Goal: Task Accomplishment & Management: Manage account settings

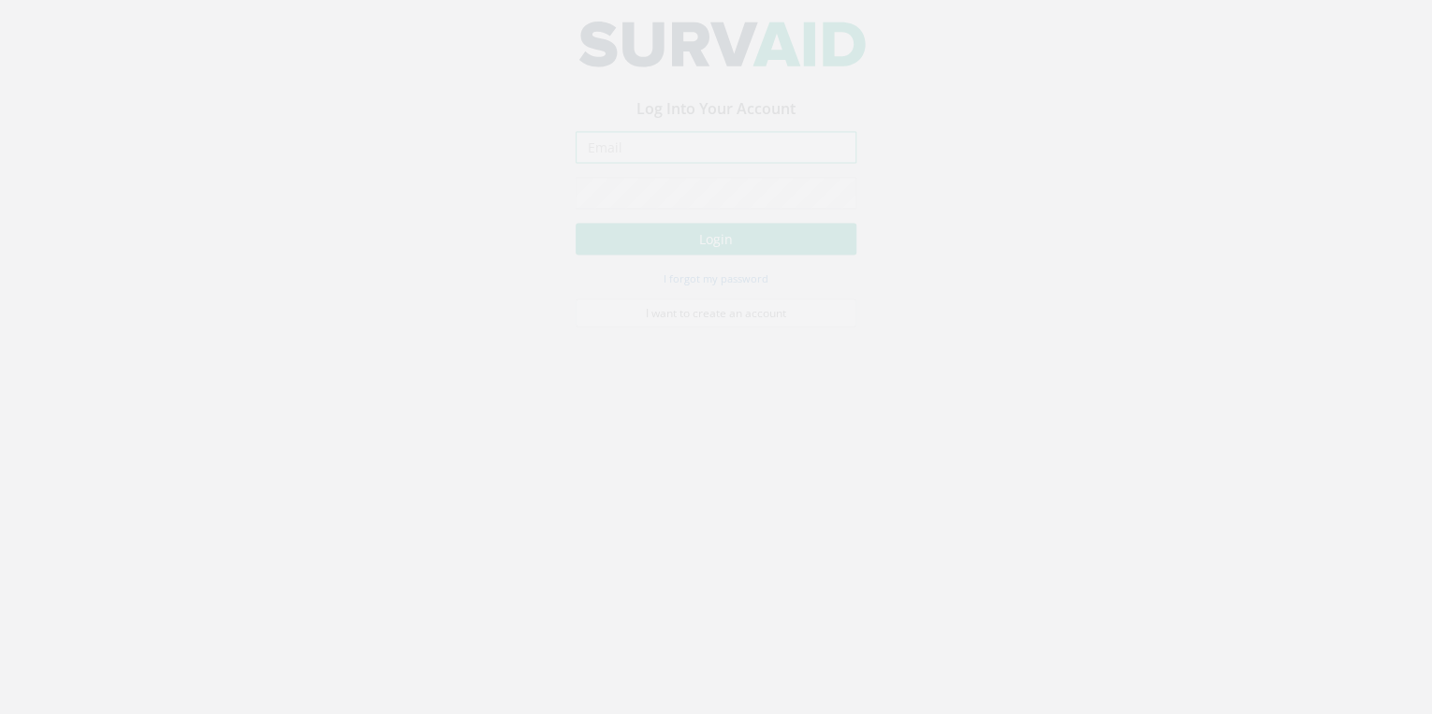
type input "[EMAIL_ADDRESS][DOMAIN_NAME]"
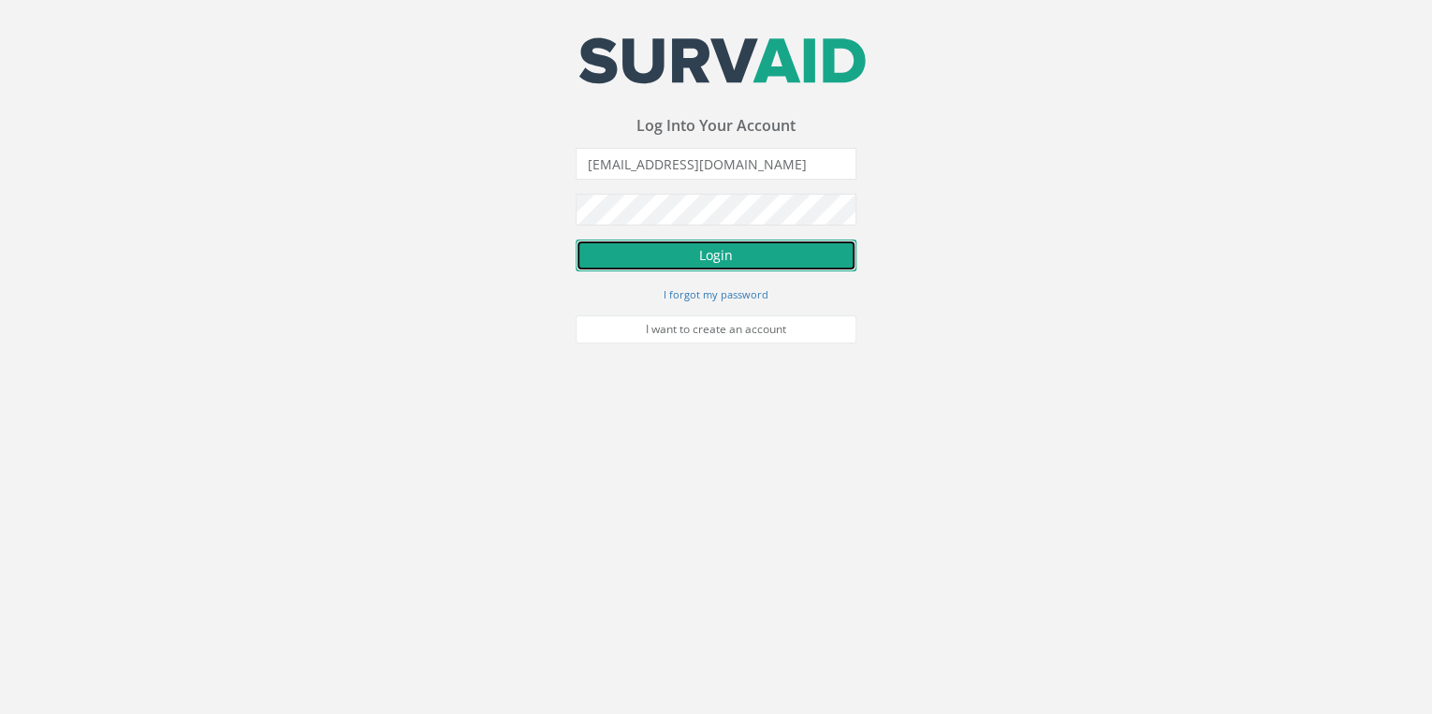
click at [700, 253] on button "Login" at bounding box center [716, 256] width 281 height 32
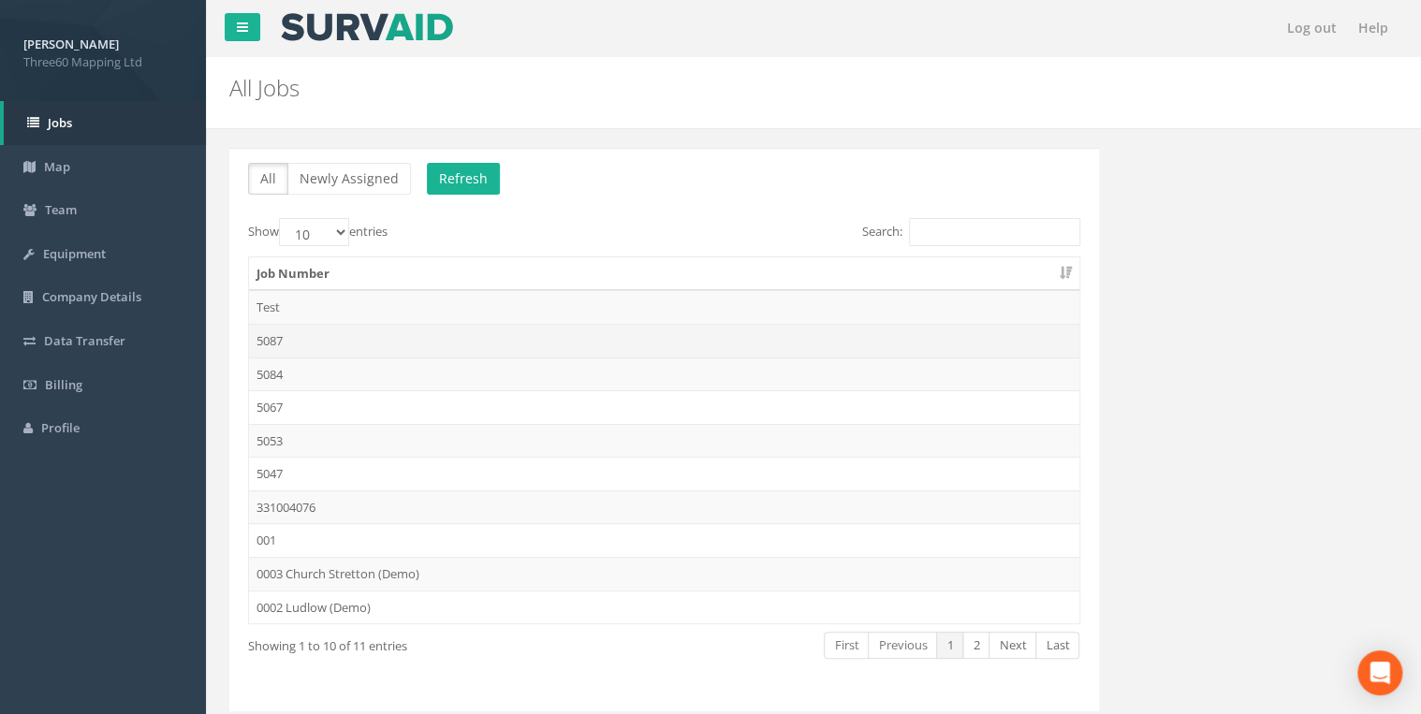
click at [297, 333] on td "5087" at bounding box center [664, 341] width 830 height 34
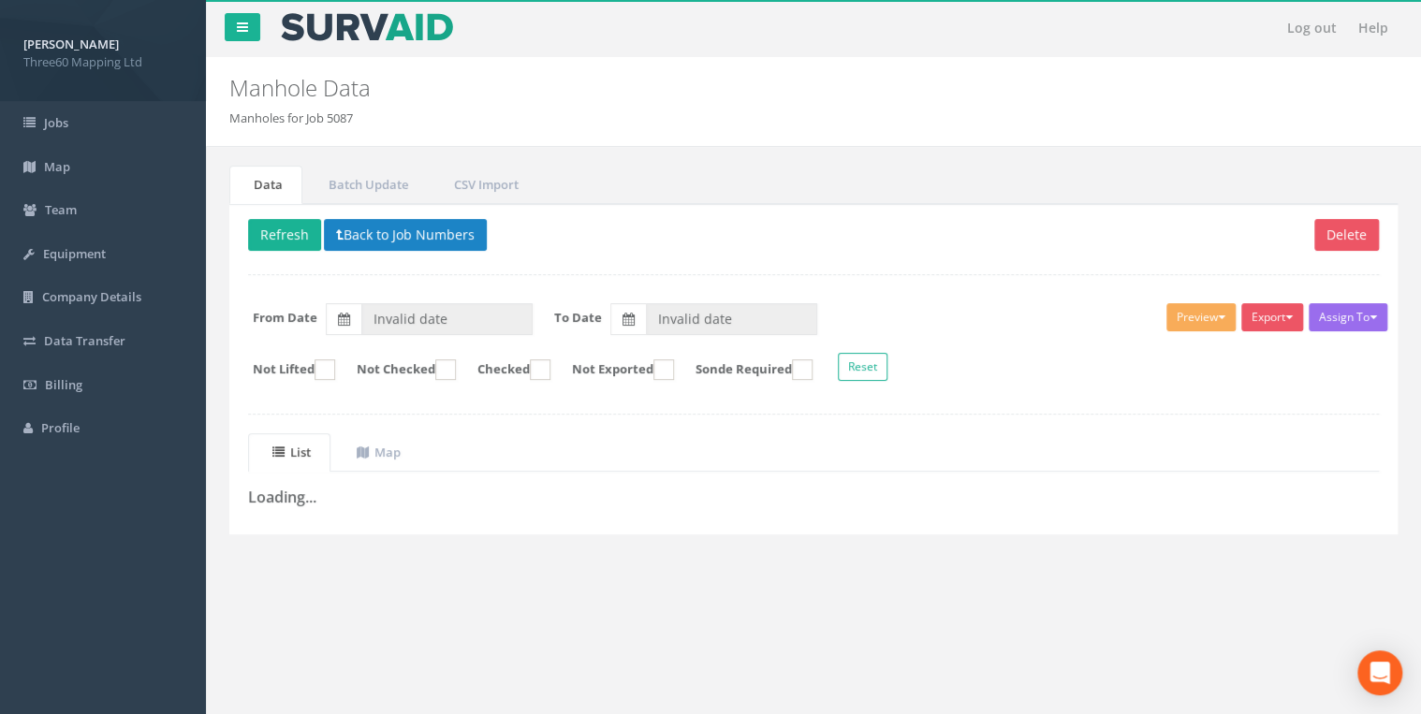
drag, startPoint x: 319, startPoint y: 389, endPoint x: 704, endPoint y: 176, distance: 440.0
click at [704, 176] on ul "Data Batch Update CSV Import" at bounding box center [813, 185] width 1168 height 38
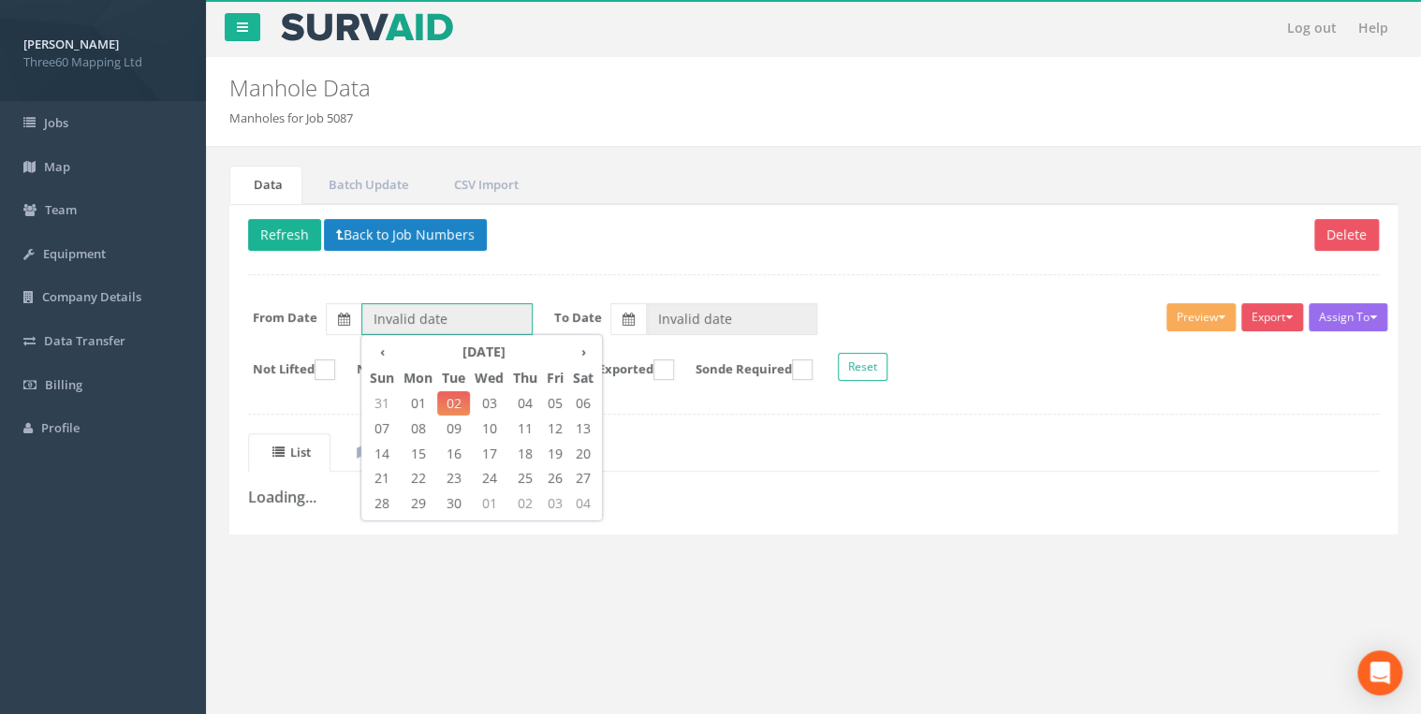
click at [416, 315] on input "Invalid date" at bounding box center [446, 319] width 171 height 32
click at [378, 355] on th "‹" at bounding box center [382, 352] width 34 height 26
click at [387, 500] on span "24" at bounding box center [382, 503] width 34 height 24
type input "[DATE]"
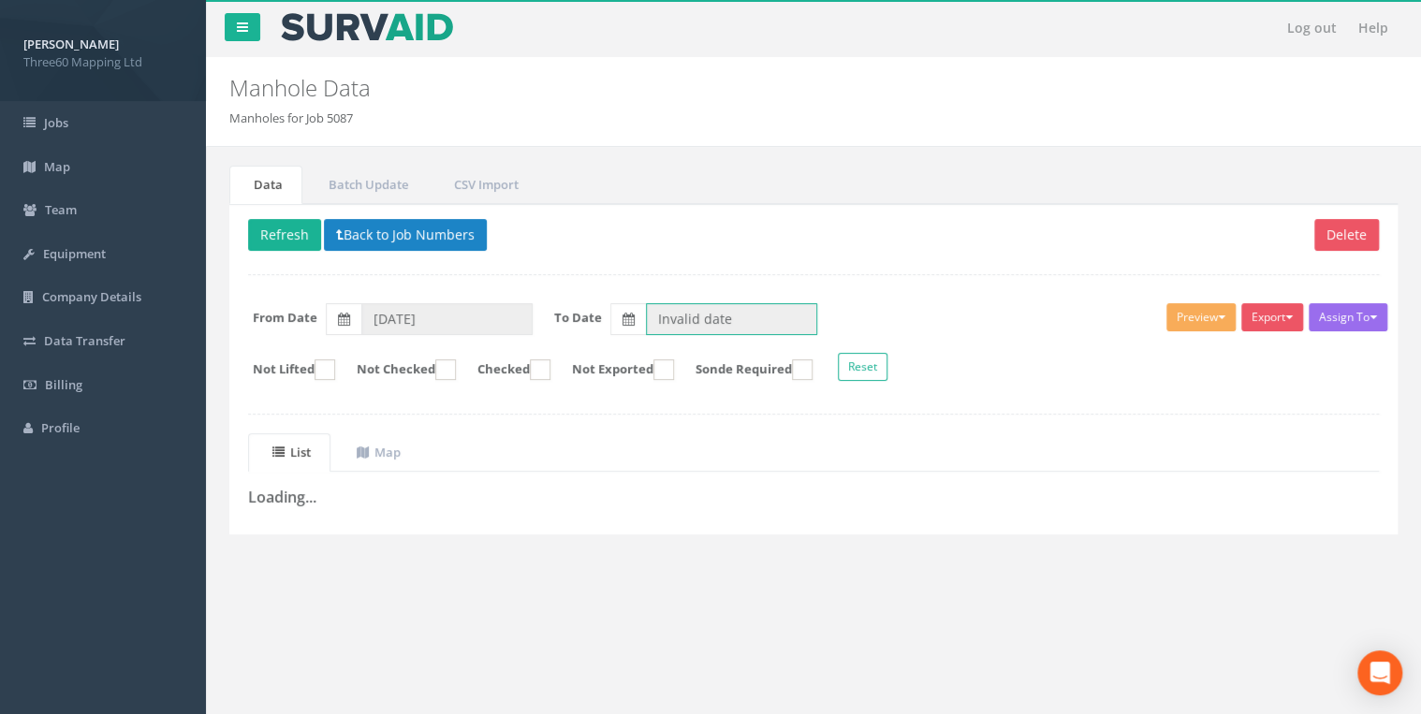
click at [726, 314] on input "Invalid date" at bounding box center [731, 319] width 171 height 32
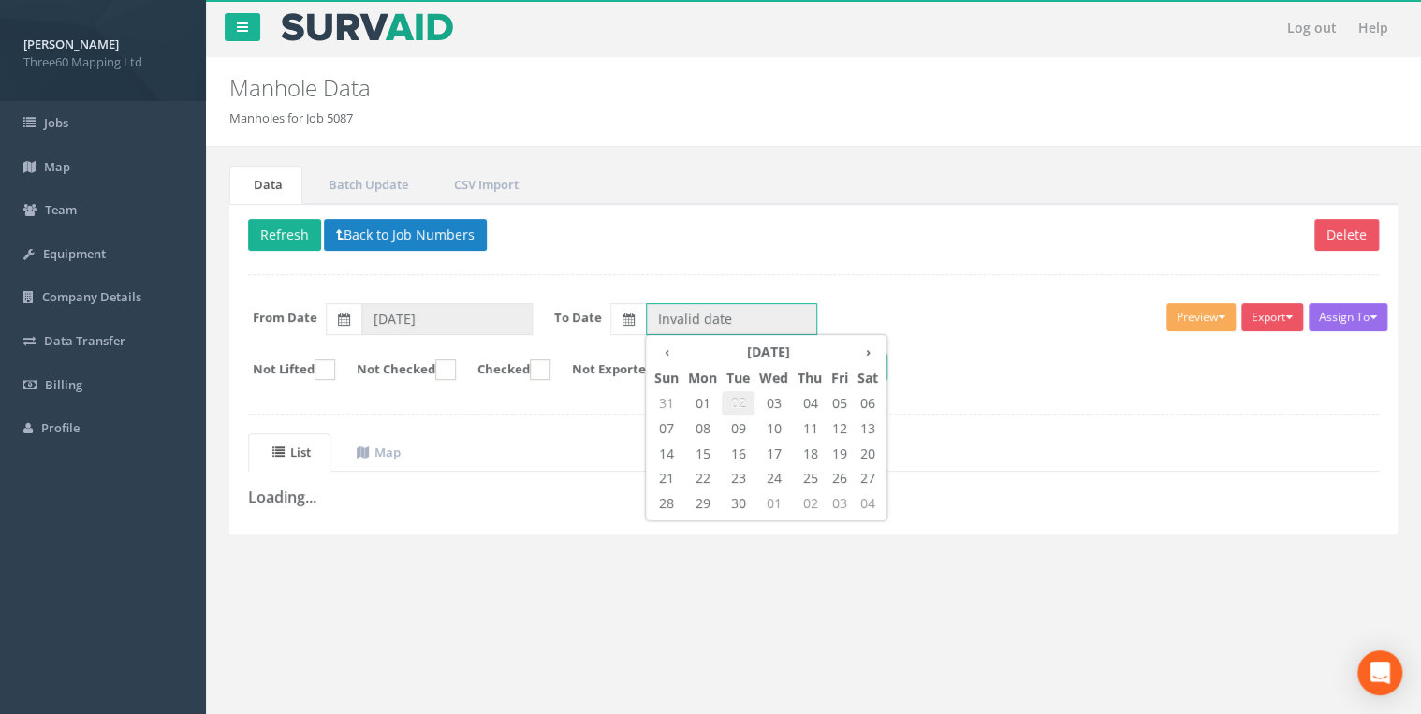
click at [745, 401] on span "02" at bounding box center [738, 403] width 33 height 24
type input "[DATE]"
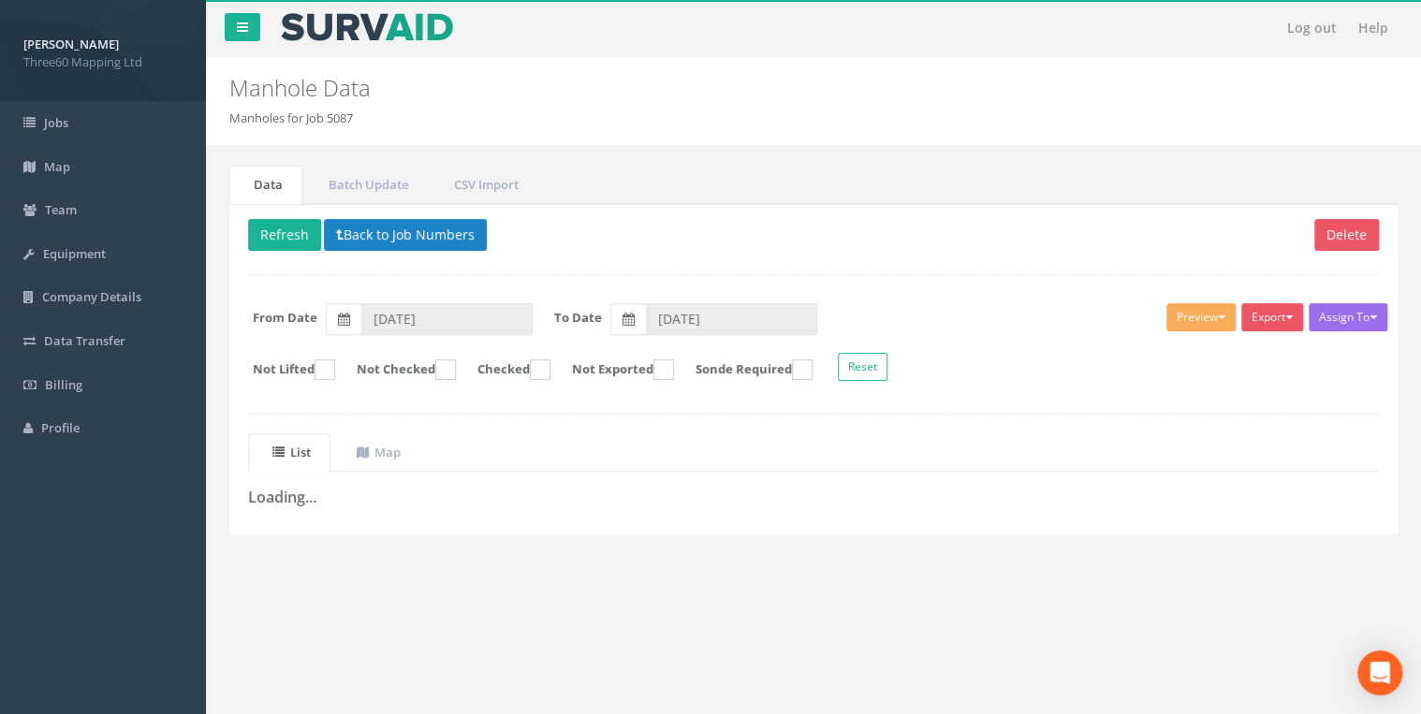
click at [619, 238] on p "Delete Refresh Back to Job Numbers" at bounding box center [813, 237] width 1131 height 37
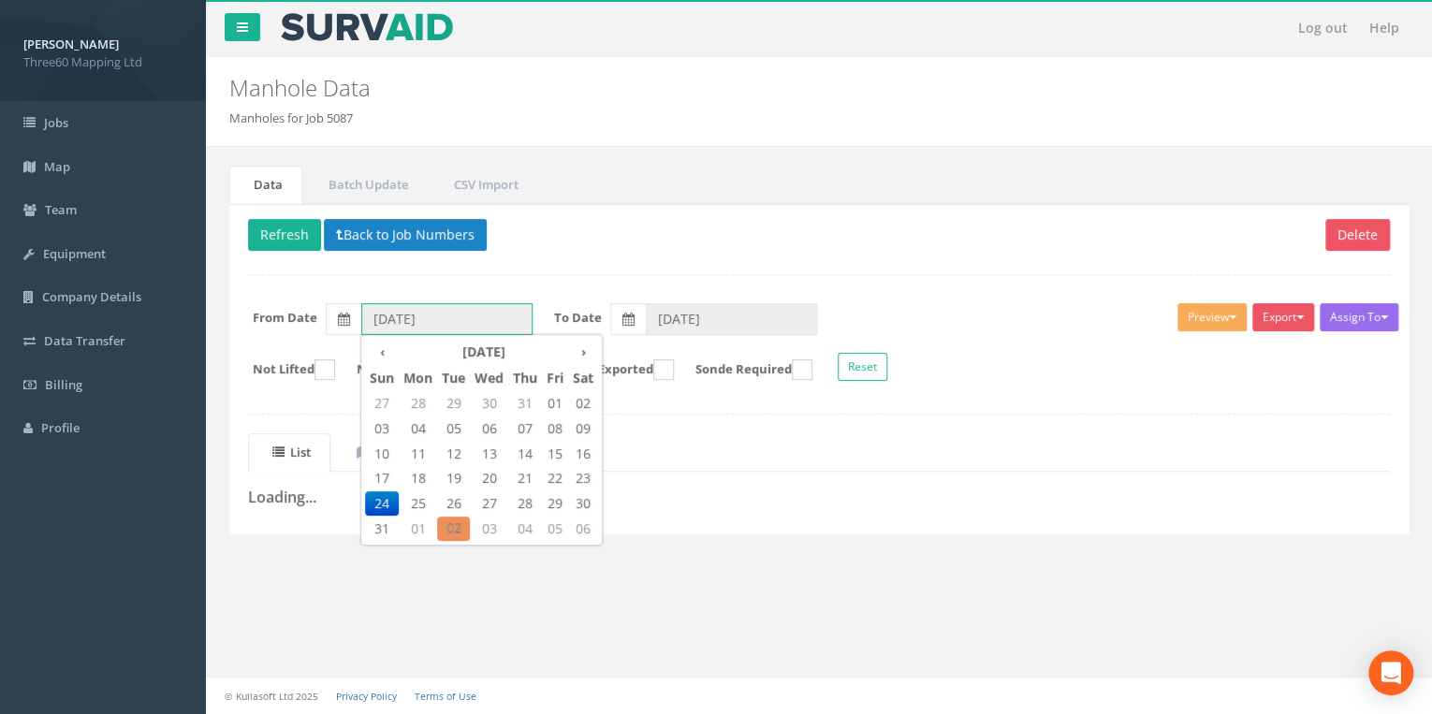
click at [419, 308] on input "24/08/2025" at bounding box center [446, 319] width 171 height 32
click at [388, 498] on span "24" at bounding box center [382, 503] width 34 height 24
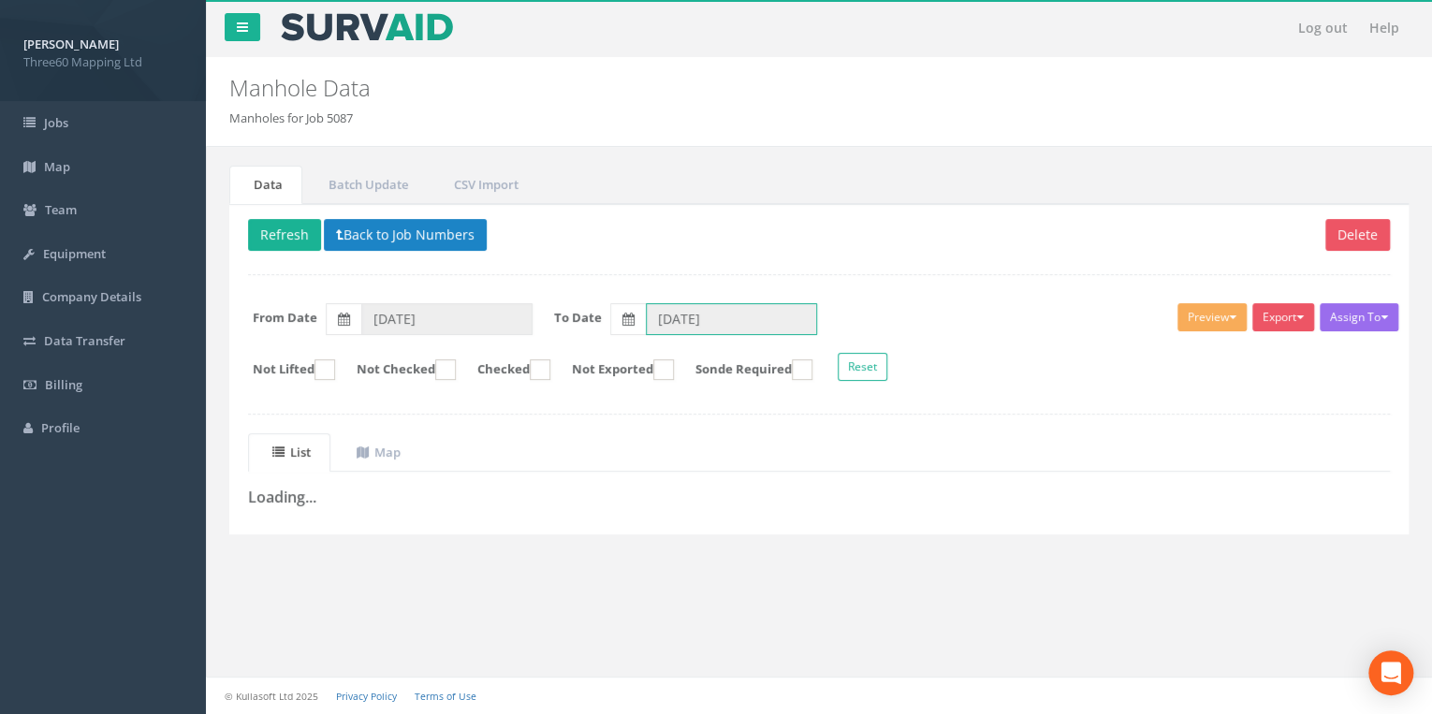
click at [696, 322] on input "[DATE]" at bounding box center [731, 319] width 171 height 32
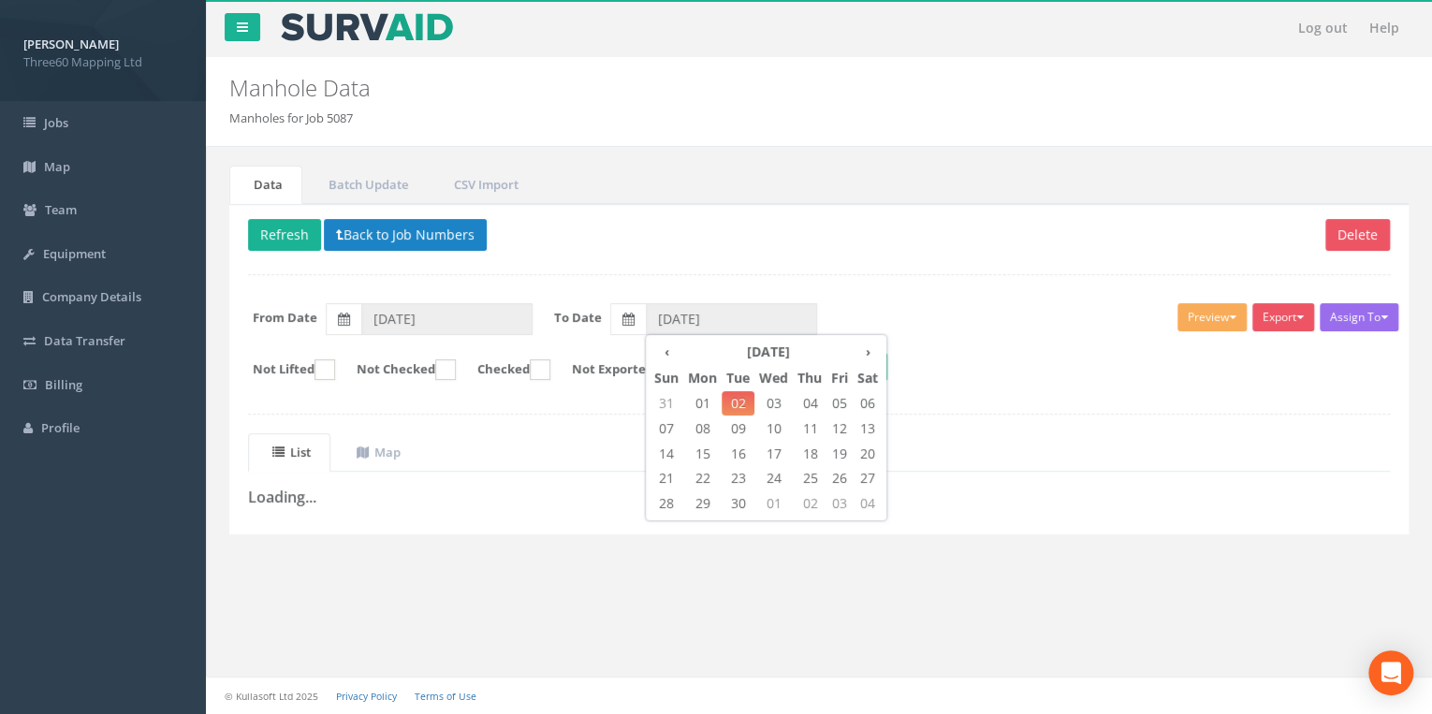
click at [689, 204] on div "Delete Refresh Back to Job Numbers Assign To No Companies Added Export 360 Manh…" at bounding box center [819, 369] width 1180 height 330
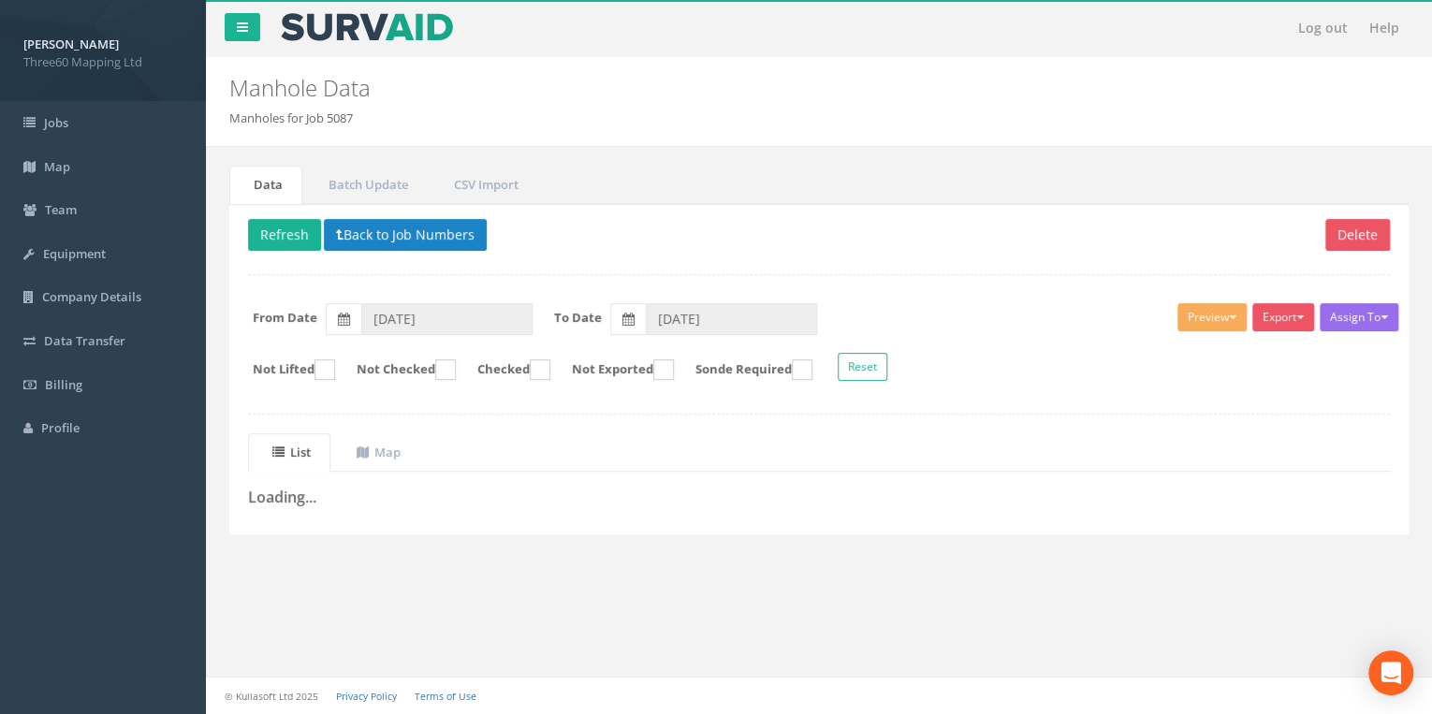
click at [337, 523] on div "Delete Refresh Back to Job Numbers Assign To No Companies Added Export 360 Manh…" at bounding box center [819, 369] width 1180 height 330
click at [332, 506] on div "List Map Loading... + - Leaflet" at bounding box center [819, 474] width 1170 height 82
click at [258, 192] on link "Data" at bounding box center [265, 185] width 73 height 38
click at [271, 224] on button "Refresh" at bounding box center [284, 235] width 73 height 32
drag, startPoint x: 1397, startPoint y: 0, endPoint x: 1036, endPoint y: 82, distance: 369.7
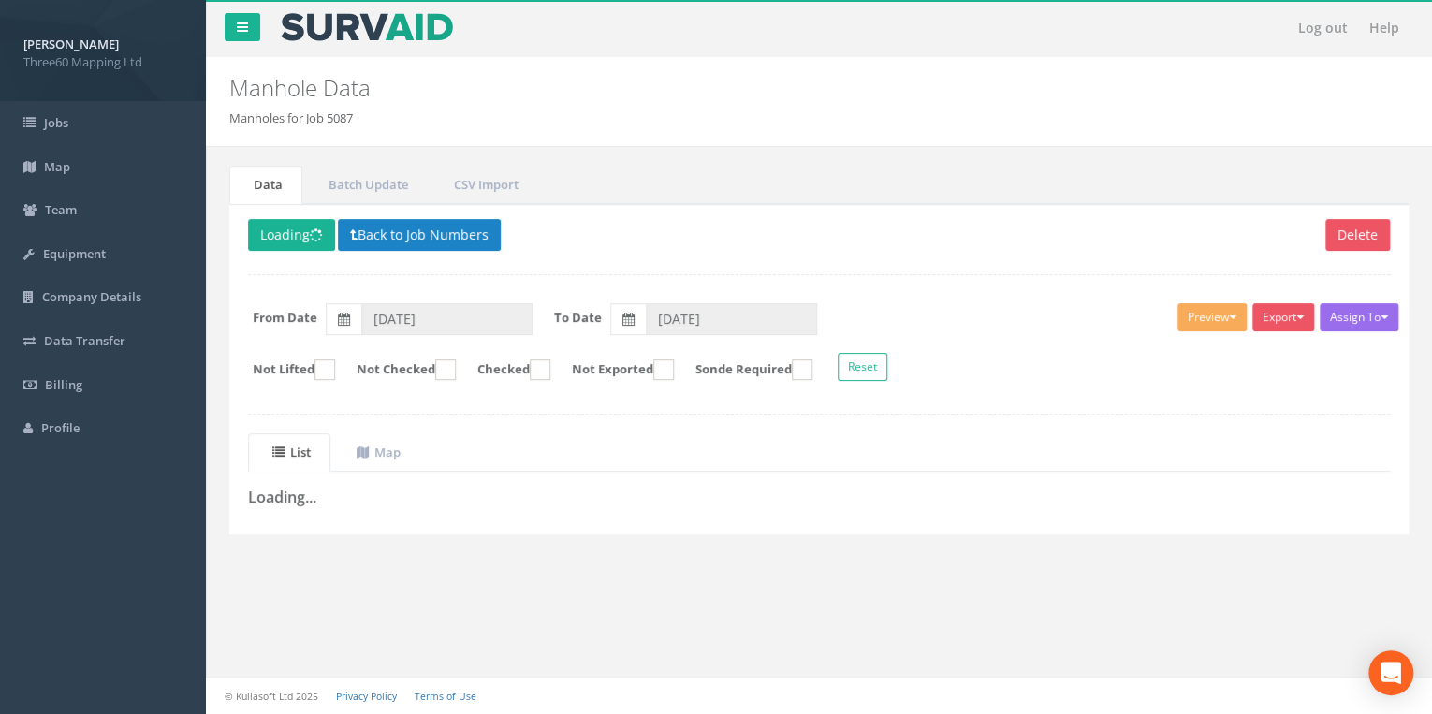
click at [1036, 82] on h2 "Manhole Data" at bounding box center [718, 88] width 978 height 24
click at [378, 175] on link "Batch Update" at bounding box center [366, 185] width 124 height 38
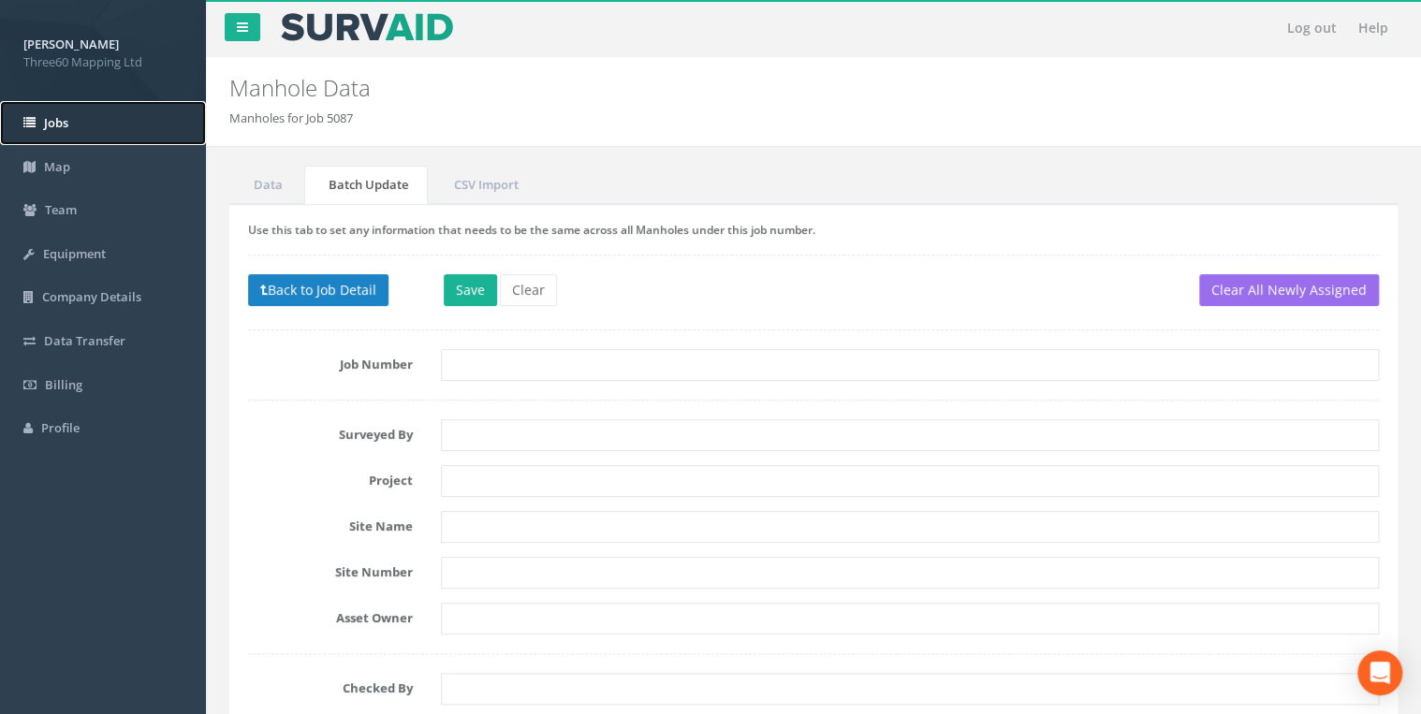
click at [80, 116] on link "Jobs" at bounding box center [103, 123] width 206 height 44
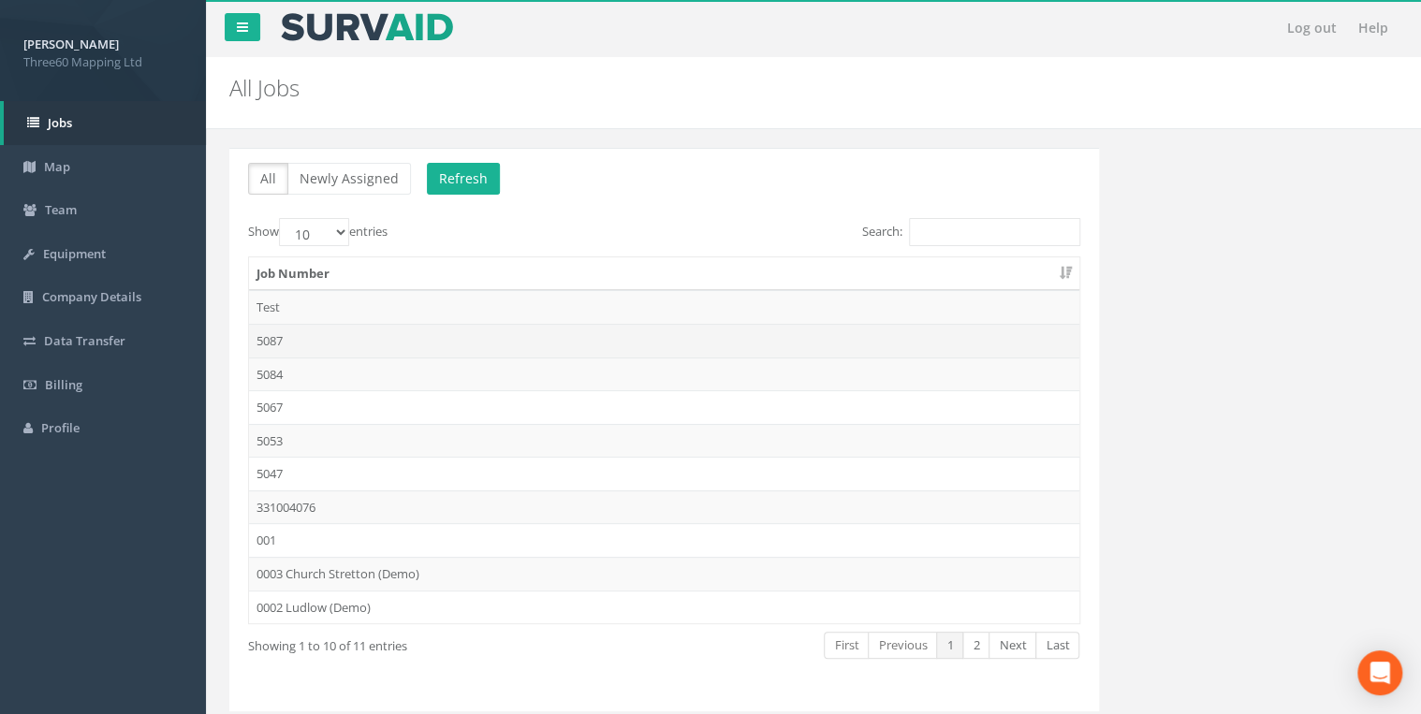
click at [267, 330] on td "5087" at bounding box center [664, 341] width 830 height 34
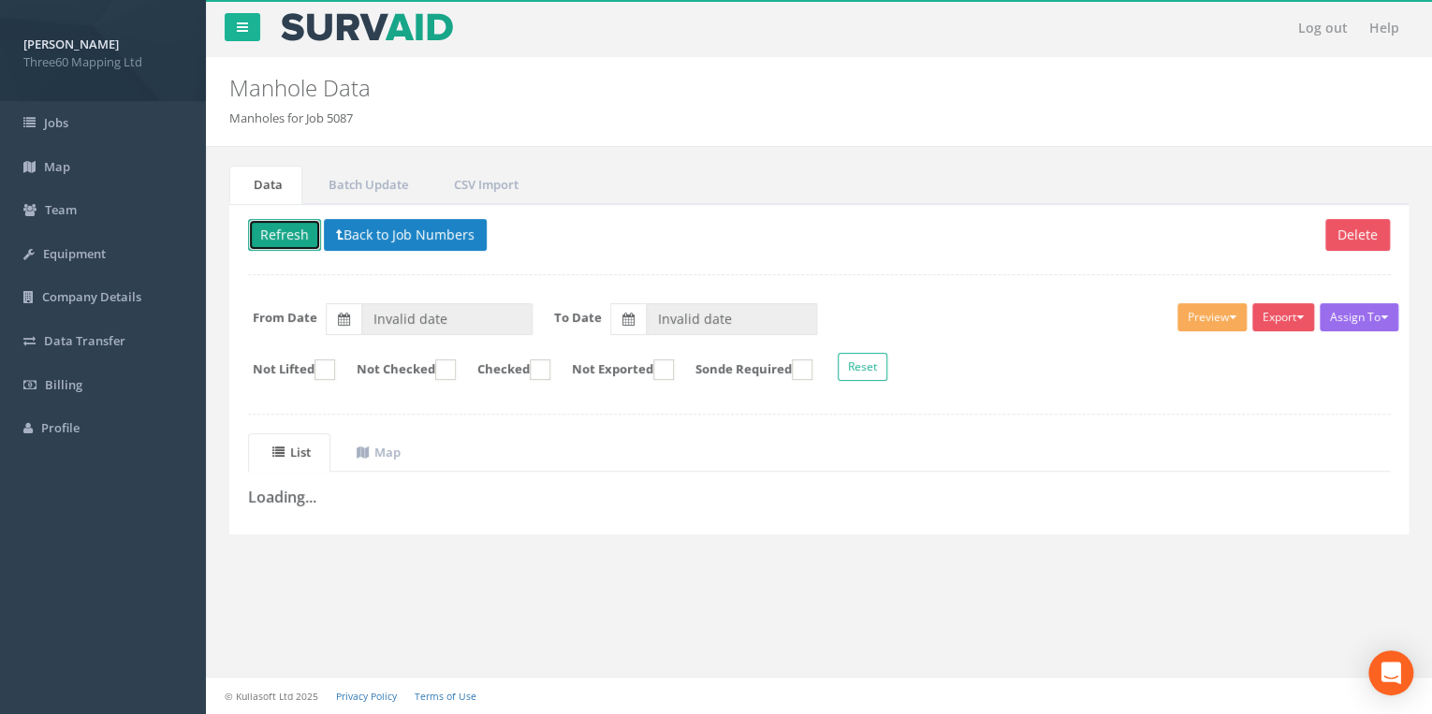
click at [252, 232] on button "Refresh" at bounding box center [284, 235] width 73 height 32
click at [86, 116] on link "Jobs" at bounding box center [103, 123] width 206 height 44
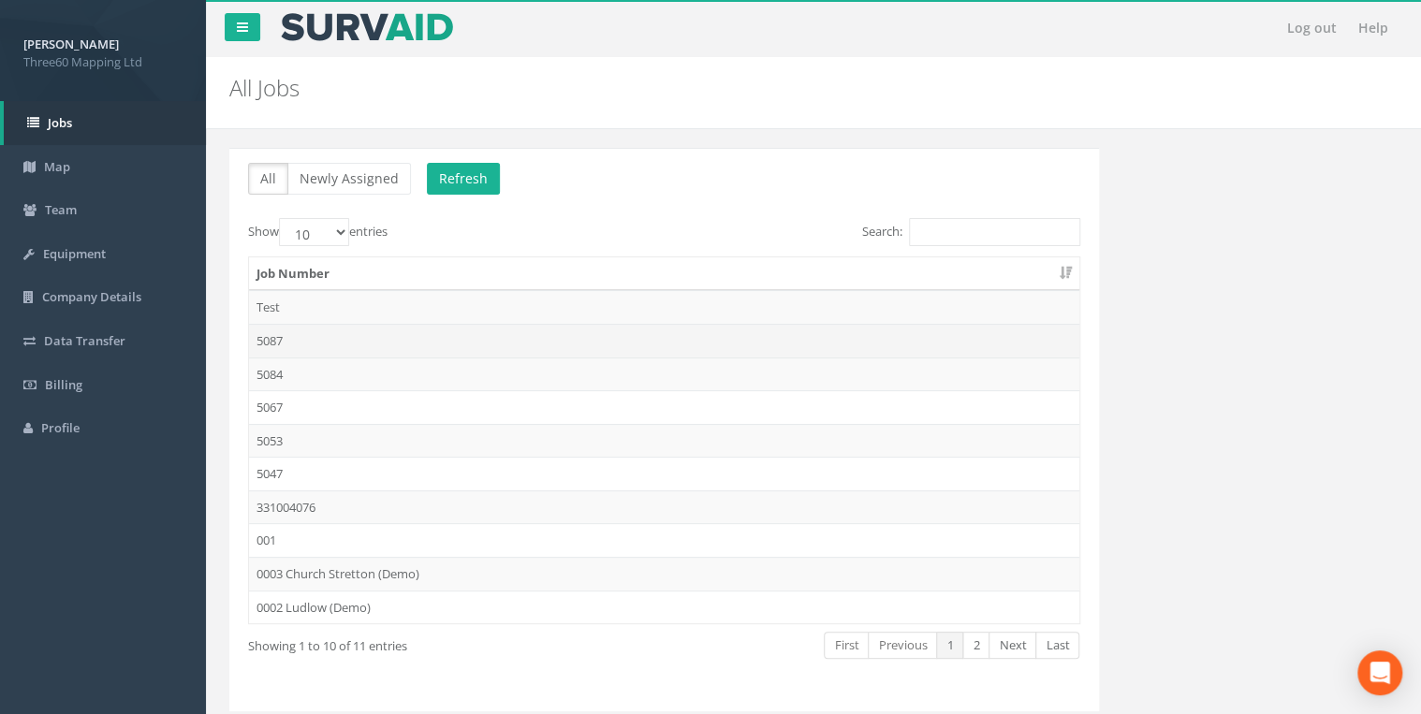
click at [271, 333] on td "5087" at bounding box center [664, 341] width 830 height 34
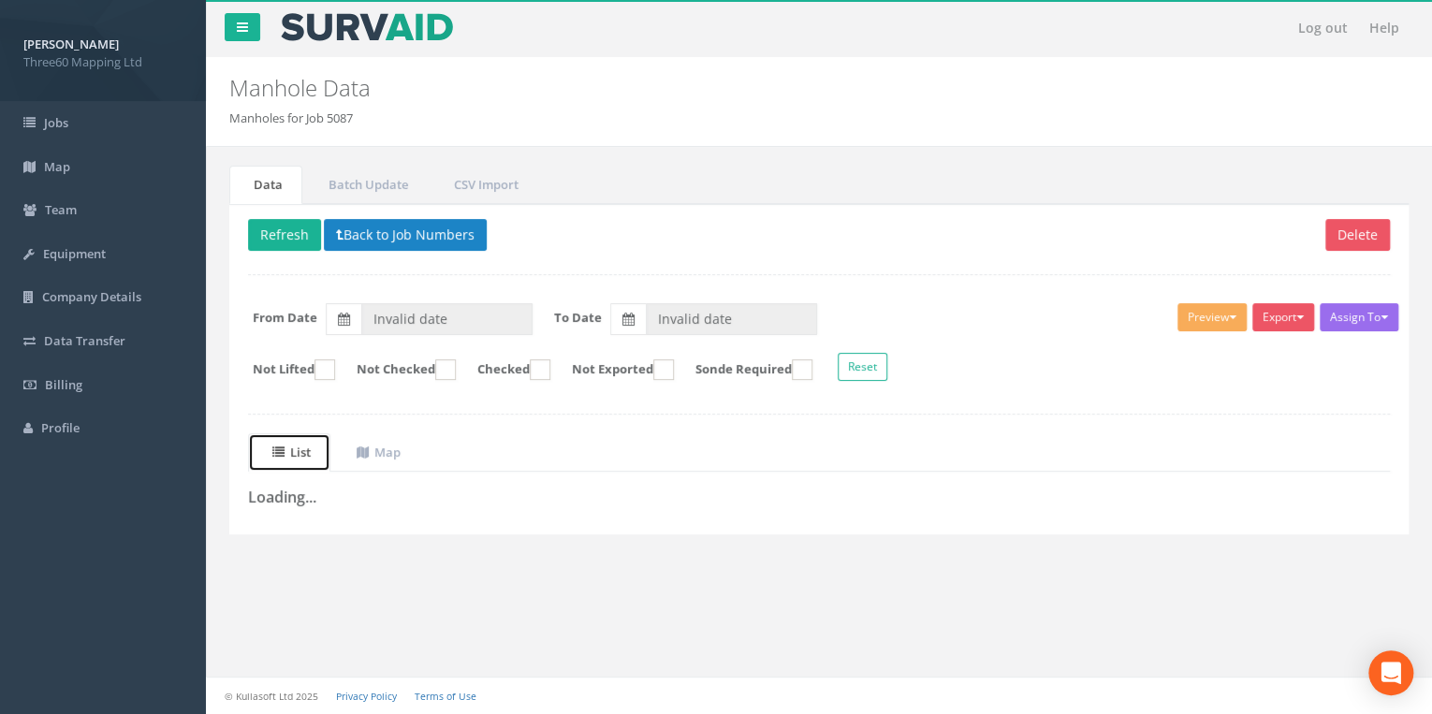
click at [310, 447] on uib-tab-heading "List" at bounding box center [291, 452] width 38 height 17
click at [383, 452] on uib-tab-heading "Map" at bounding box center [379, 452] width 44 height 17
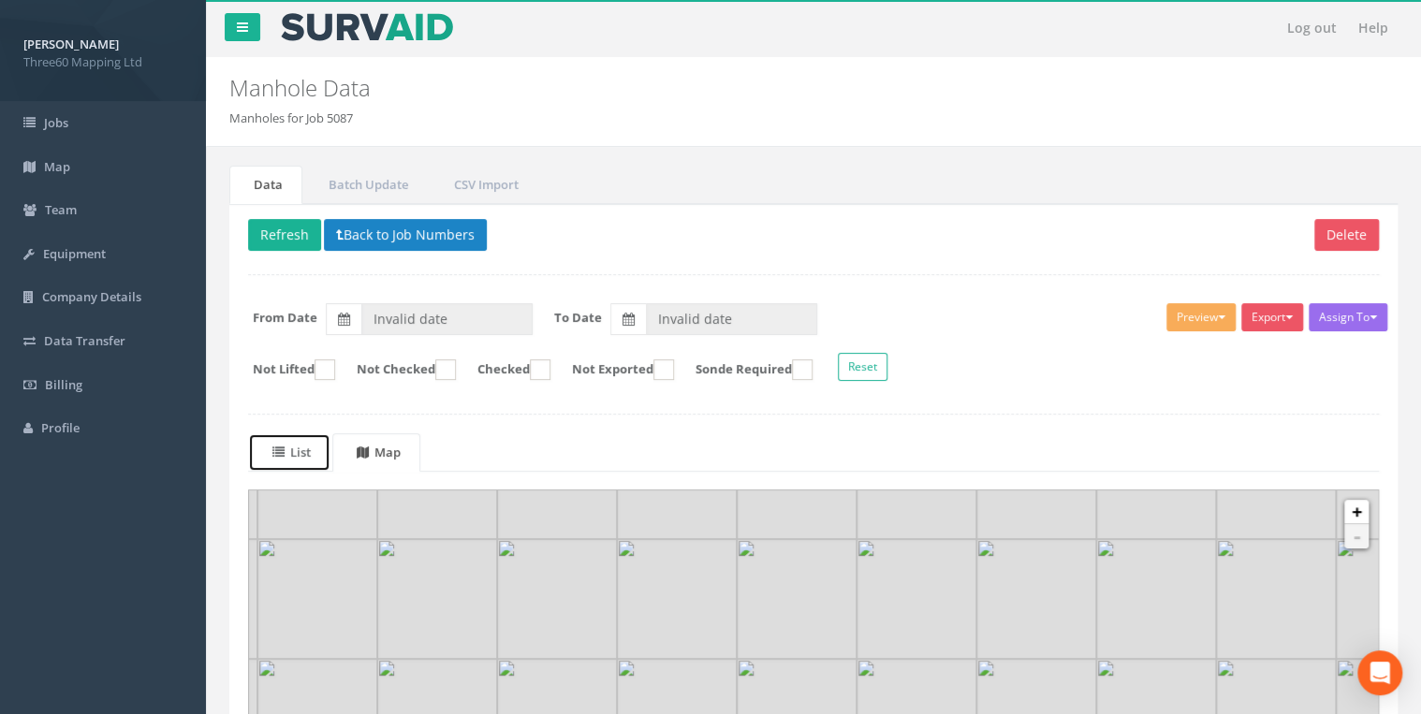
click at [311, 451] on uib-tab-heading "List" at bounding box center [291, 452] width 38 height 17
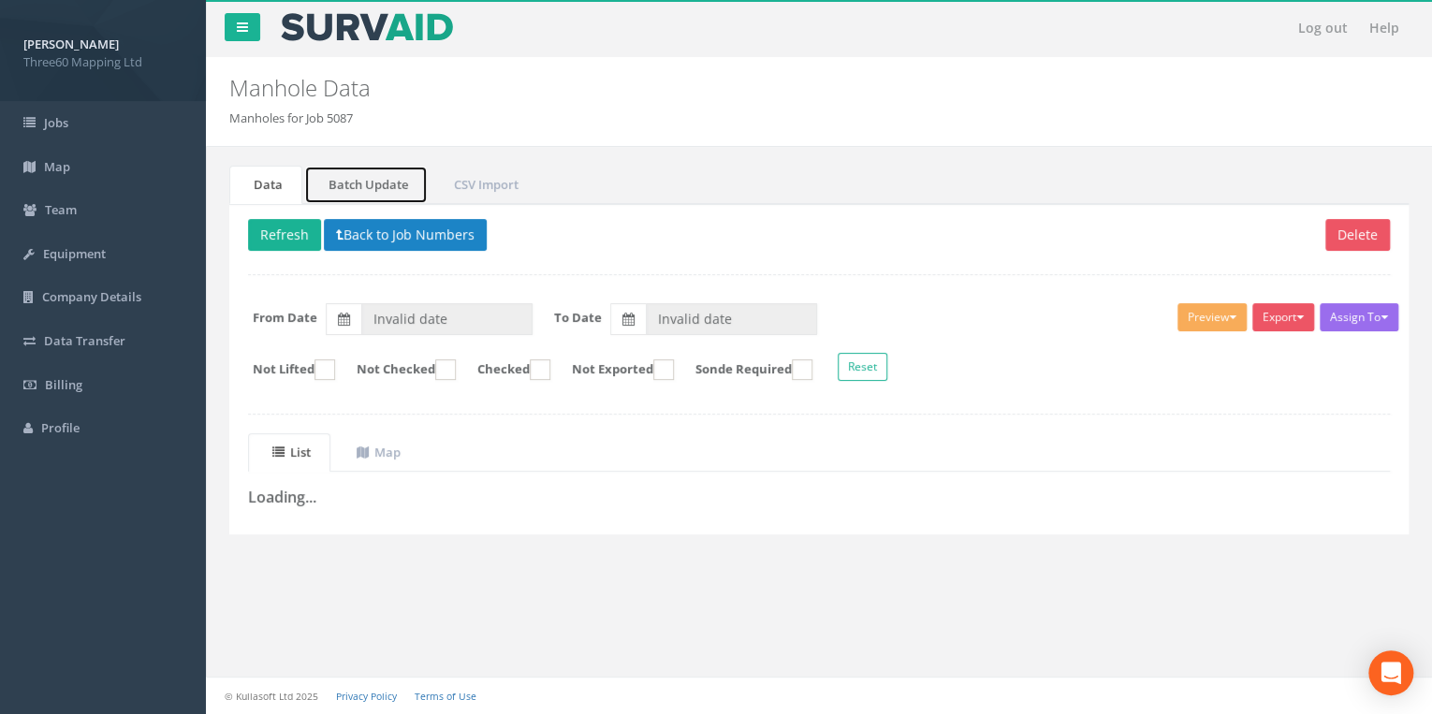
click at [341, 191] on link "Batch Update" at bounding box center [366, 185] width 124 height 38
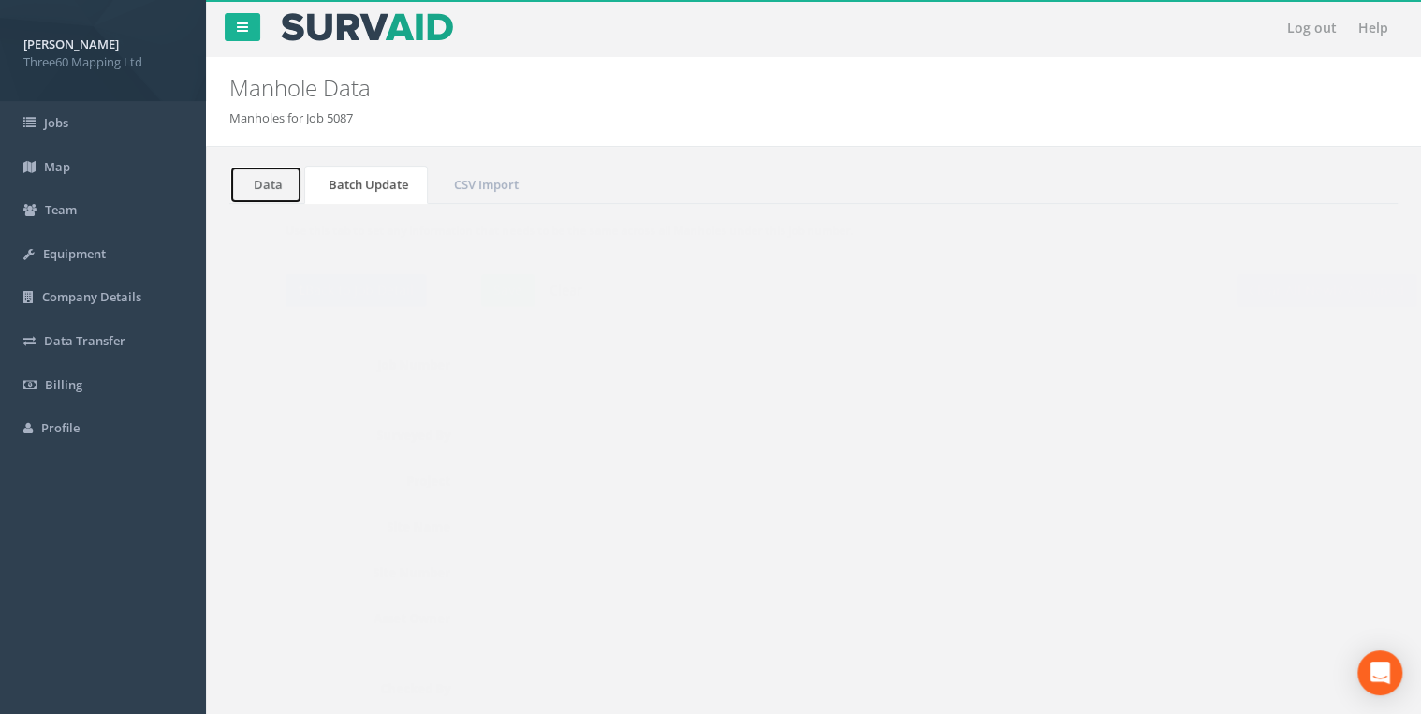
click at [278, 191] on link "Data" at bounding box center [265, 185] width 73 height 38
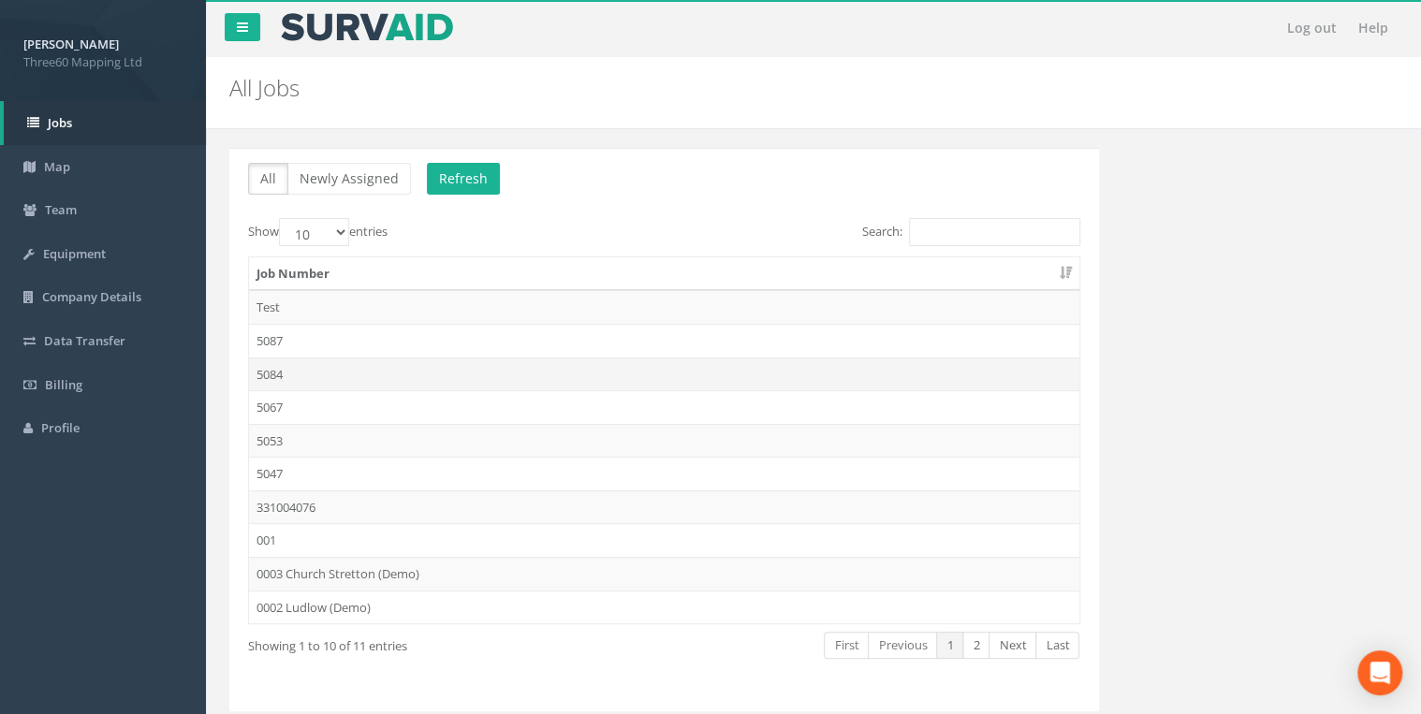
click at [274, 374] on td "5084" at bounding box center [664, 375] width 830 height 34
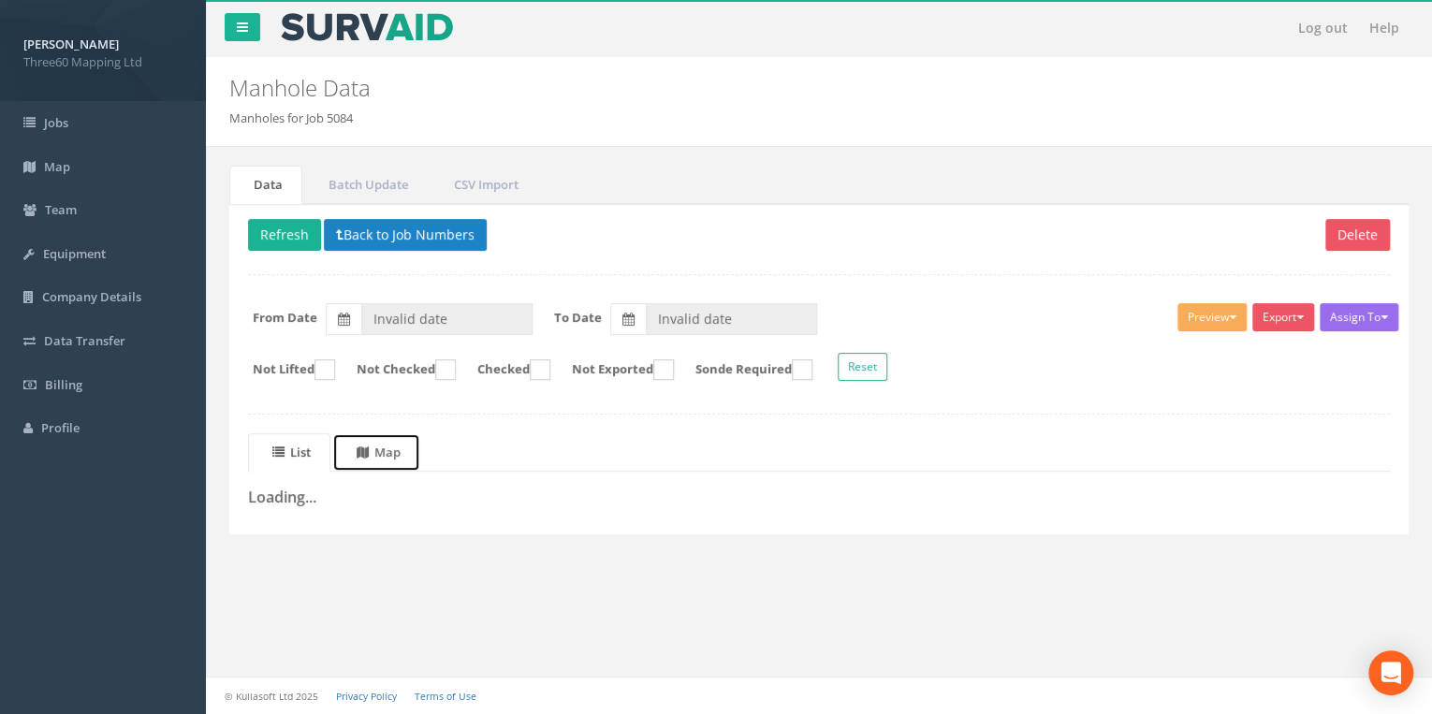
click at [374, 445] on span at bounding box center [366, 452] width 18 height 17
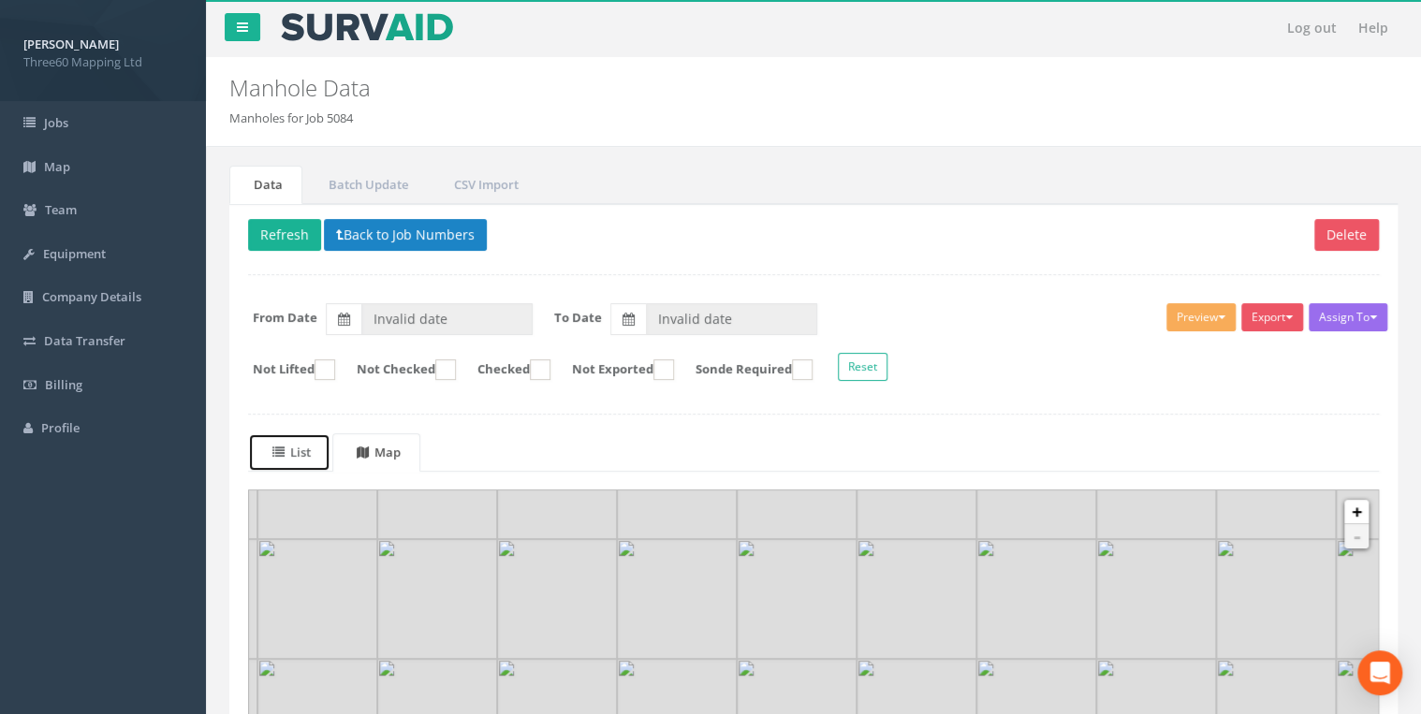
click at [304, 444] on uib-tab-heading "List" at bounding box center [291, 452] width 38 height 17
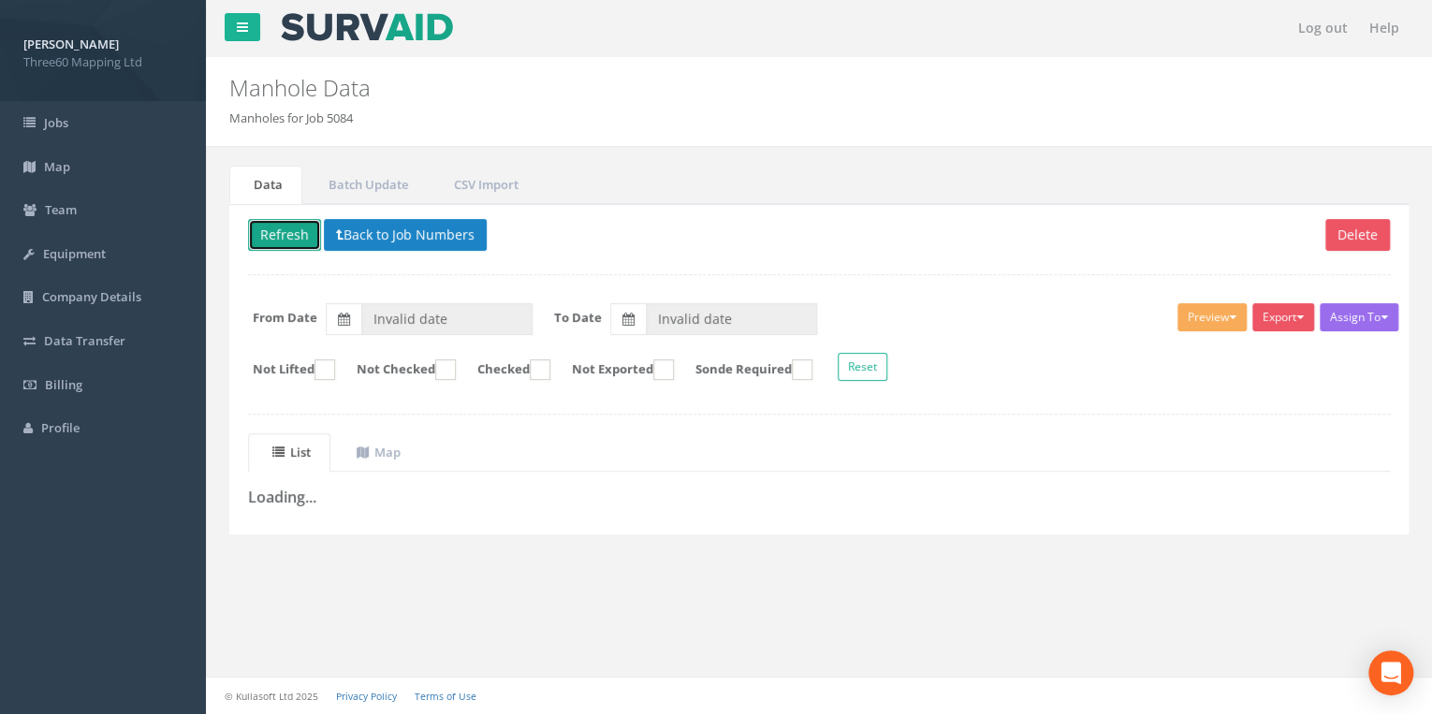
click at [300, 229] on button "Refresh" at bounding box center [284, 235] width 73 height 32
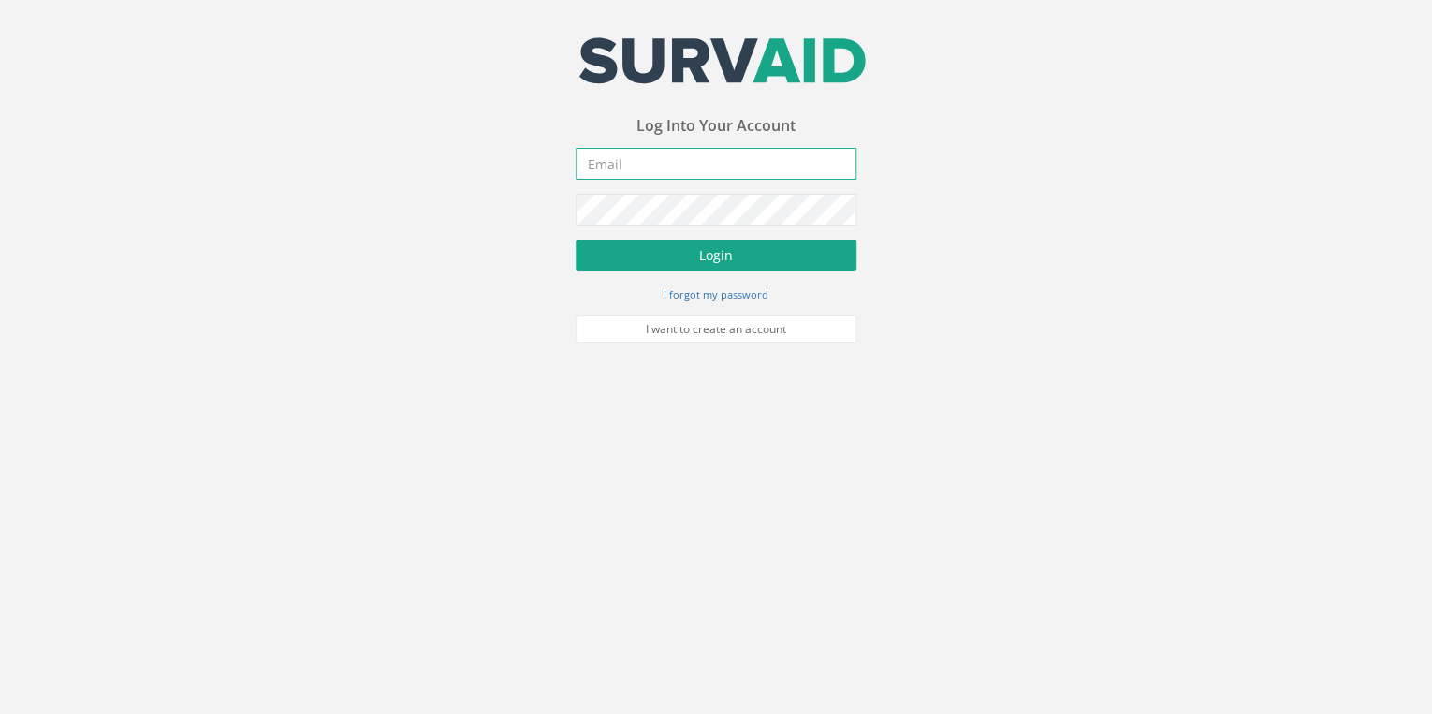
type input "[EMAIL_ADDRESS][DOMAIN_NAME]"
click at [708, 256] on button "Login" at bounding box center [716, 256] width 281 height 32
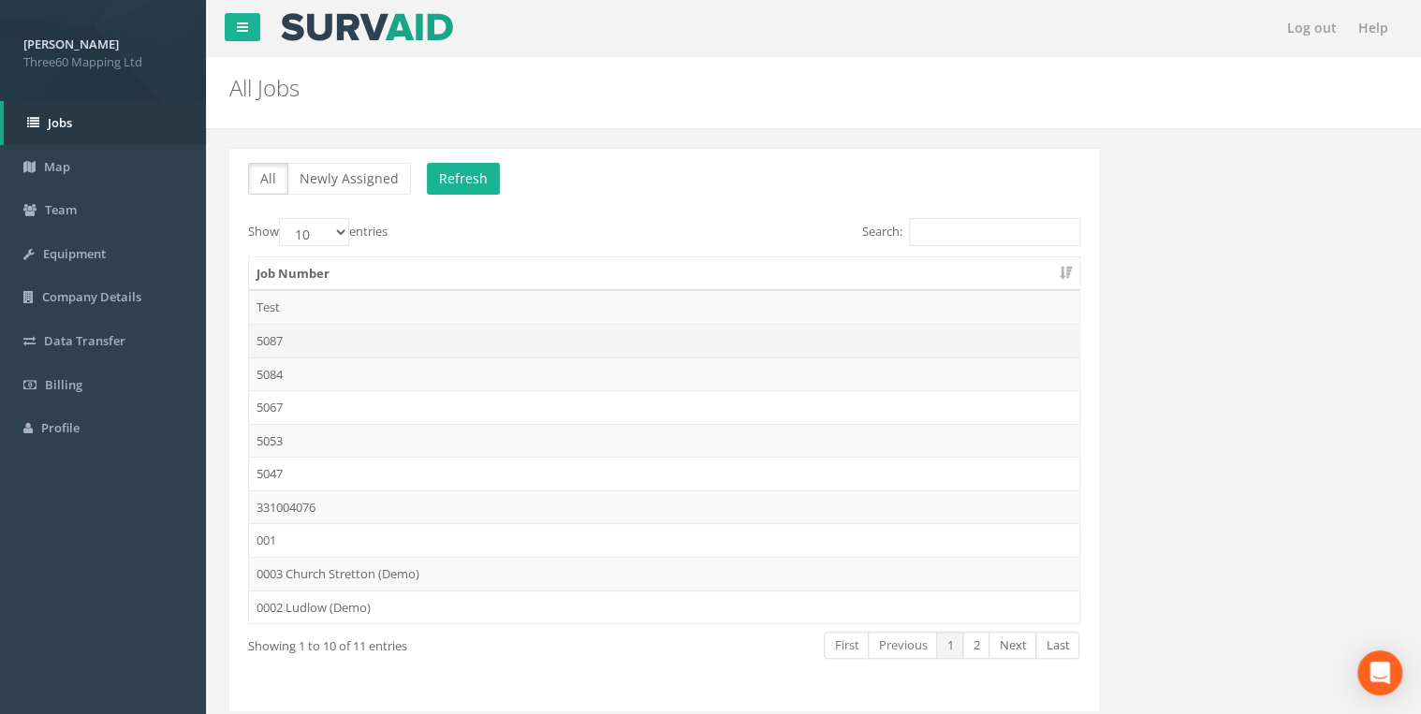
click at [283, 340] on td "5087" at bounding box center [664, 341] width 830 height 34
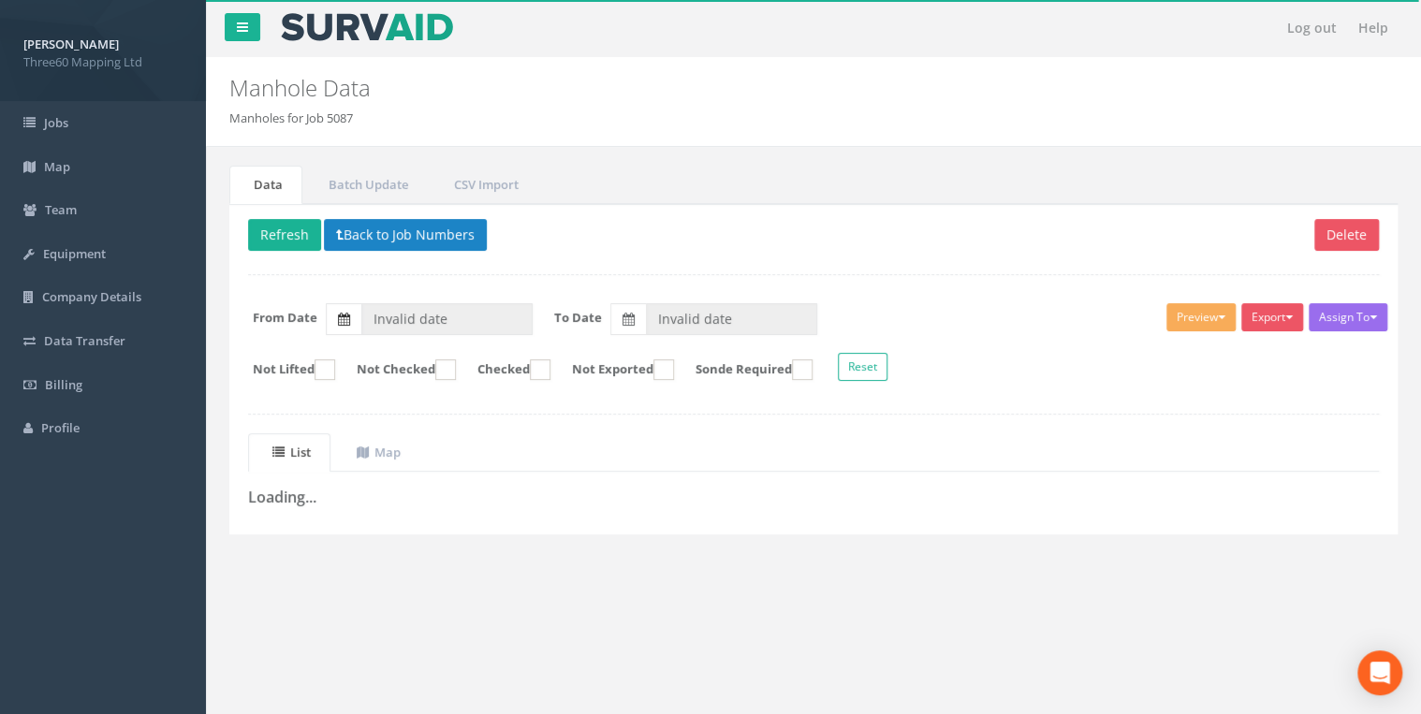
click at [341, 313] on icon at bounding box center [344, 319] width 12 height 13
click at [361, 312] on input "Invalid date" at bounding box center [446, 319] width 171 height 32
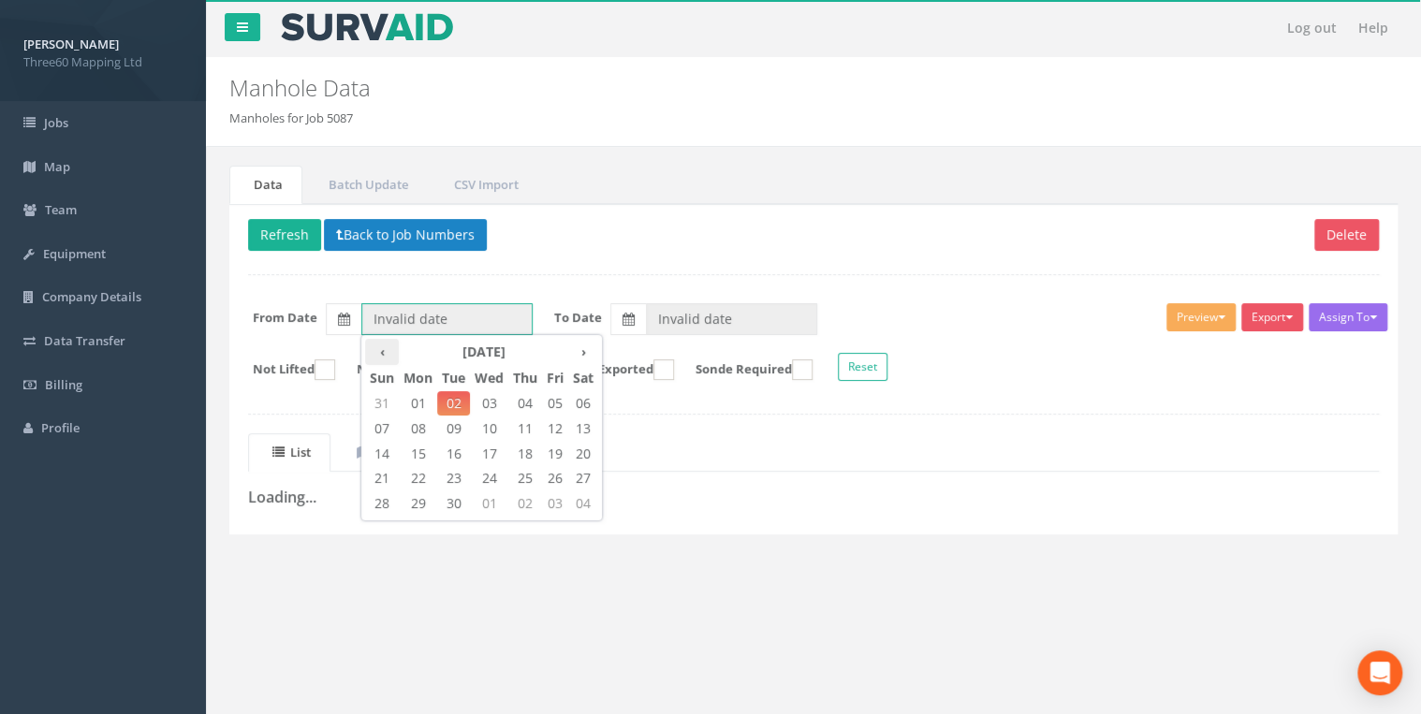
click at [385, 357] on th "‹" at bounding box center [382, 352] width 34 height 26
click at [414, 450] on span "11" at bounding box center [418, 454] width 38 height 24
type input "[DATE]"
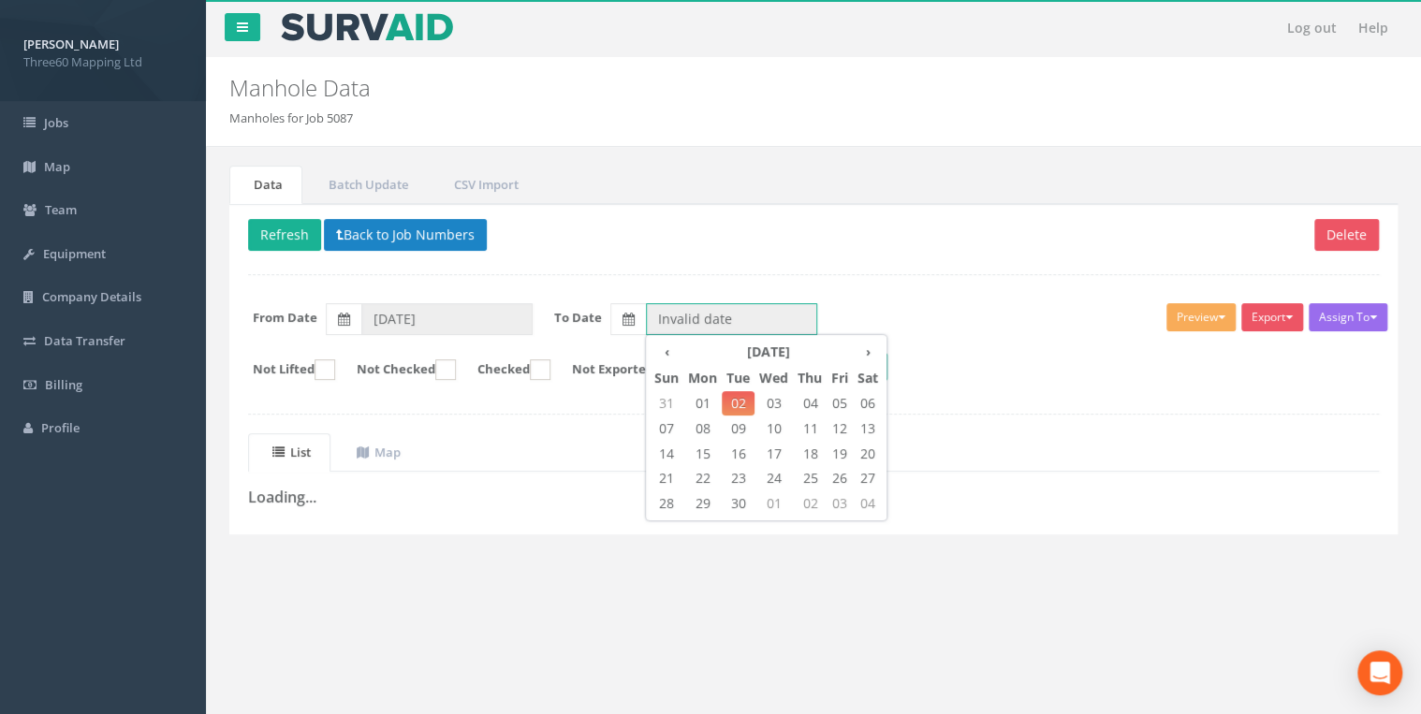
click at [680, 320] on input "Invalid date" at bounding box center [731, 319] width 171 height 32
click at [706, 400] on span "01" at bounding box center [702, 403] width 38 height 24
type input "[DATE]"
click at [802, 243] on p "Delete Refresh Back to Job Numbers" at bounding box center [813, 237] width 1131 height 37
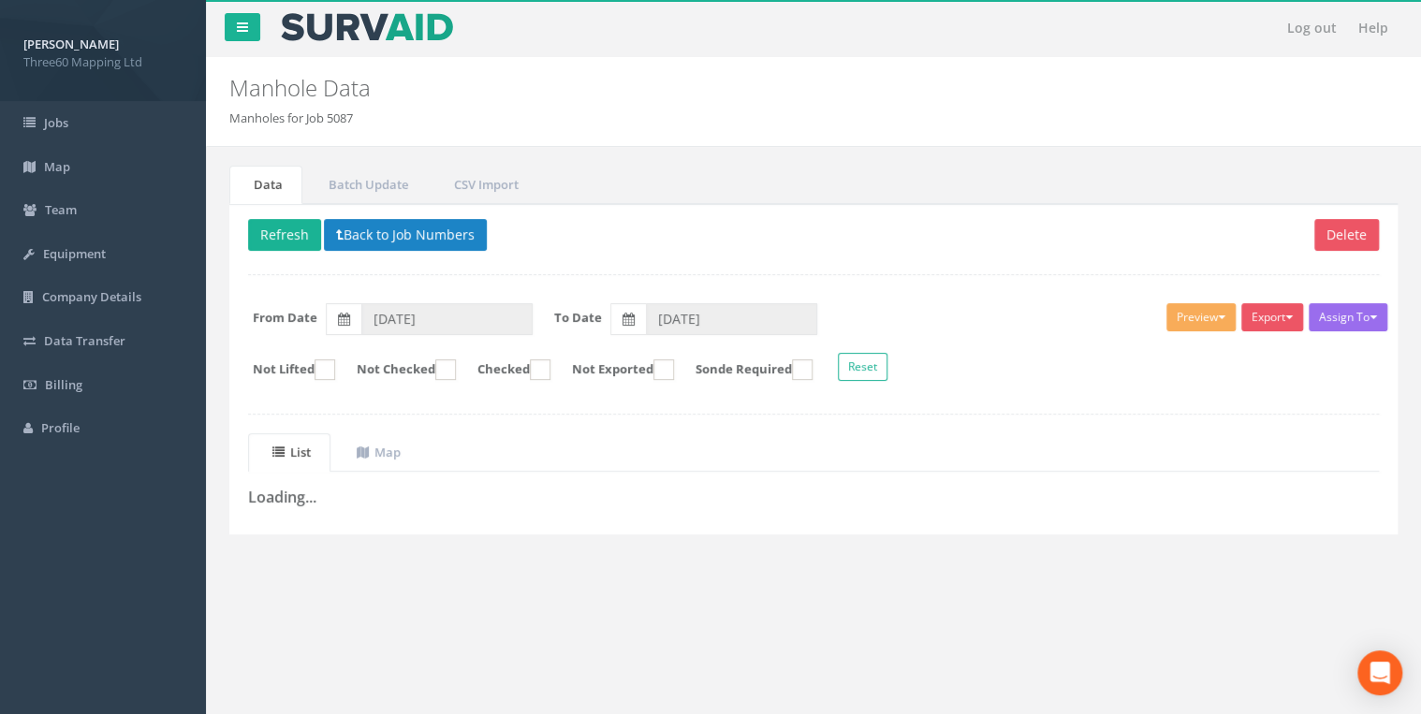
click at [839, 260] on div "Delete Refresh Back to Job Numbers Assign To No Companies Added Export 360 Manh…" at bounding box center [813, 369] width 1168 height 330
click at [460, 433] on ul "List Map" at bounding box center [813, 452] width 1131 height 38
click at [394, 222] on button "Back to Job Numbers" at bounding box center [405, 235] width 163 height 32
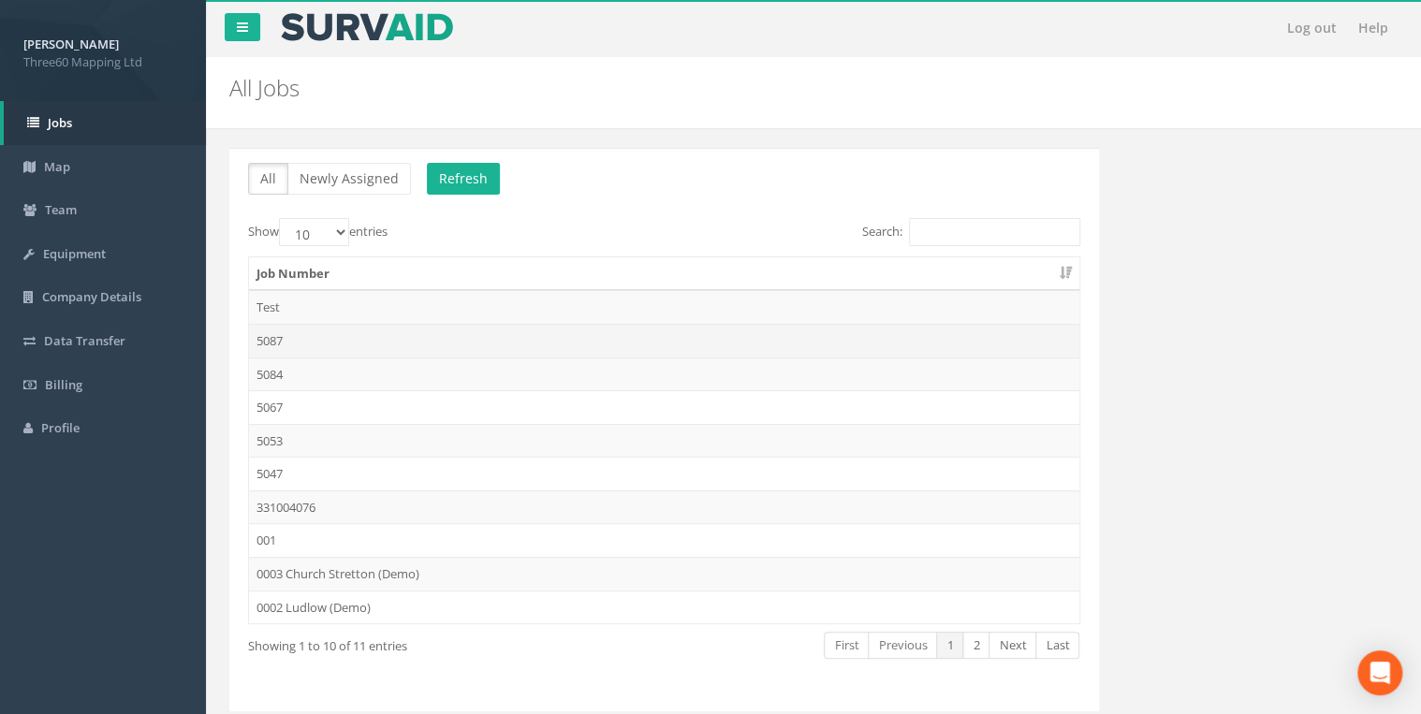
click at [293, 327] on td "5087" at bounding box center [664, 341] width 830 height 34
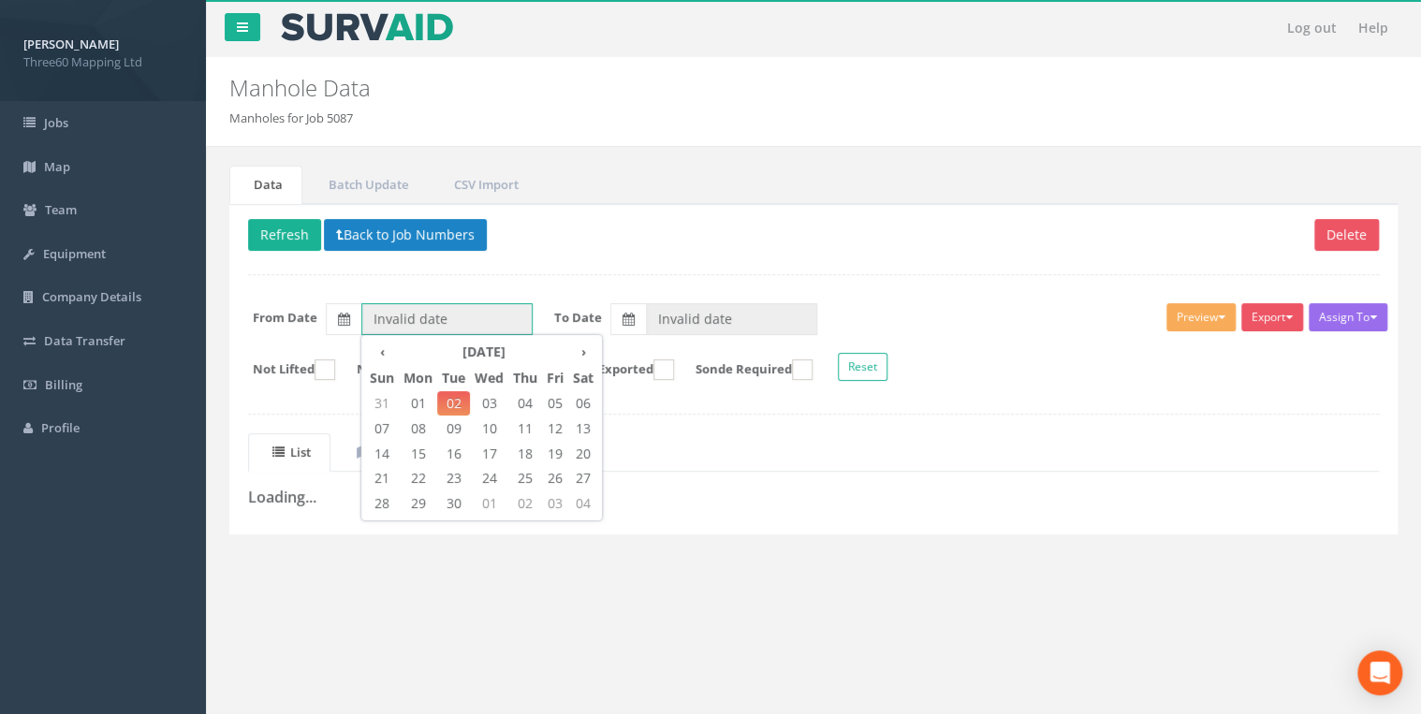
click at [408, 308] on input "Invalid date" at bounding box center [446, 319] width 171 height 32
click at [377, 350] on th "‹" at bounding box center [382, 352] width 34 height 26
type input "[DATE]"
click at [737, 180] on ul "Data Batch Update CSV Import" at bounding box center [813, 185] width 1168 height 38
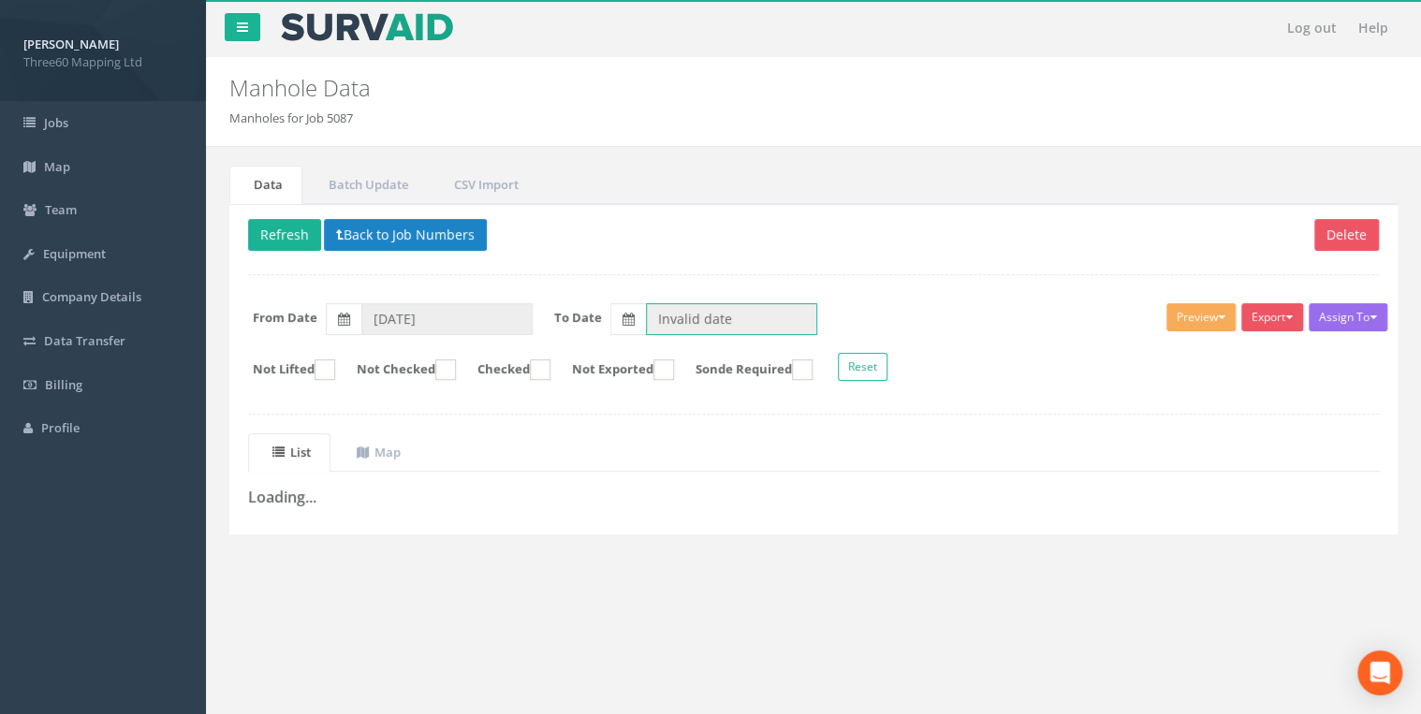
click at [734, 316] on input "Invalid date" at bounding box center [731, 319] width 171 height 32
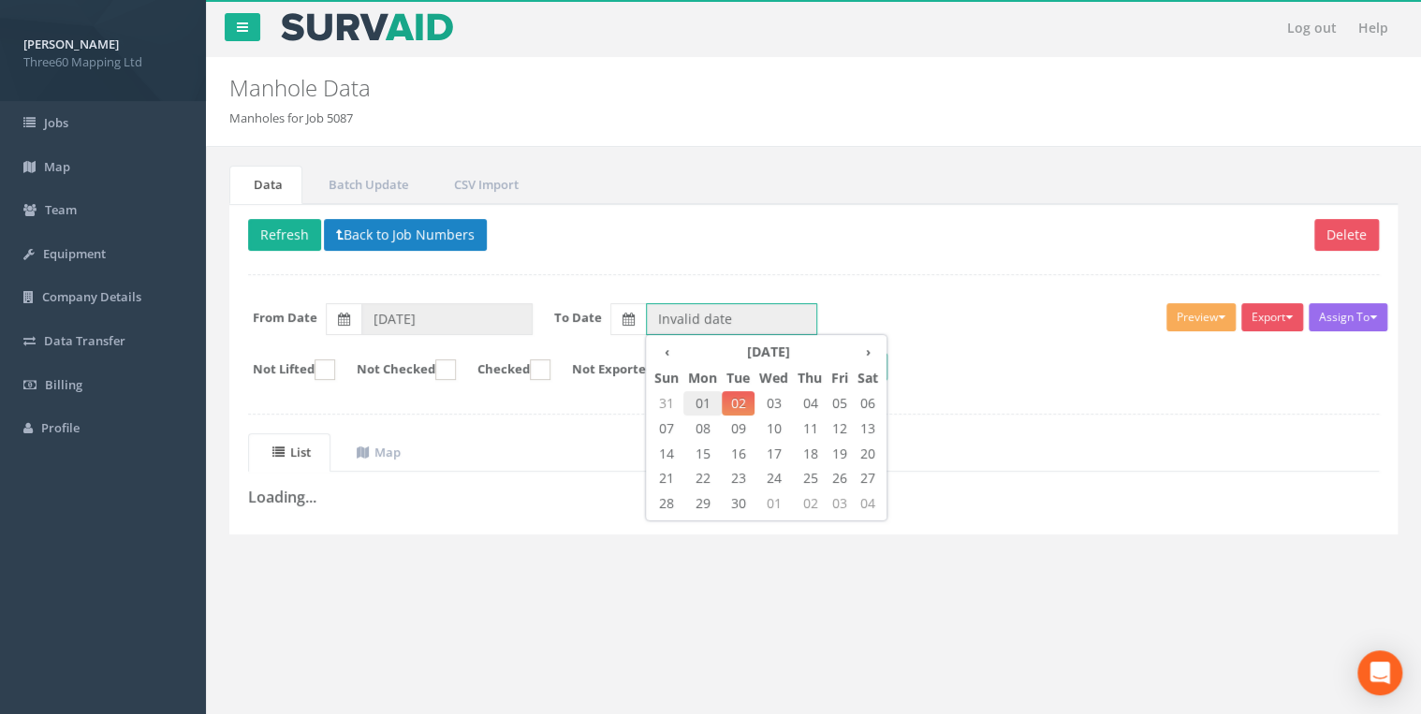
click at [703, 394] on span "01" at bounding box center [702, 403] width 38 height 24
type input "[DATE]"
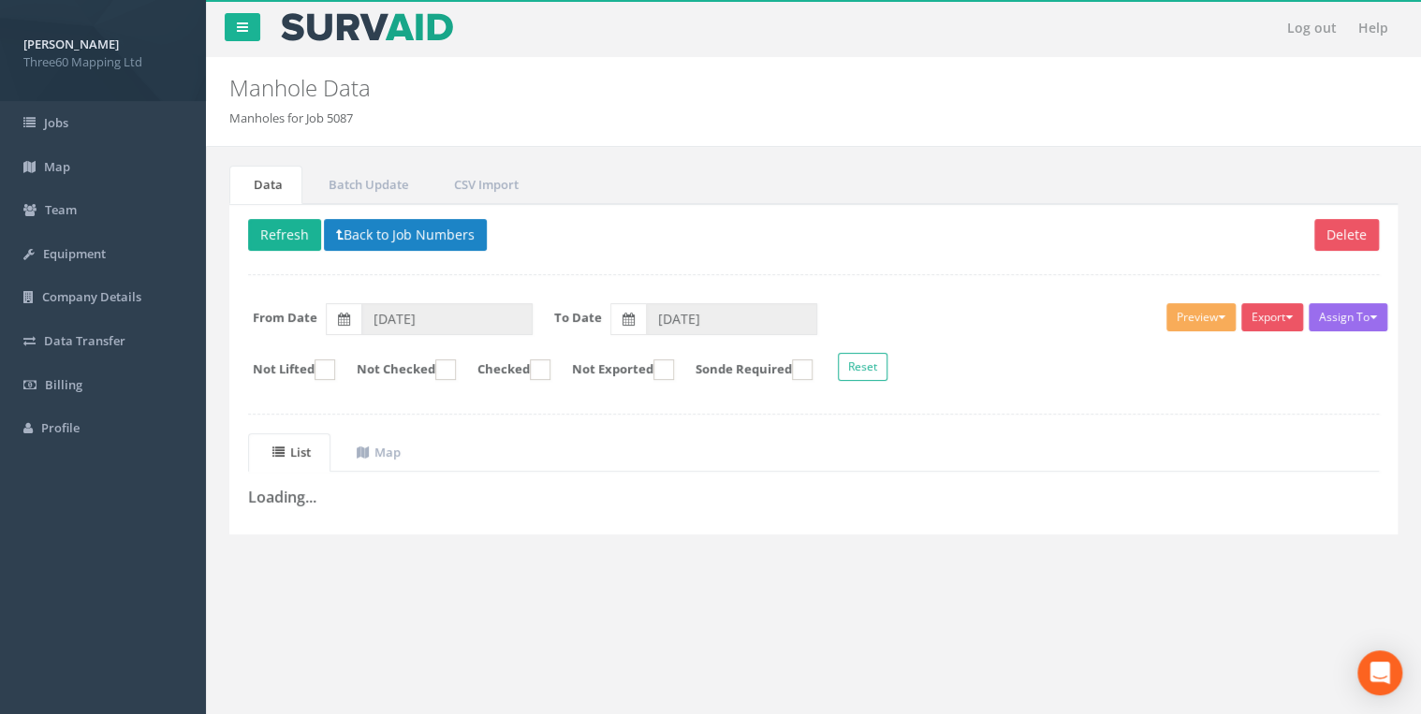
click at [642, 236] on p "Delete Refresh Back to Job Numbers" at bounding box center [813, 237] width 1131 height 37
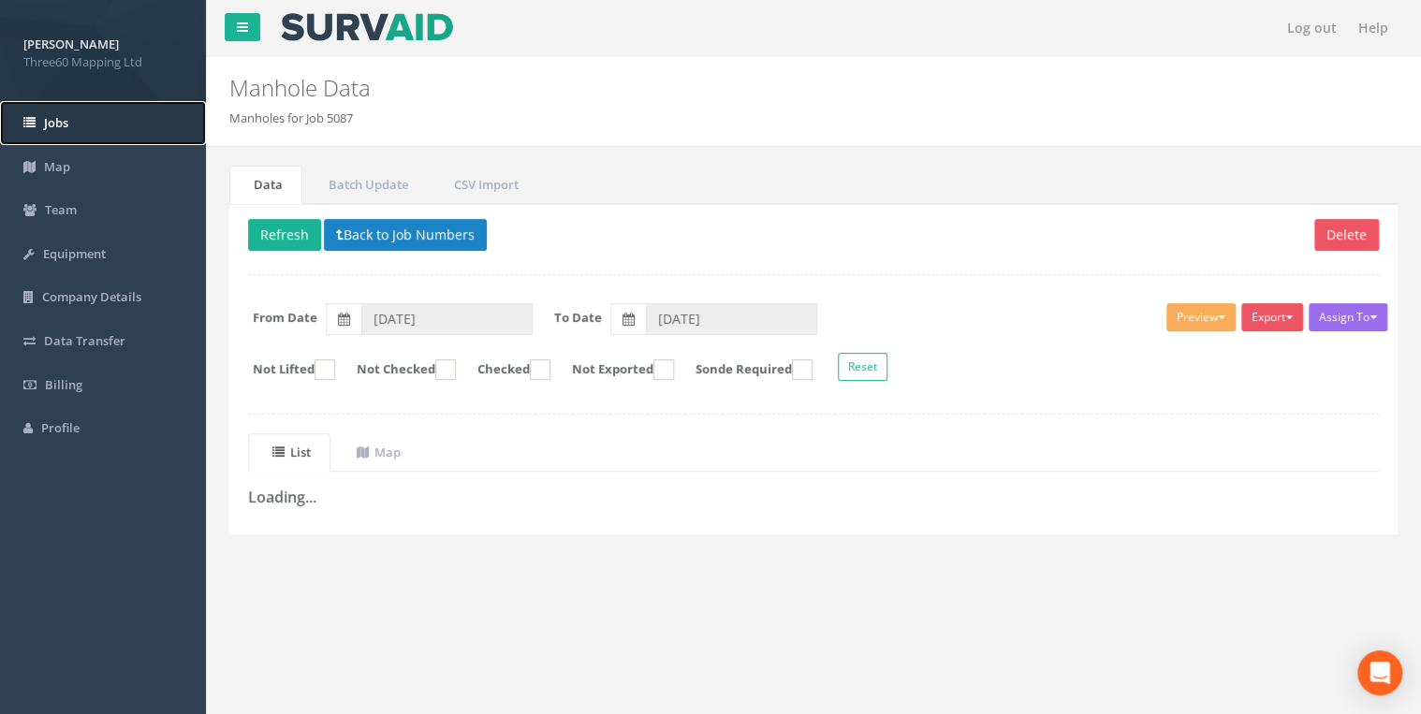
click at [56, 131] on link "Jobs" at bounding box center [103, 123] width 206 height 44
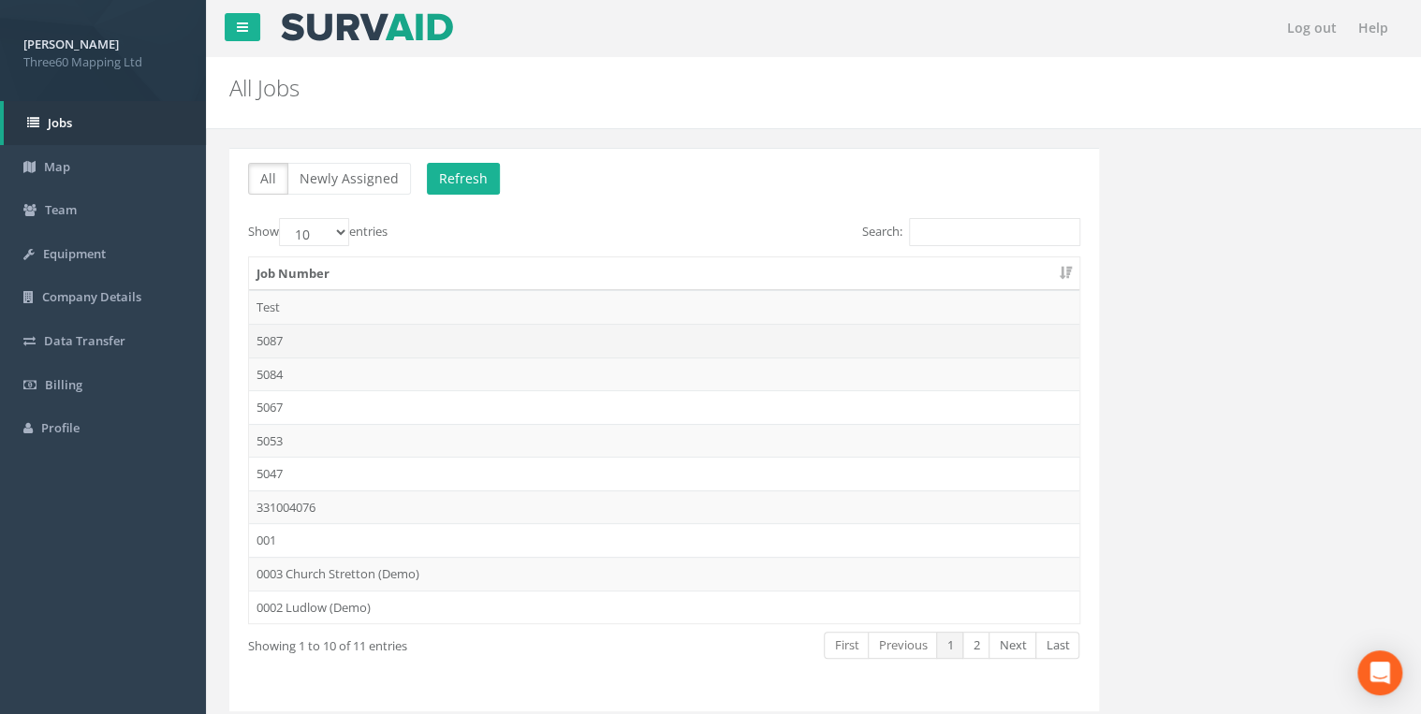
click at [289, 341] on td "5087" at bounding box center [664, 341] width 830 height 34
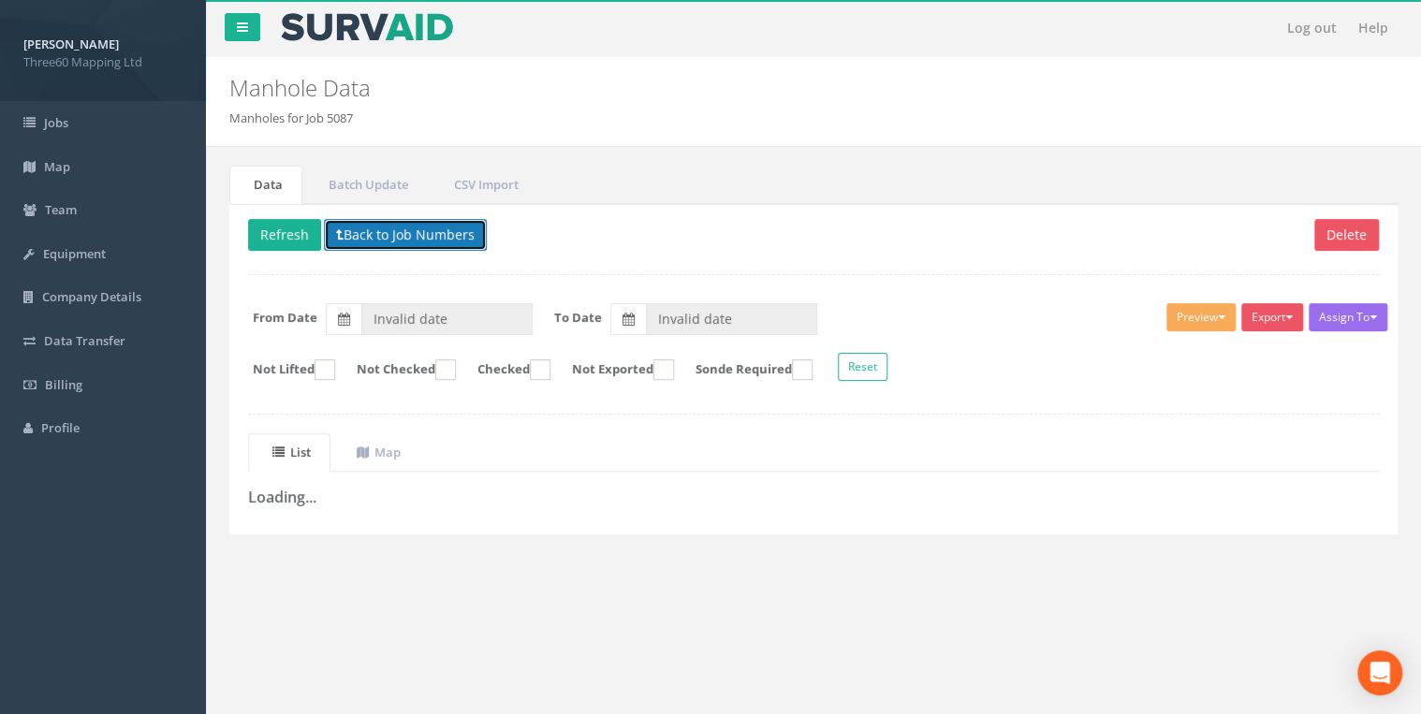
click at [352, 235] on button "Back to Job Numbers" at bounding box center [405, 235] width 163 height 32
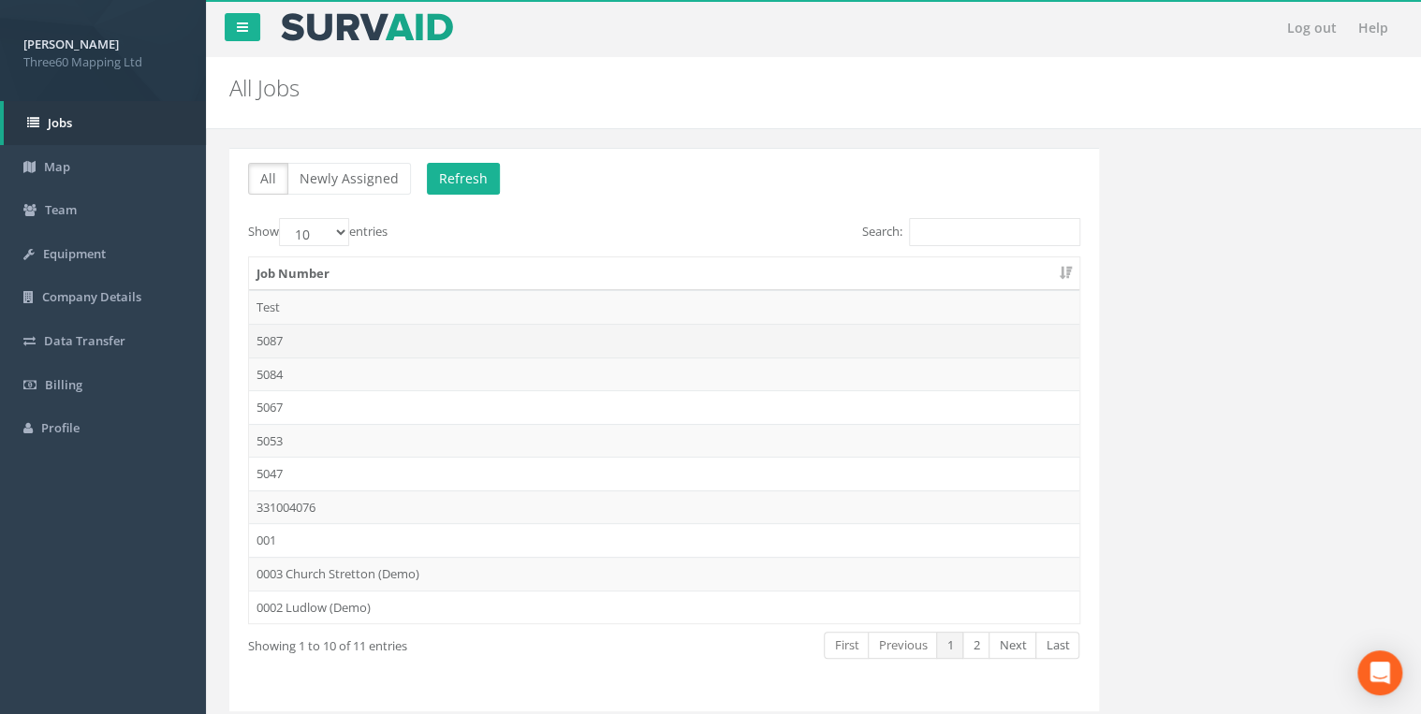
click at [275, 340] on td "5087" at bounding box center [664, 341] width 830 height 34
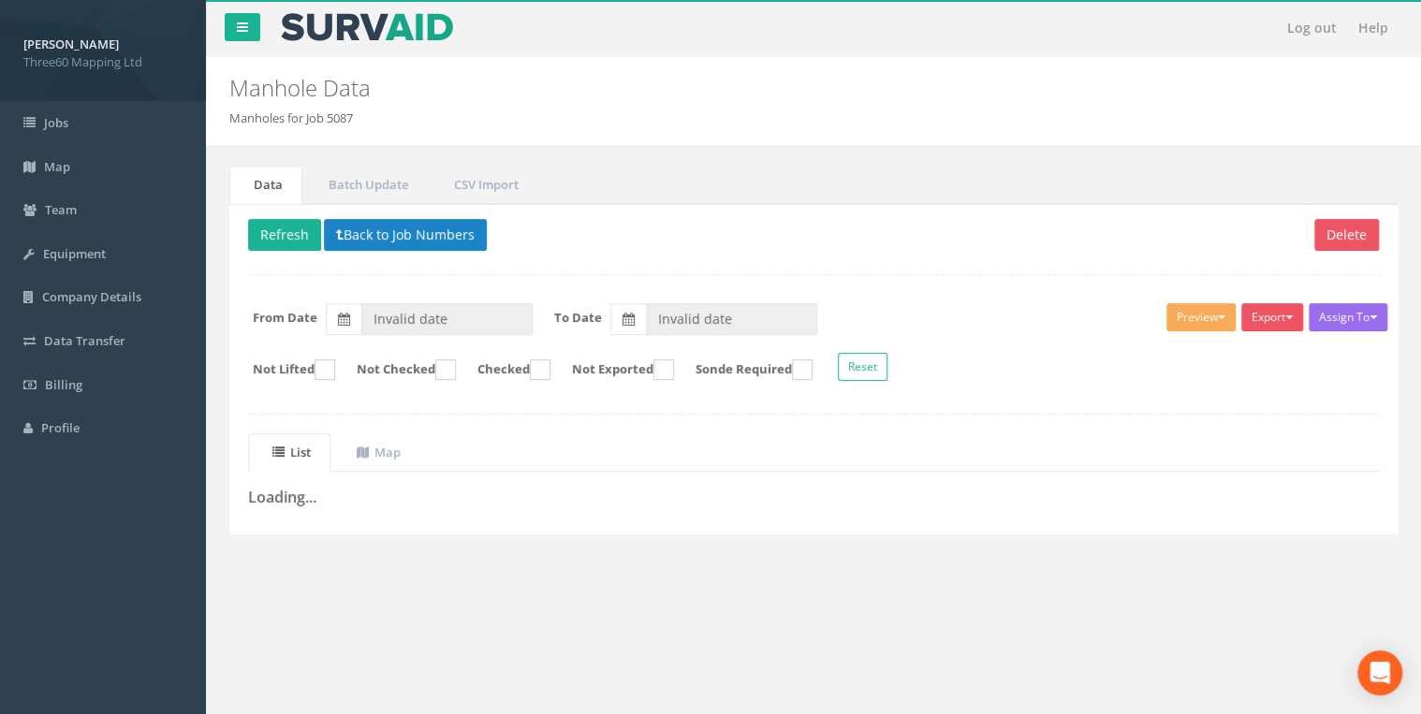
type input "[DATE]"
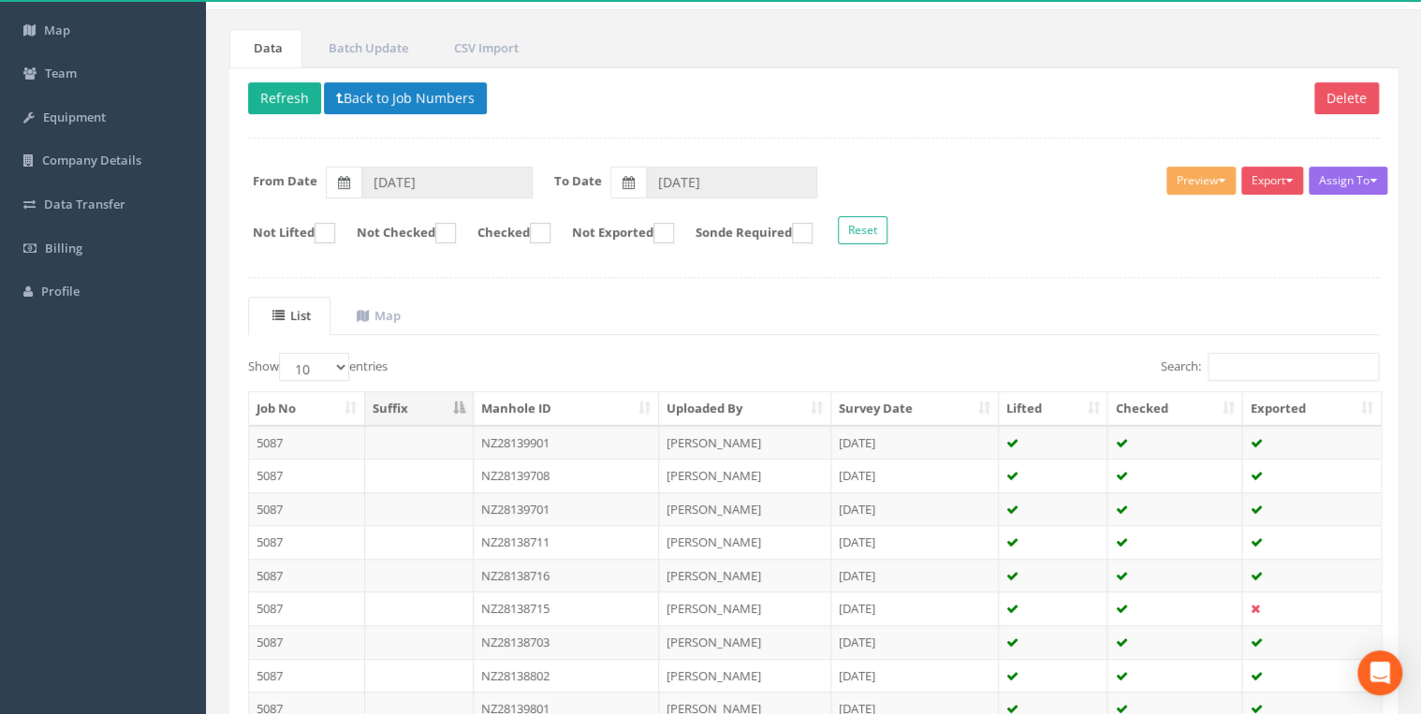
scroll to position [25, 0]
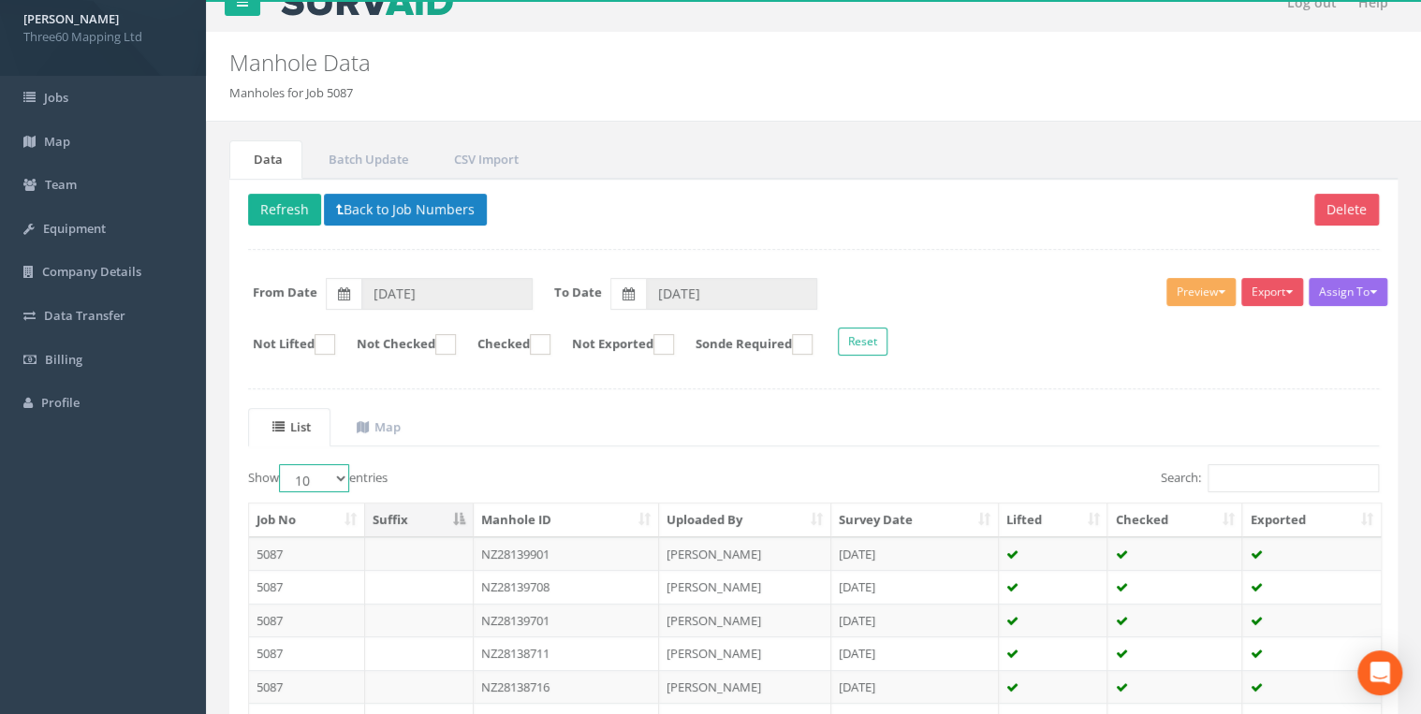
click at [330, 476] on select "10 25 50 100" at bounding box center [314, 478] width 70 height 28
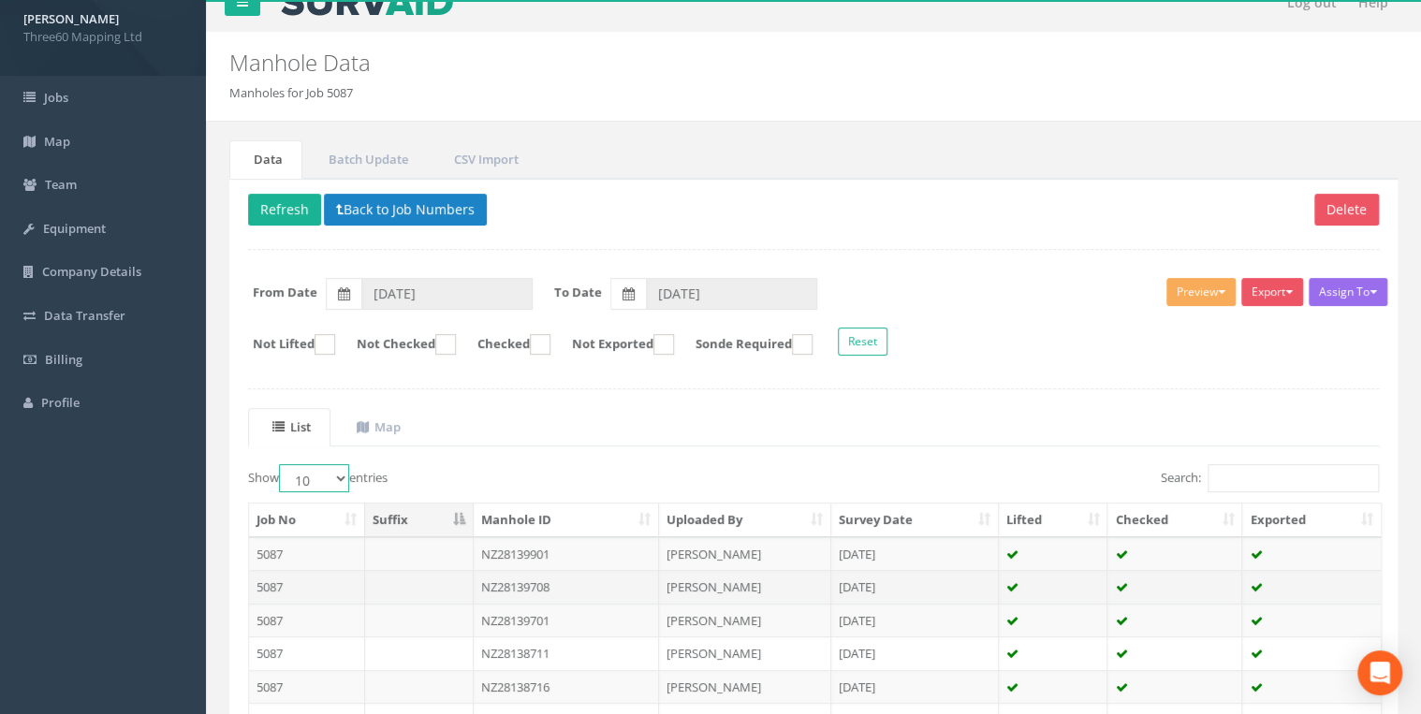
select select "50"
click at [282, 464] on select "10 25 50 100" at bounding box center [314, 478] width 70 height 28
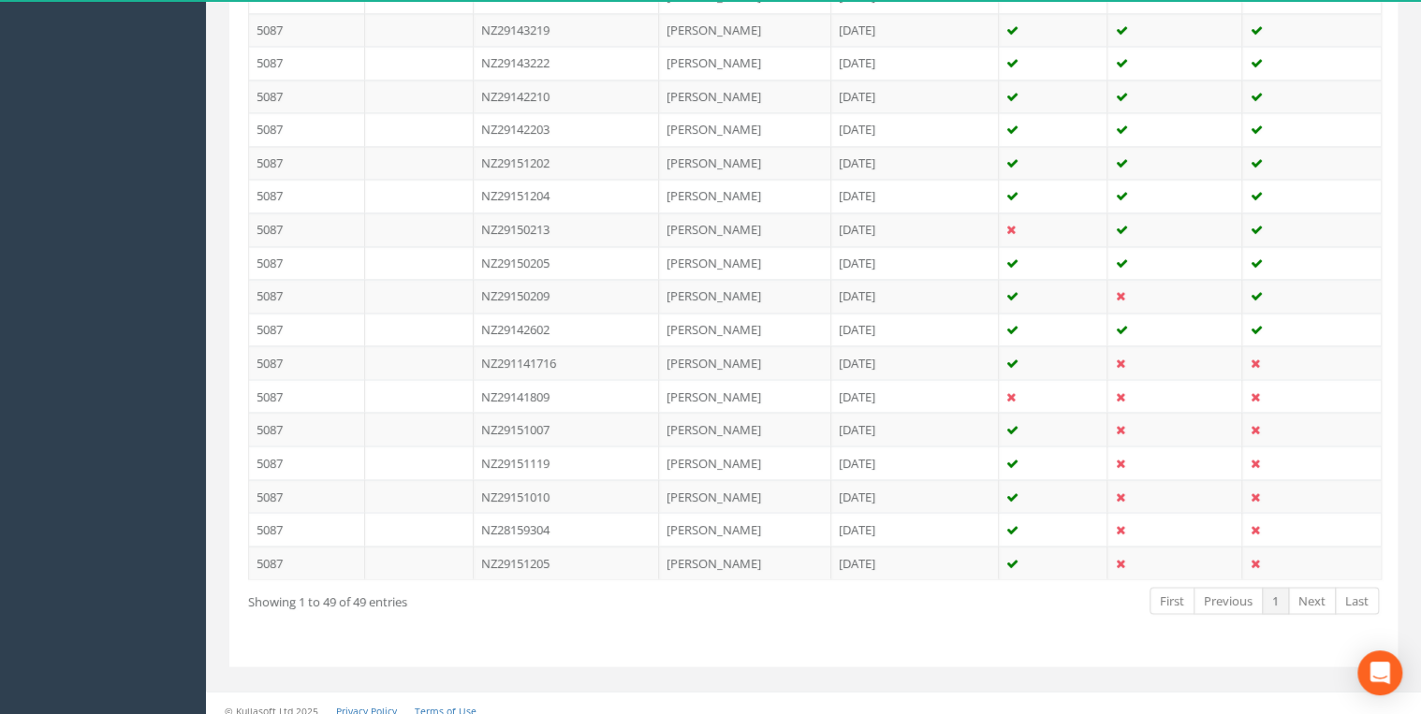
scroll to position [1616, 0]
click at [536, 350] on td "NZ291141716" at bounding box center [567, 361] width 186 height 34
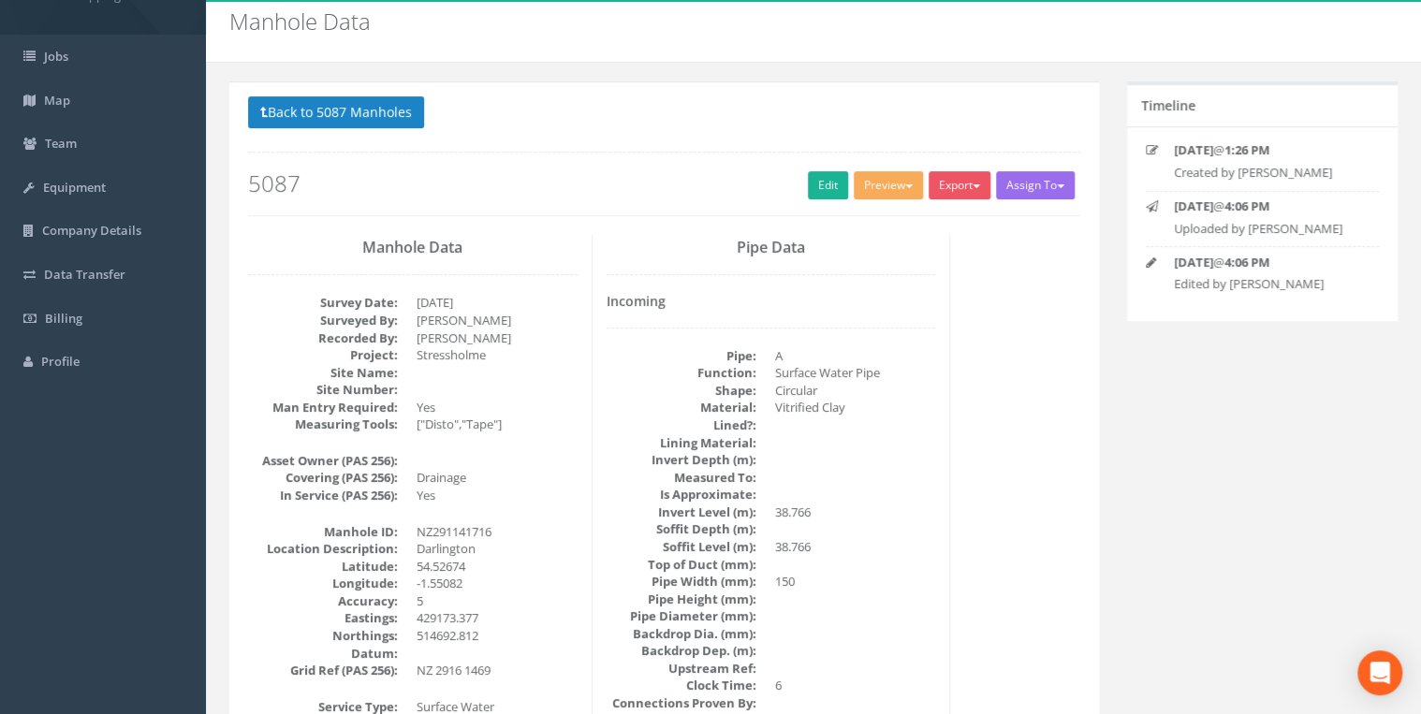
scroll to position [99, 0]
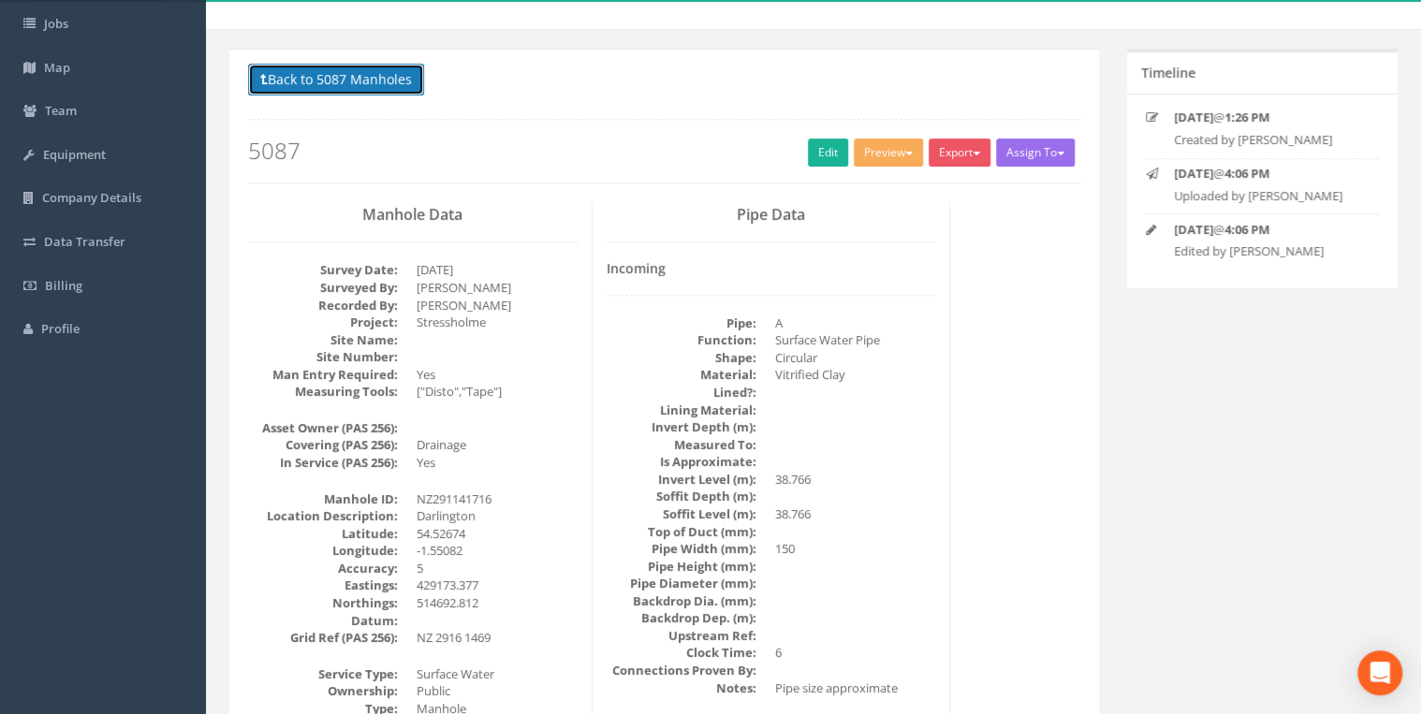
click at [417, 77] on button "Back to 5087 Manholes" at bounding box center [336, 80] width 176 height 32
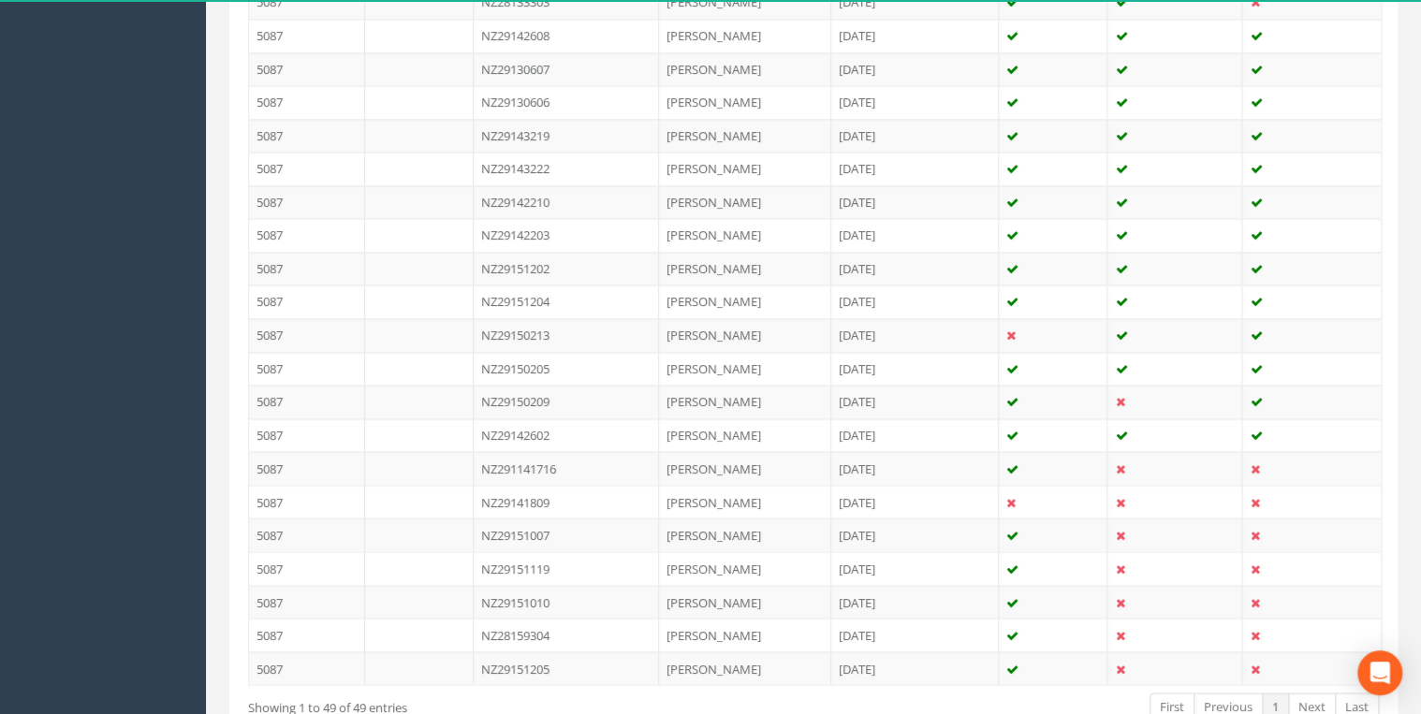
scroll to position [1616, 0]
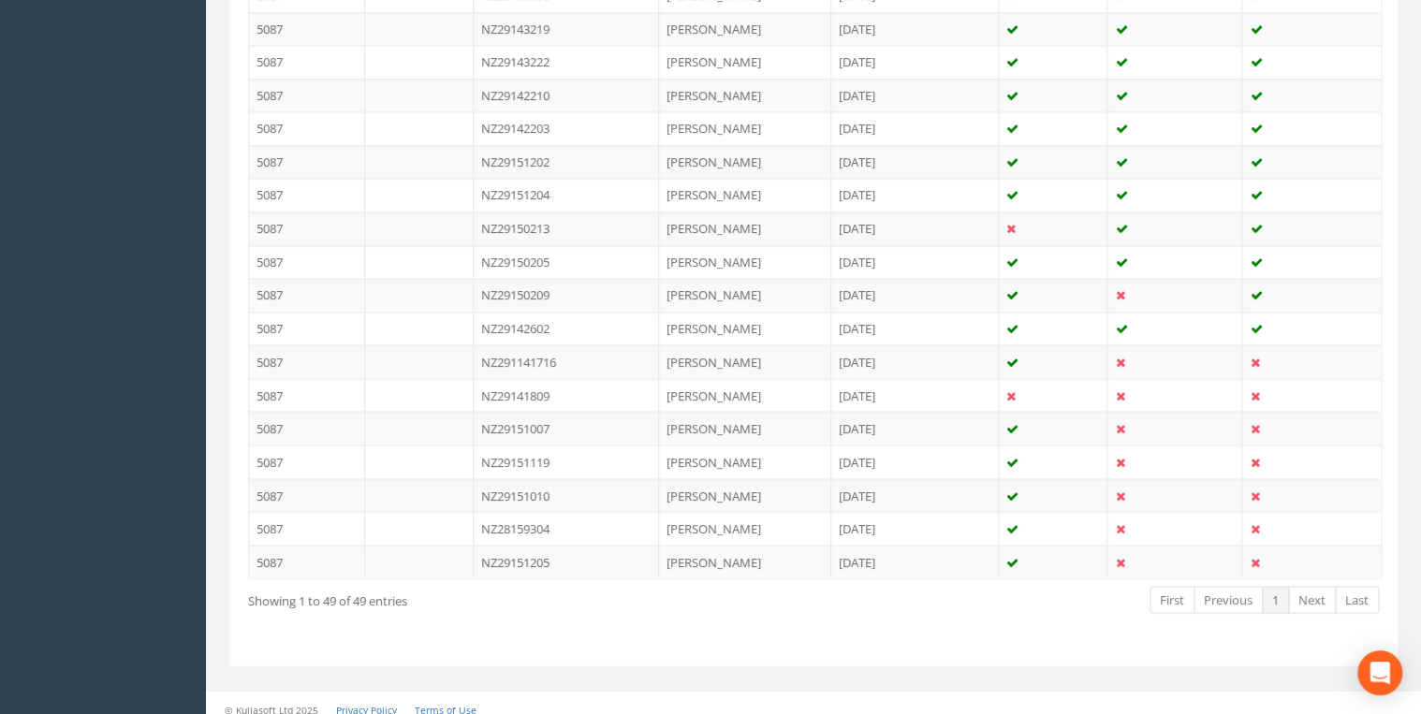
click at [593, 346] on td "NZ291141716" at bounding box center [567, 361] width 186 height 34
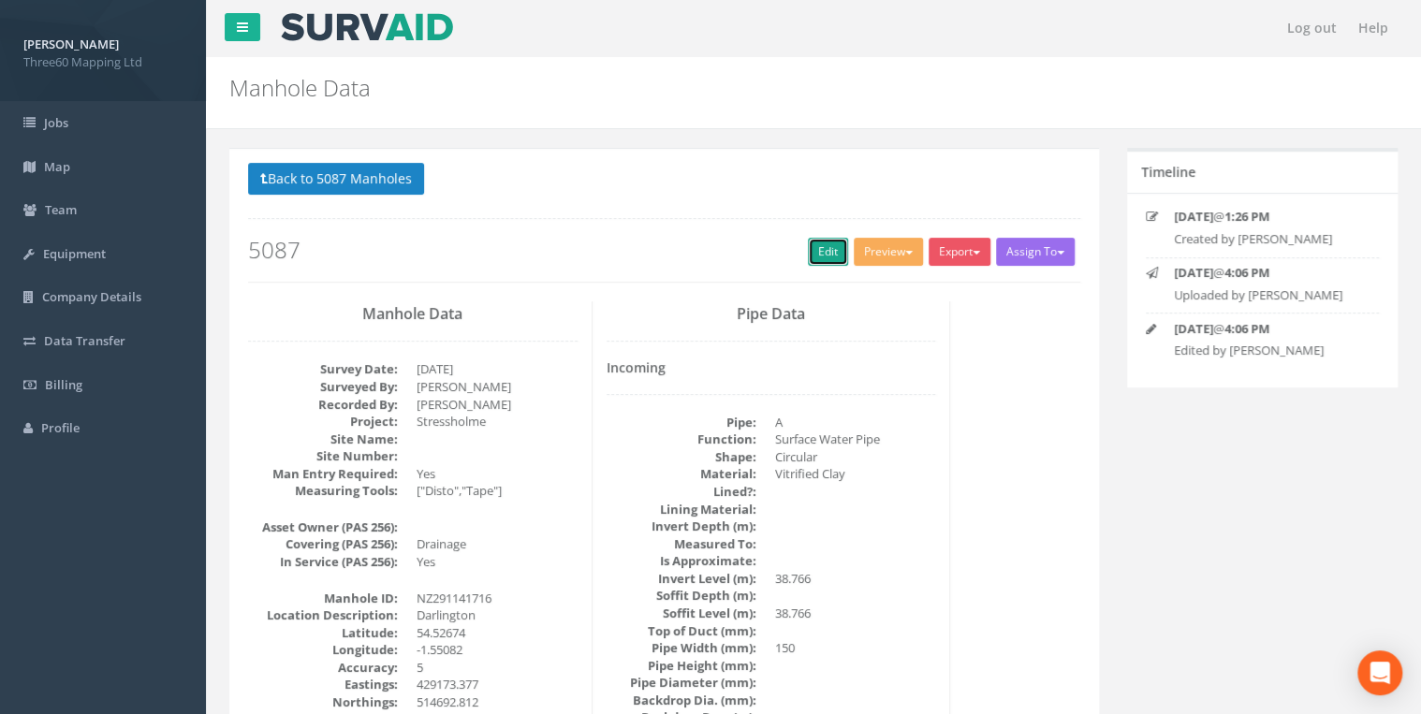
click at [830, 251] on link "Edit" at bounding box center [828, 252] width 40 height 28
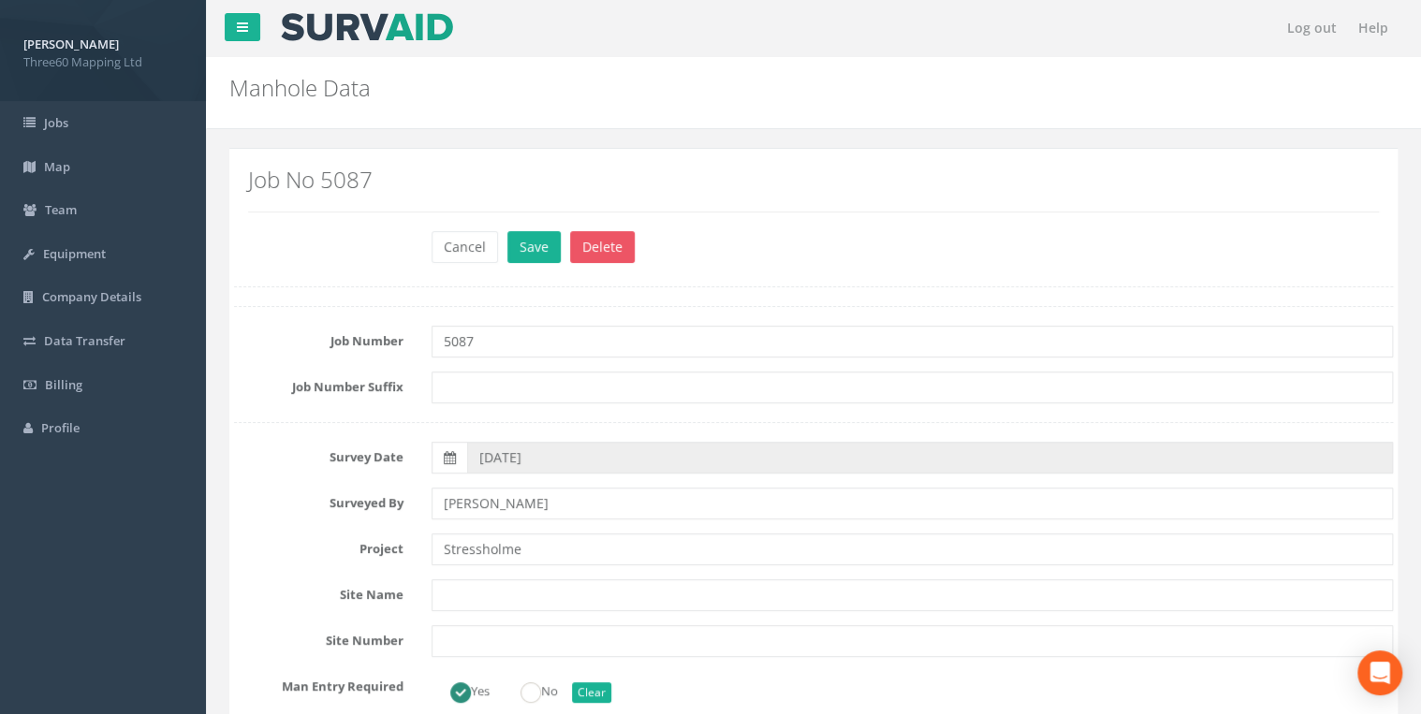
scroll to position [499, 0]
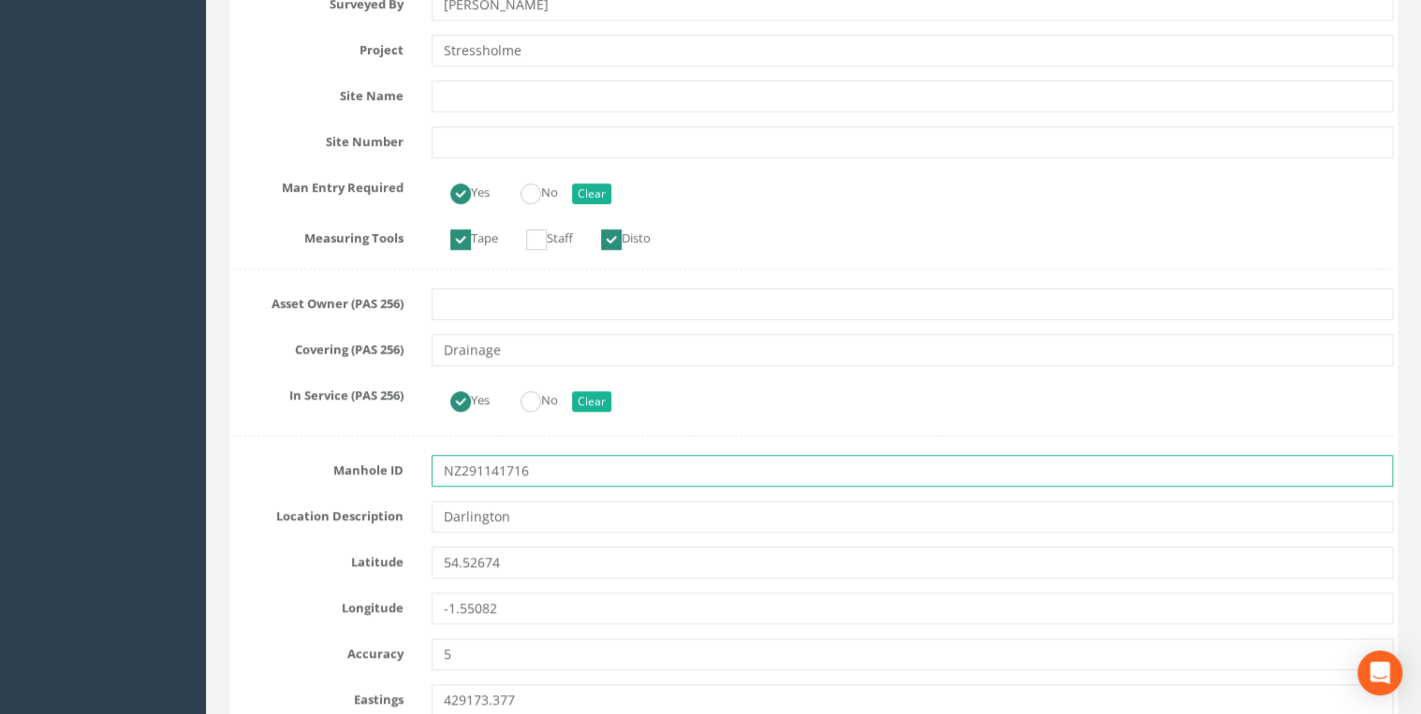
click at [489, 469] on input "NZ291141716" at bounding box center [912, 471] width 961 height 32
type input "NZ29141716"
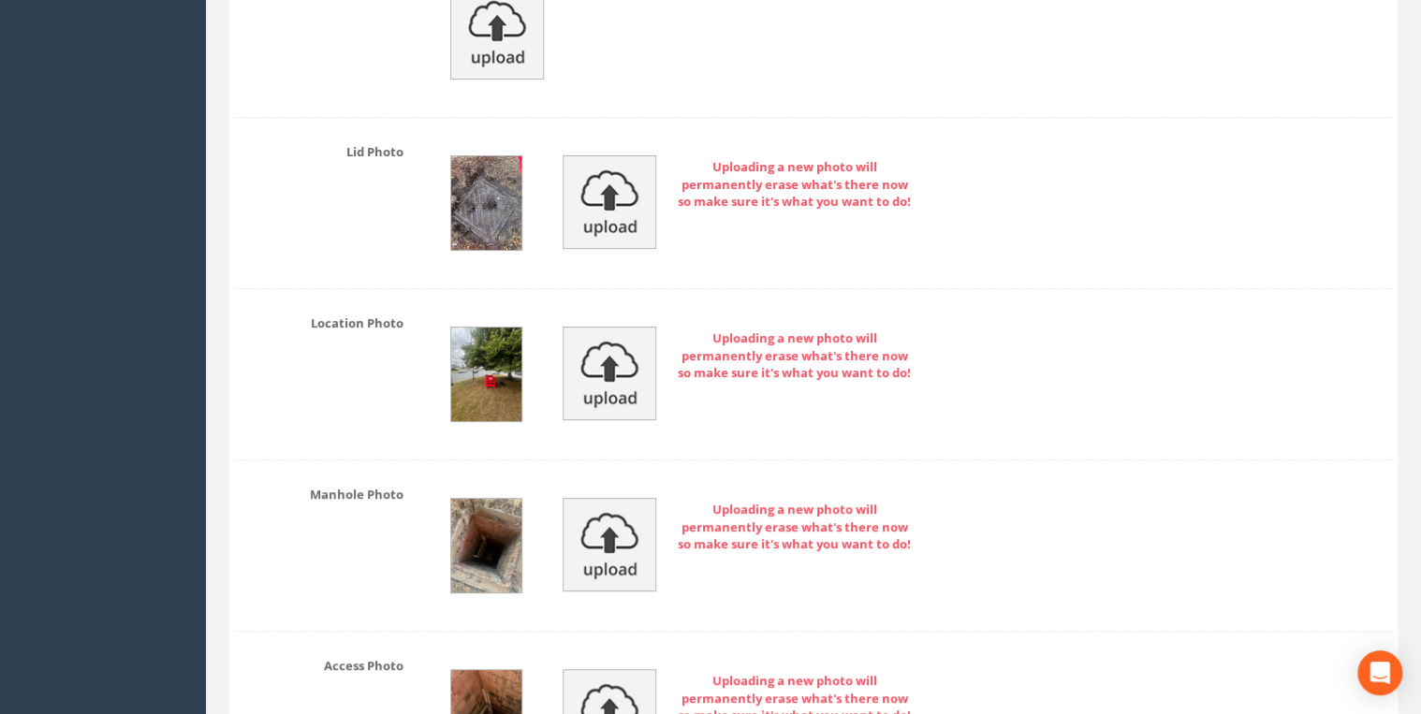
scroll to position [3295, 0]
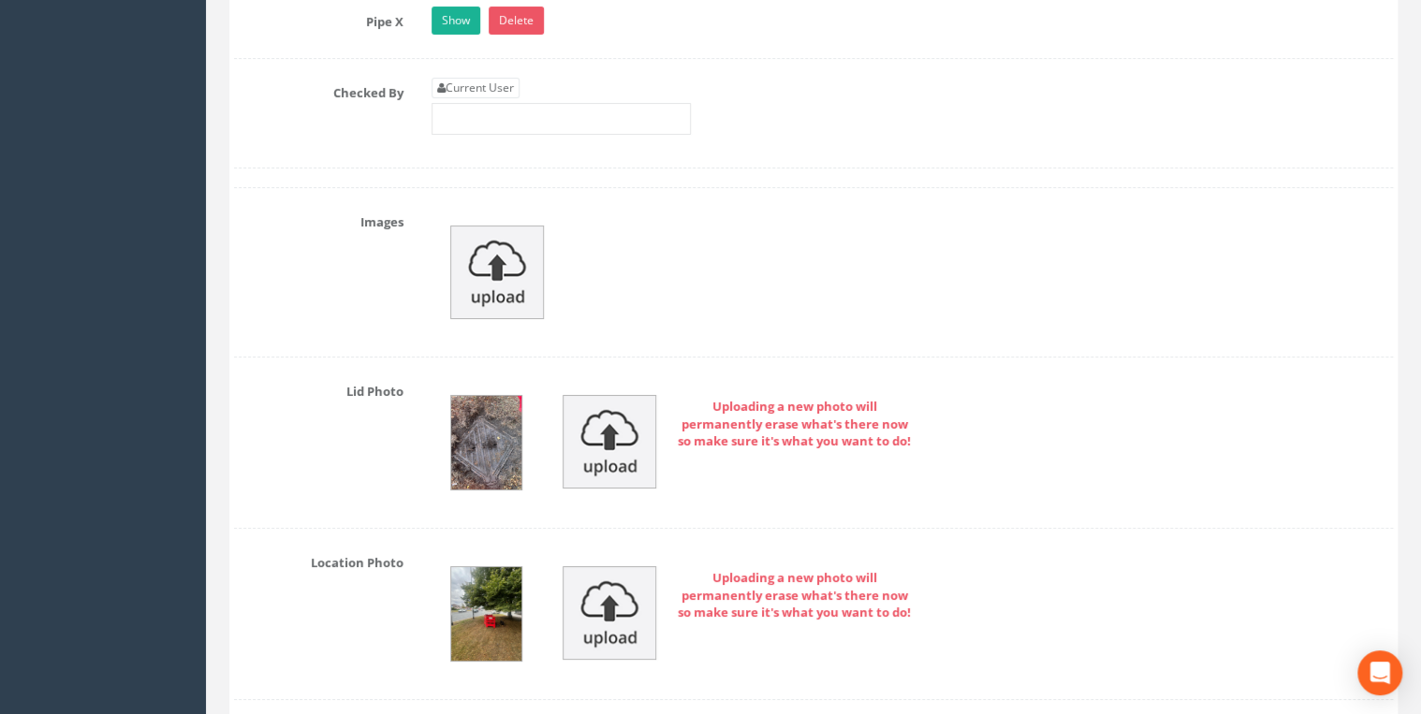
click at [484, 90] on div "Current User" at bounding box center [561, 106] width 259 height 57
click at [480, 83] on link "Current User" at bounding box center [476, 88] width 88 height 21
type input "[PERSON_NAME]"
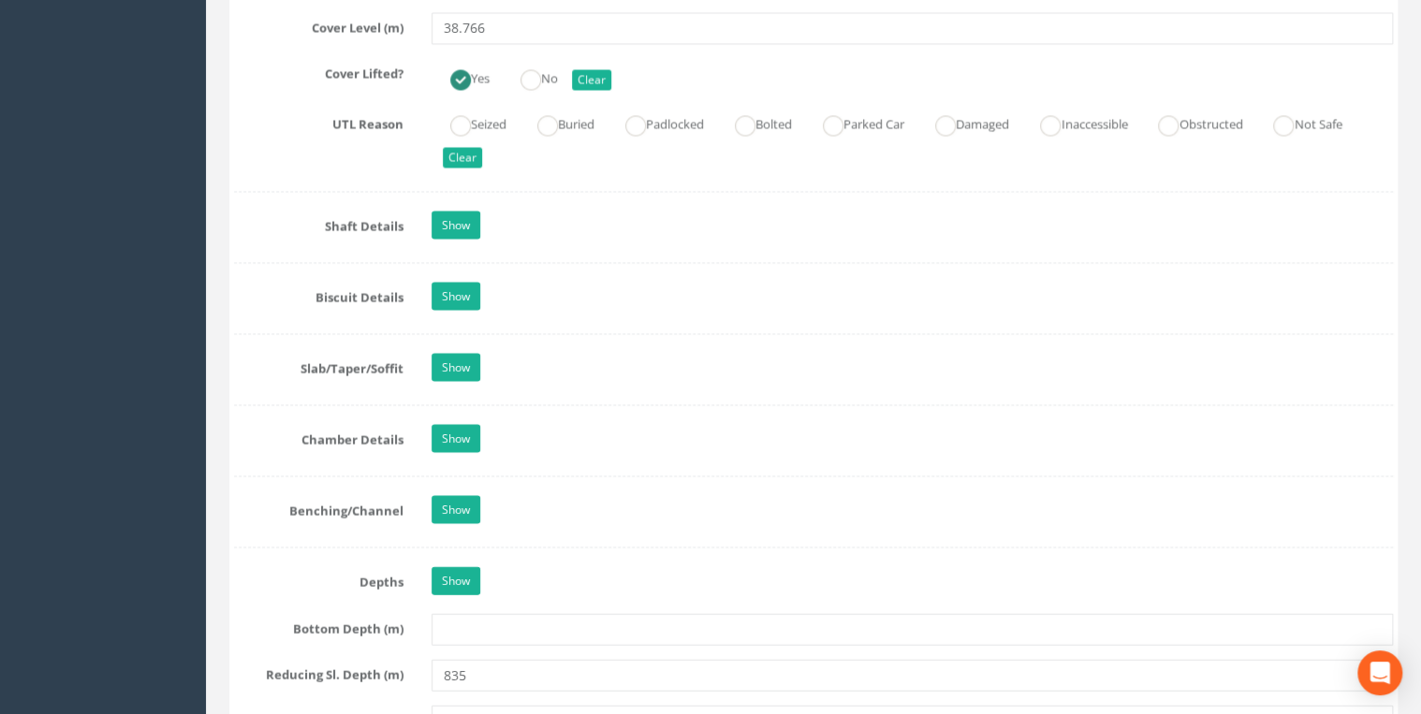
scroll to position [1897, 0]
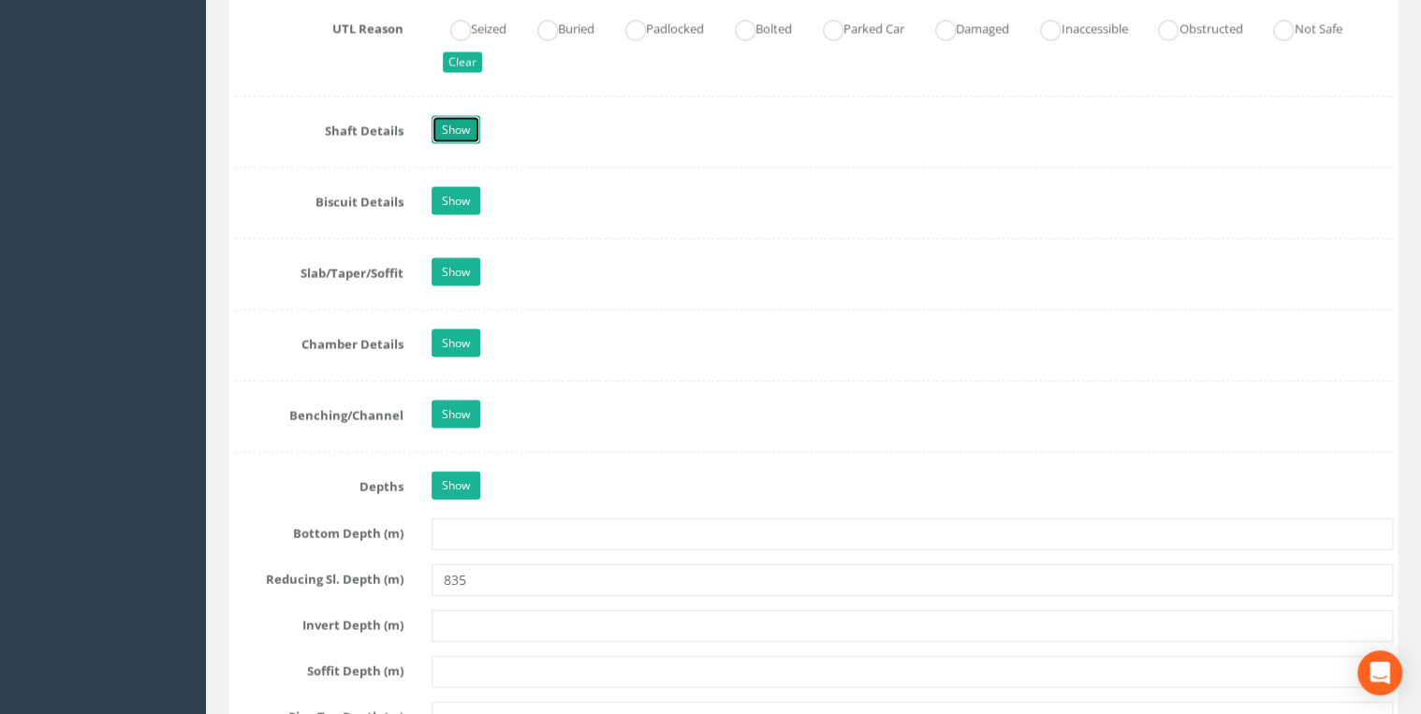
click at [478, 116] on link "Show" at bounding box center [456, 130] width 49 height 28
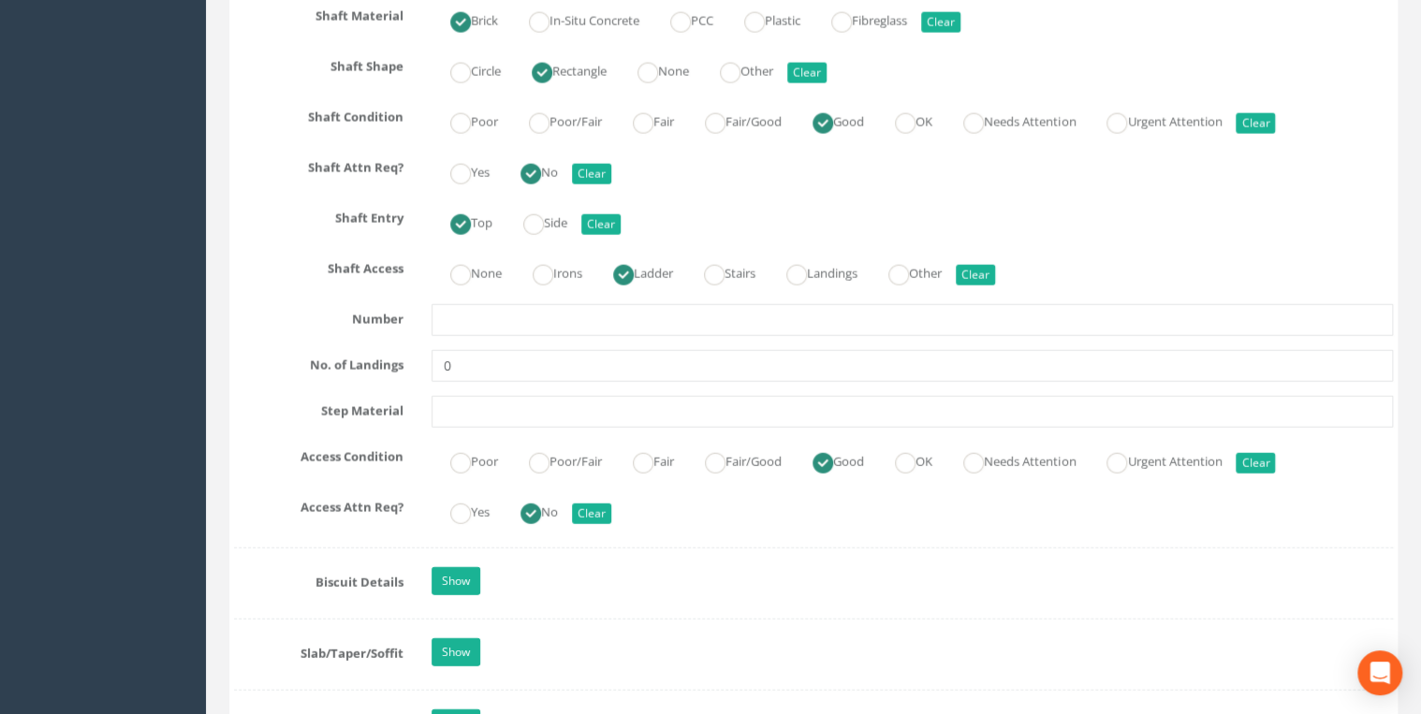
scroll to position [2496, 0]
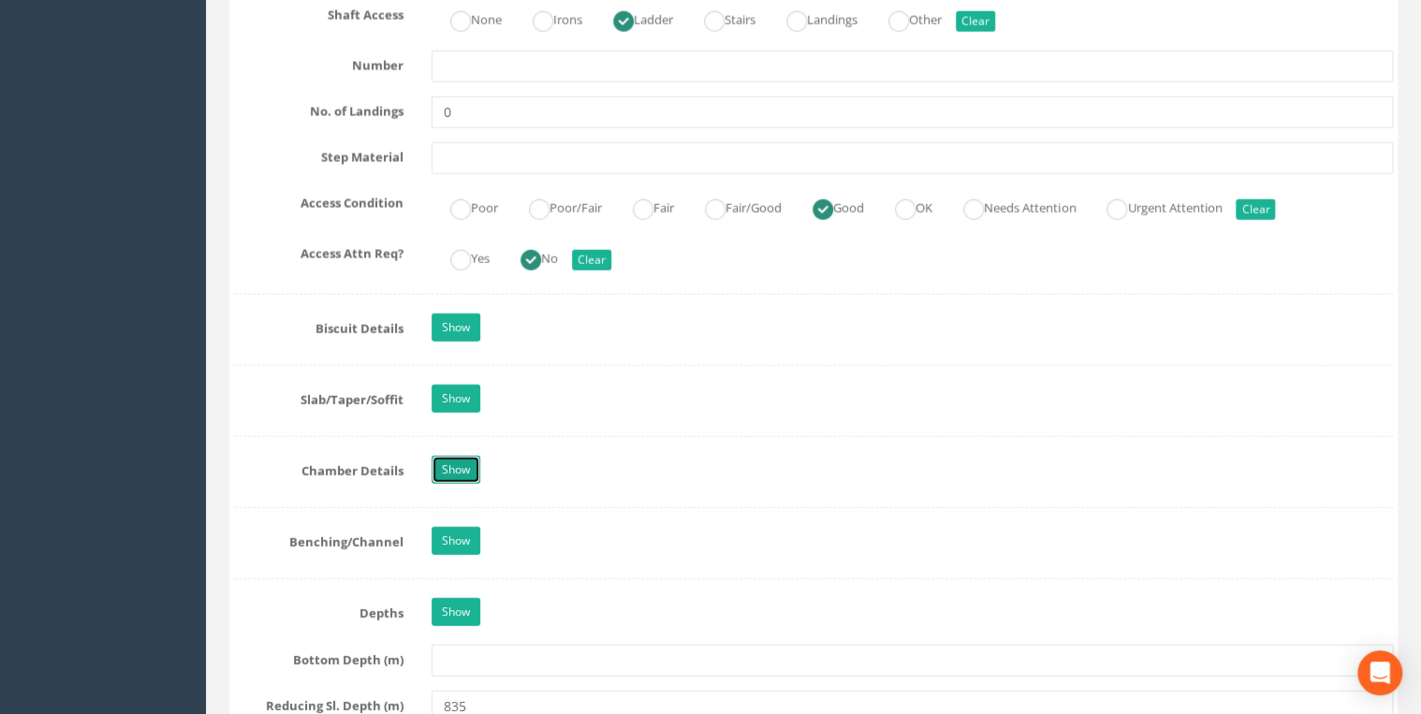
click at [453, 456] on link "Show" at bounding box center [456, 470] width 49 height 28
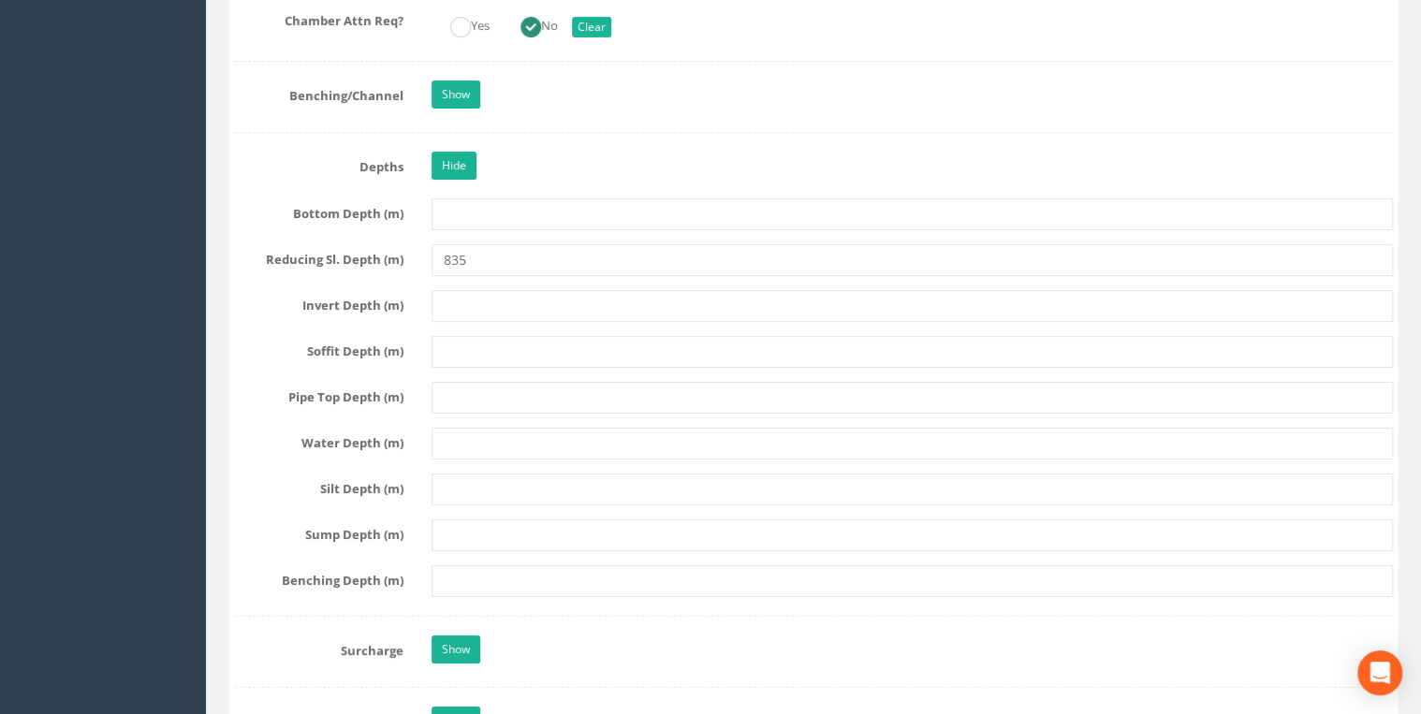
scroll to position [3394, 0]
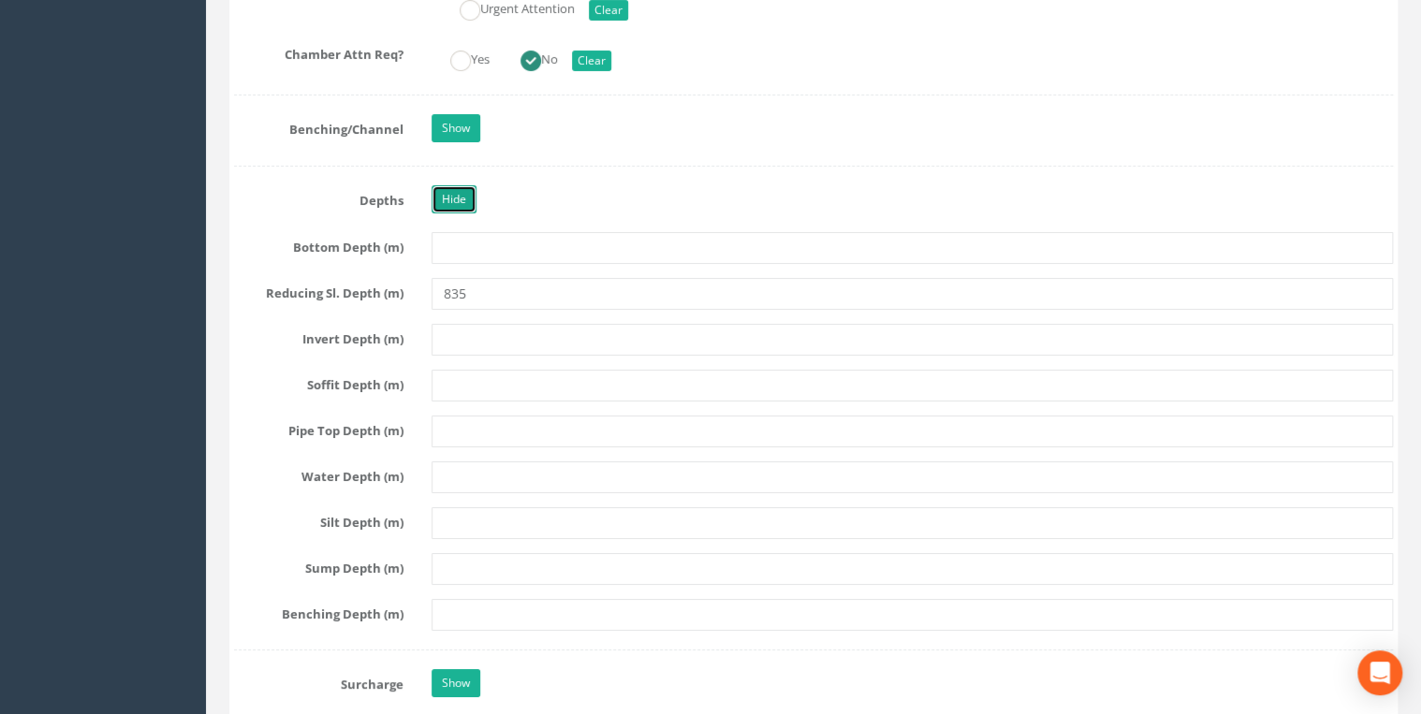
click at [443, 191] on link "Hide" at bounding box center [454, 199] width 45 height 28
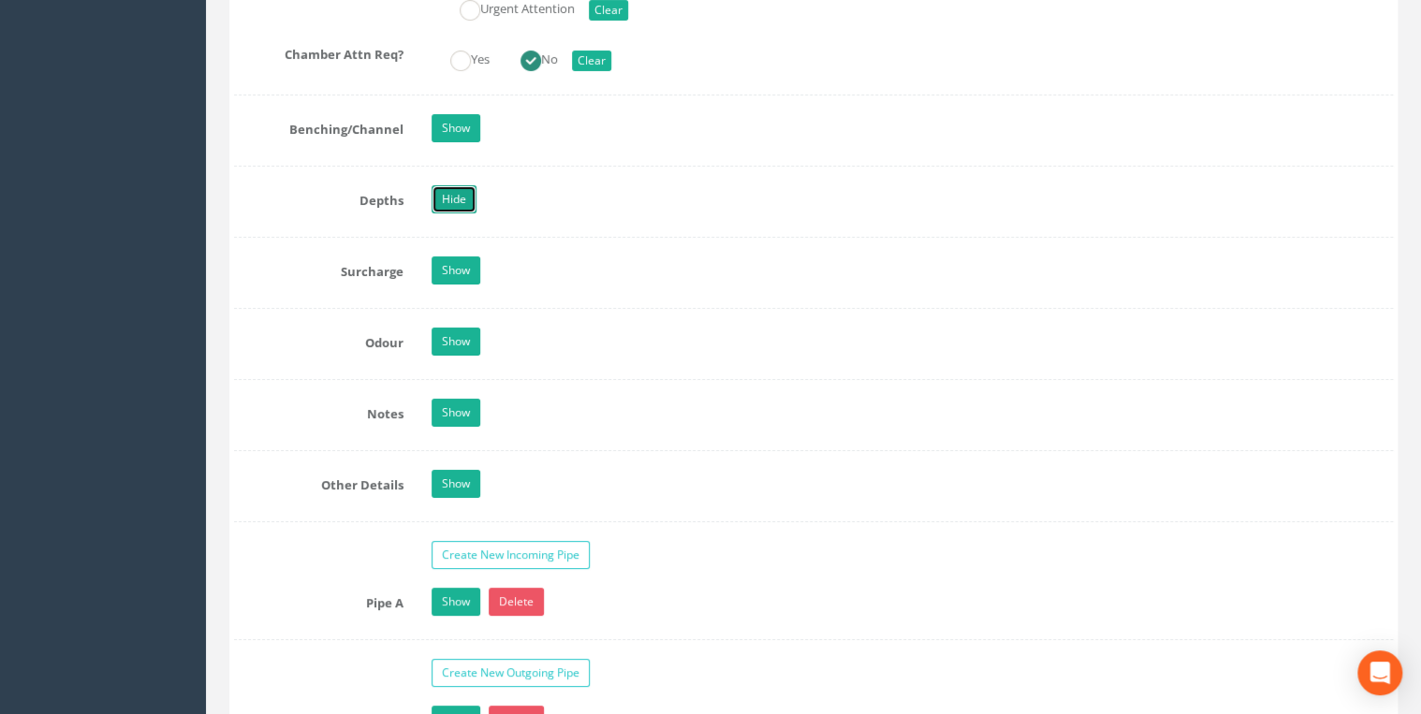
scroll to position [3495, 0]
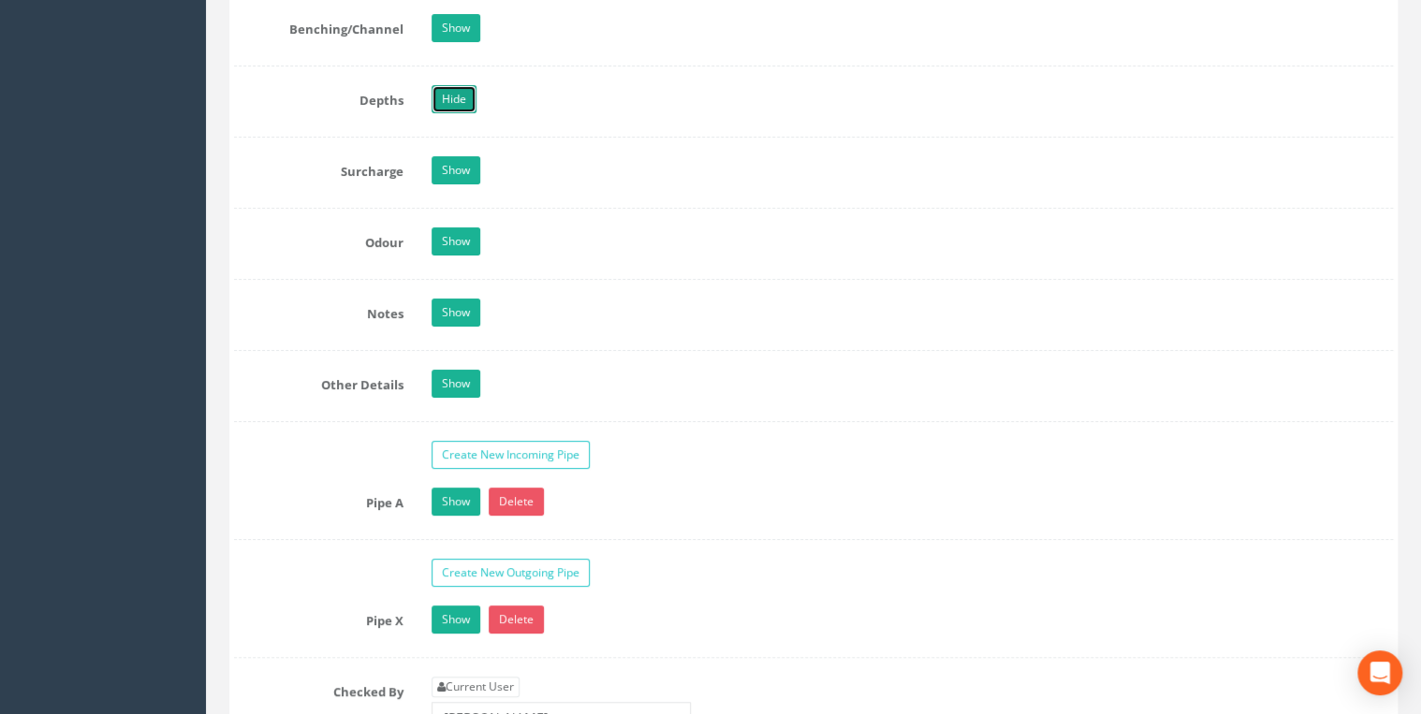
click at [448, 92] on link "Hide" at bounding box center [454, 99] width 45 height 28
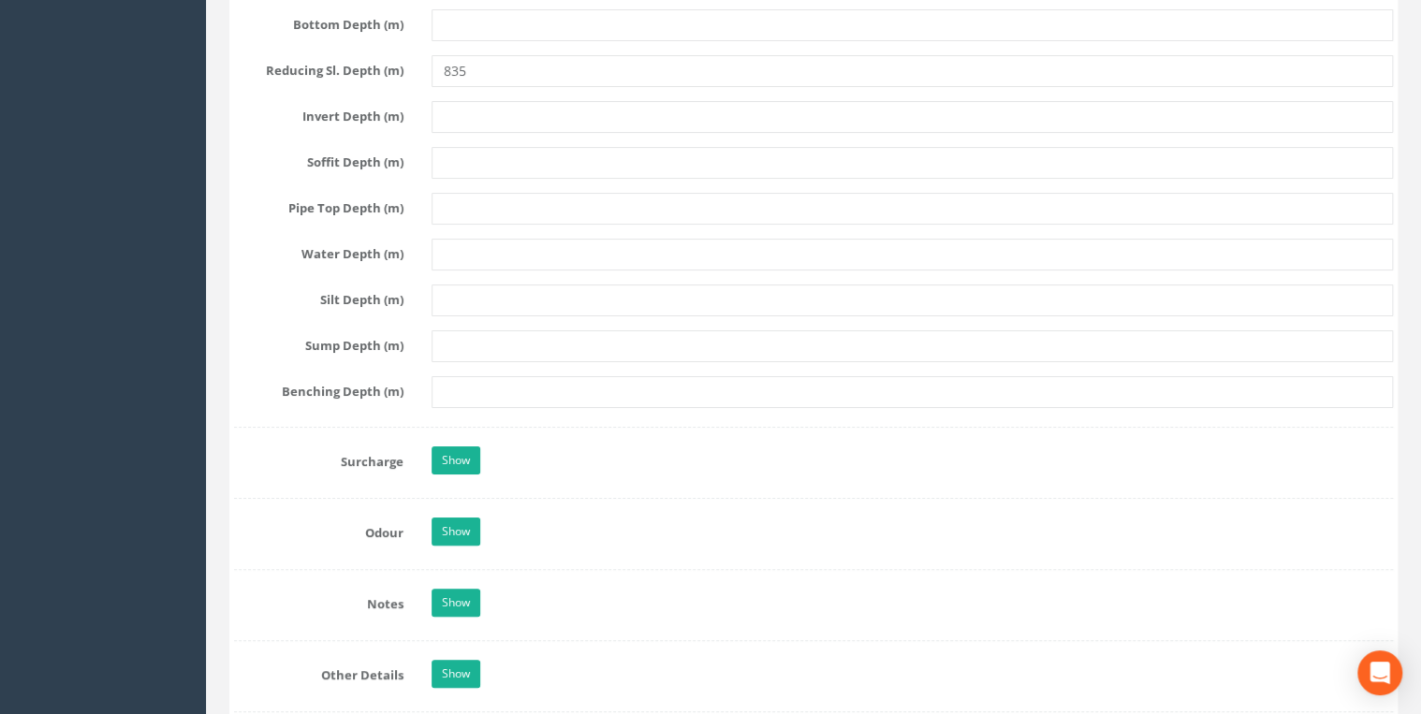
scroll to position [3794, 0]
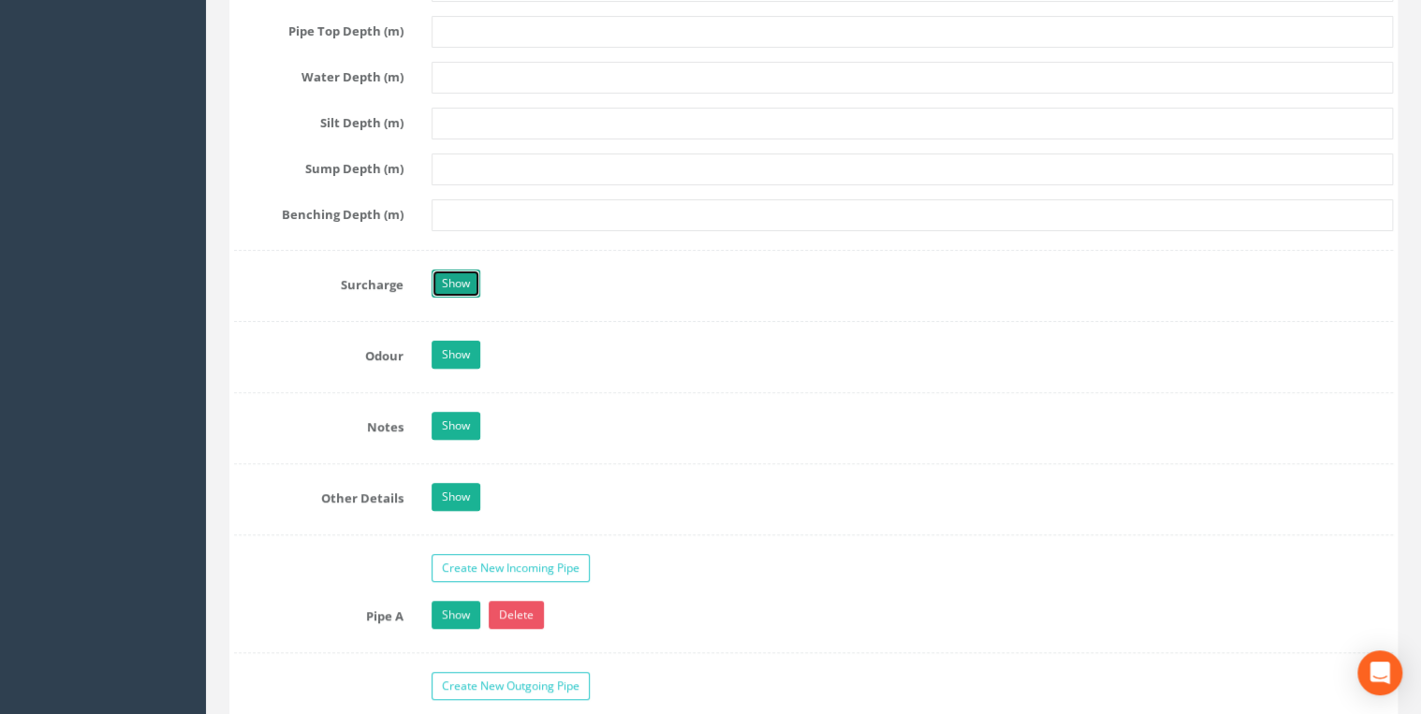
click at [445, 275] on link "Show" at bounding box center [456, 284] width 49 height 28
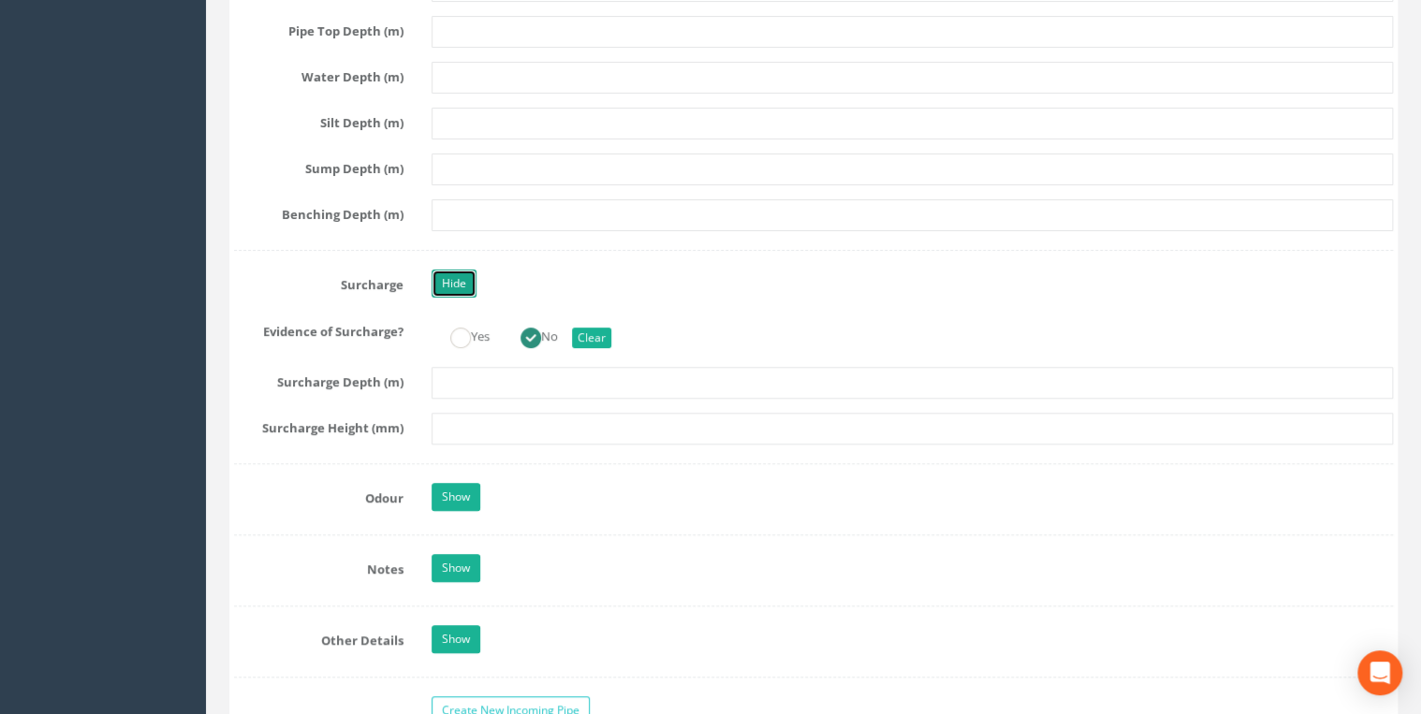
click at [445, 275] on link "Hide" at bounding box center [454, 284] width 45 height 28
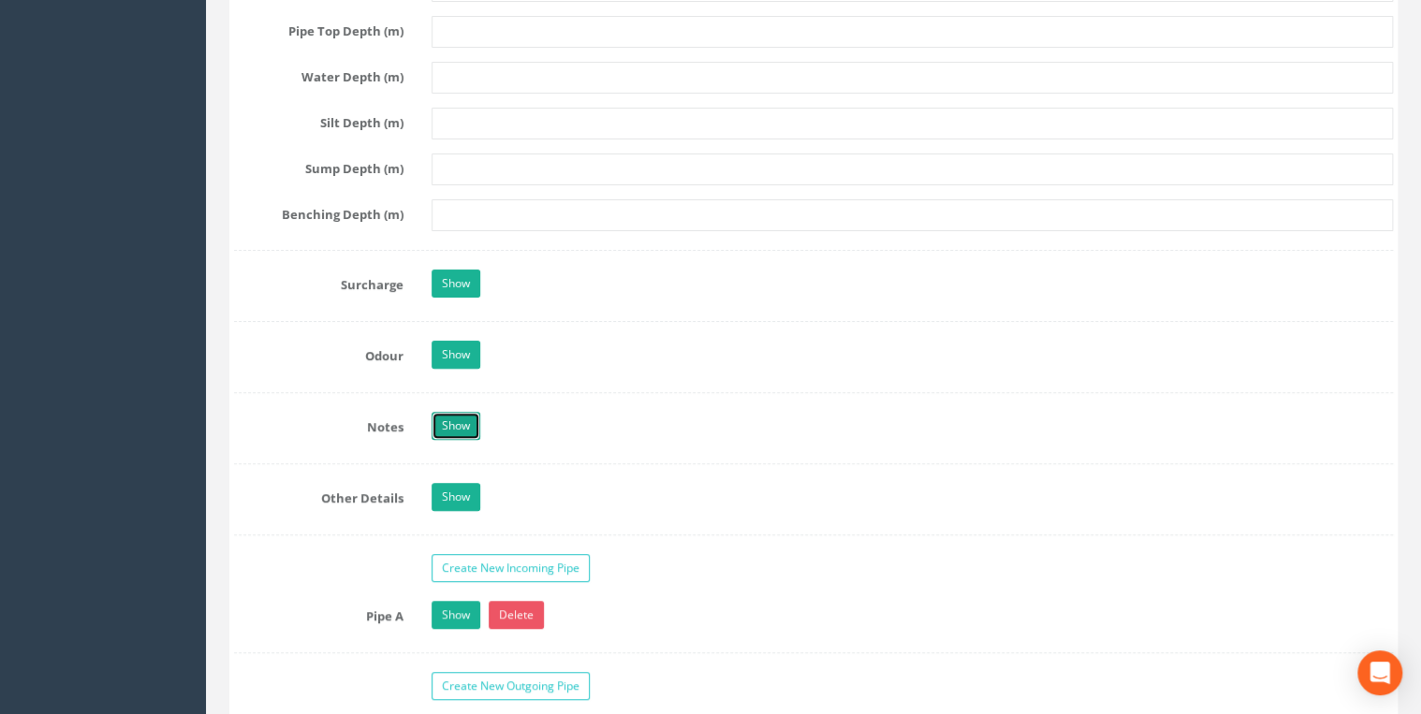
click at [478, 412] on link "Show" at bounding box center [456, 426] width 49 height 28
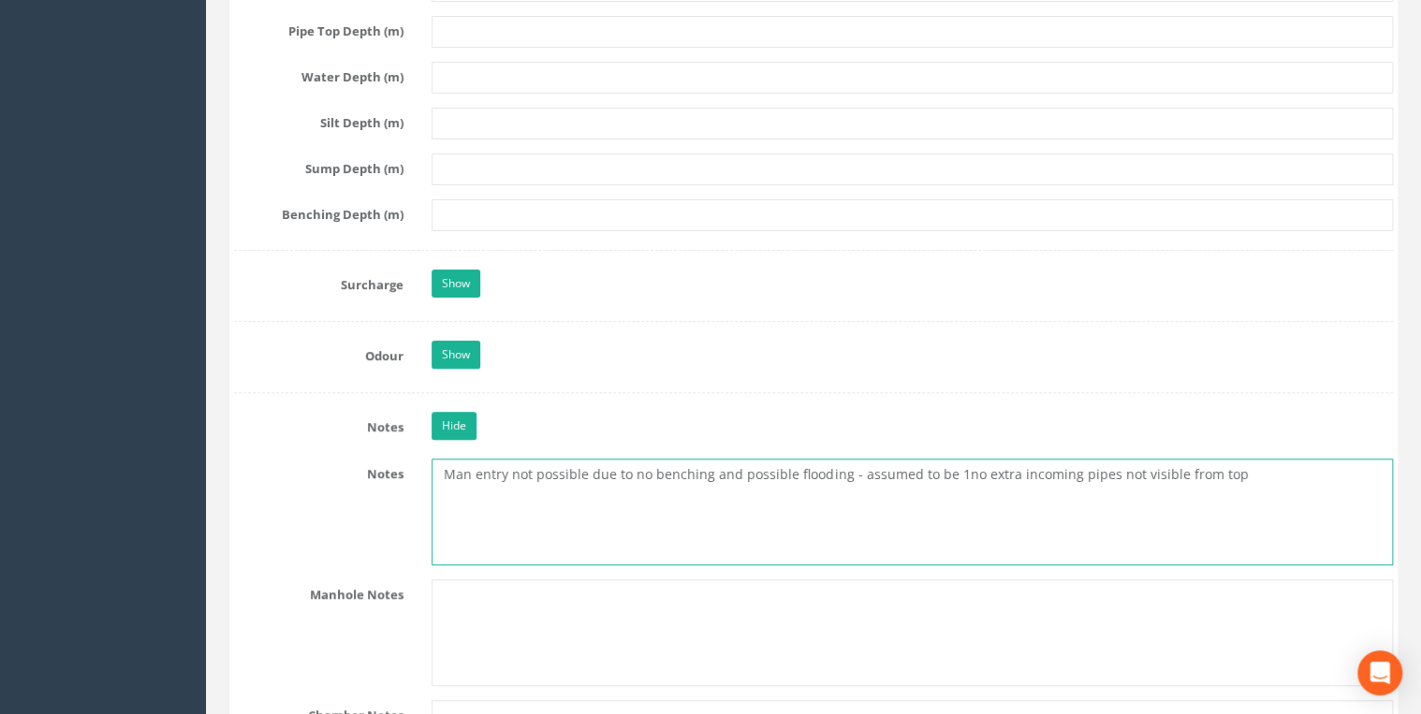
click at [1227, 466] on textarea "Man entry not possible due to no benching and possible flooding - assumed to be…" at bounding box center [912, 512] width 961 height 107
click at [955, 462] on textarea "Man entry not possible due to no benching and possible flooding - assumed to be…" at bounding box center [912, 512] width 961 height 107
click at [1229, 461] on textarea "Man entry not possible due to no benching and possible flooding - assumed to be…" at bounding box center [912, 512] width 961 height 107
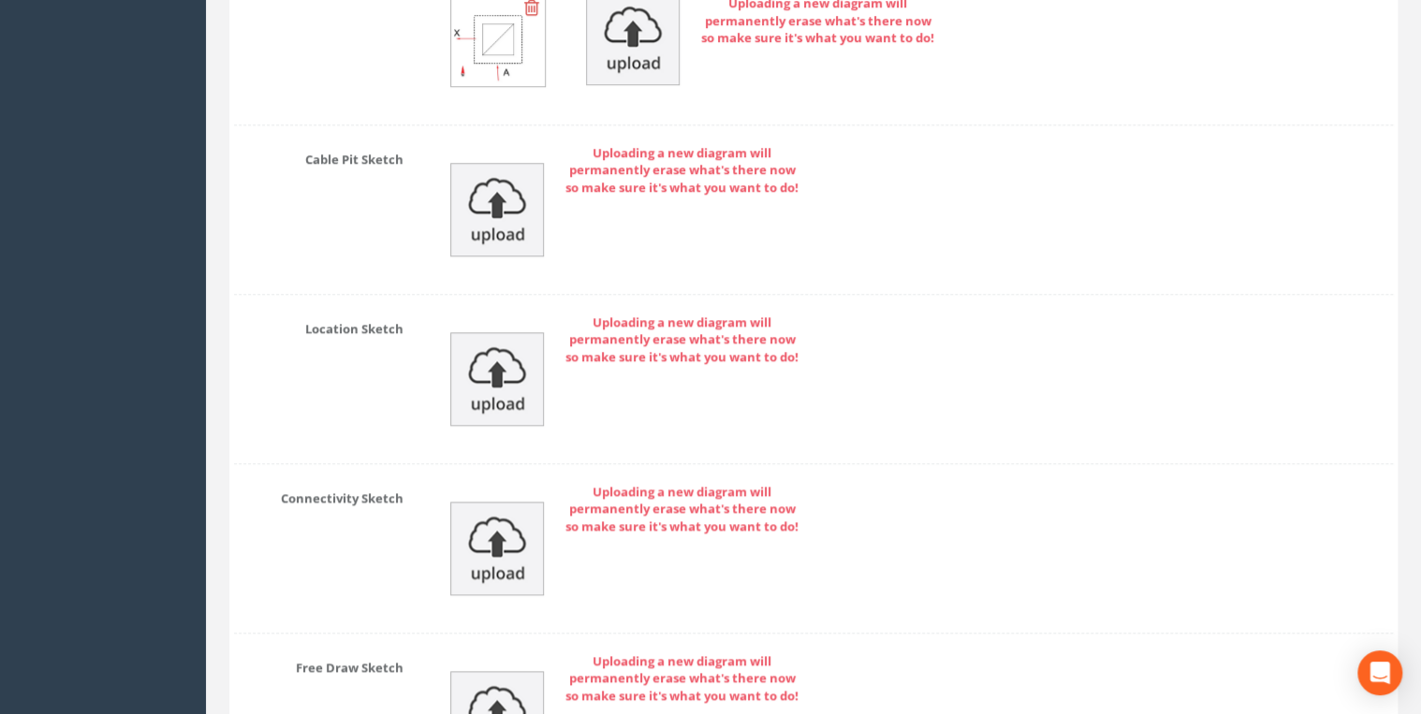
scroll to position [8103, 0]
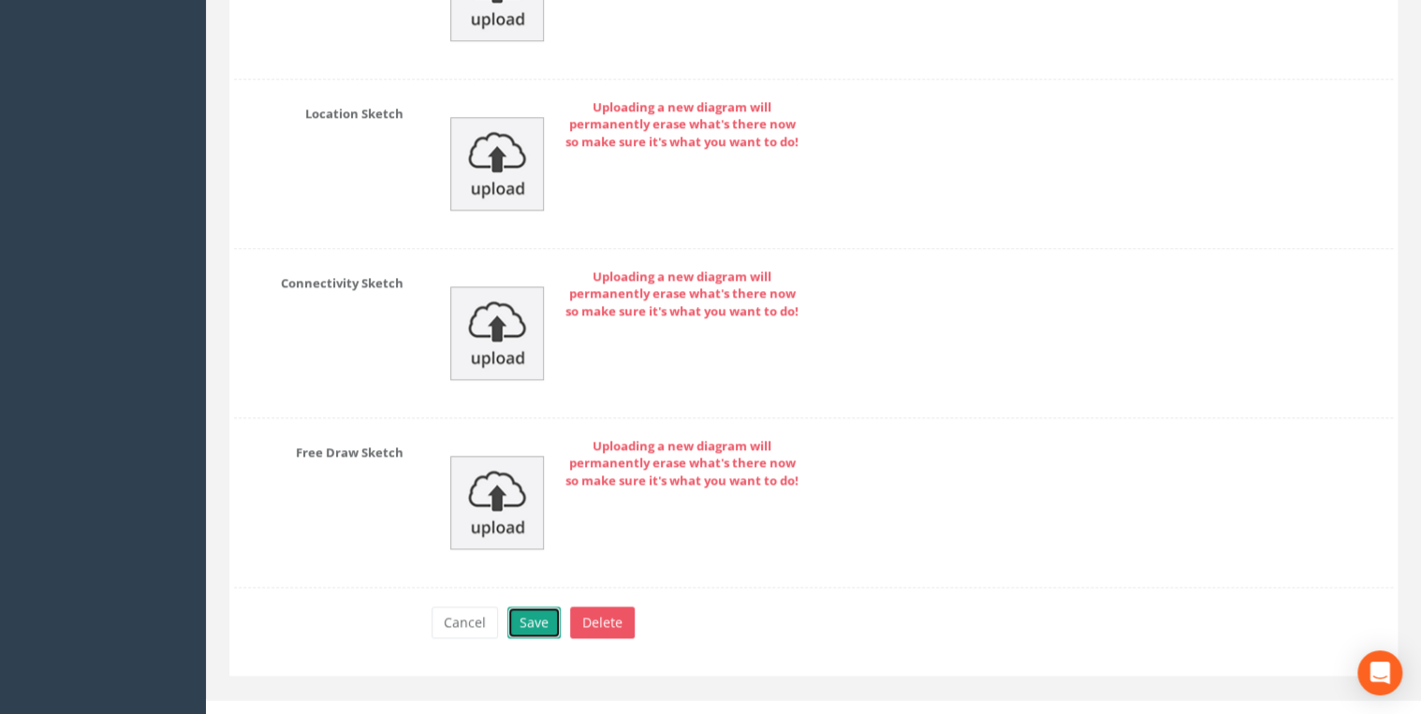
click at [542, 607] on button "Save" at bounding box center [533, 623] width 53 height 32
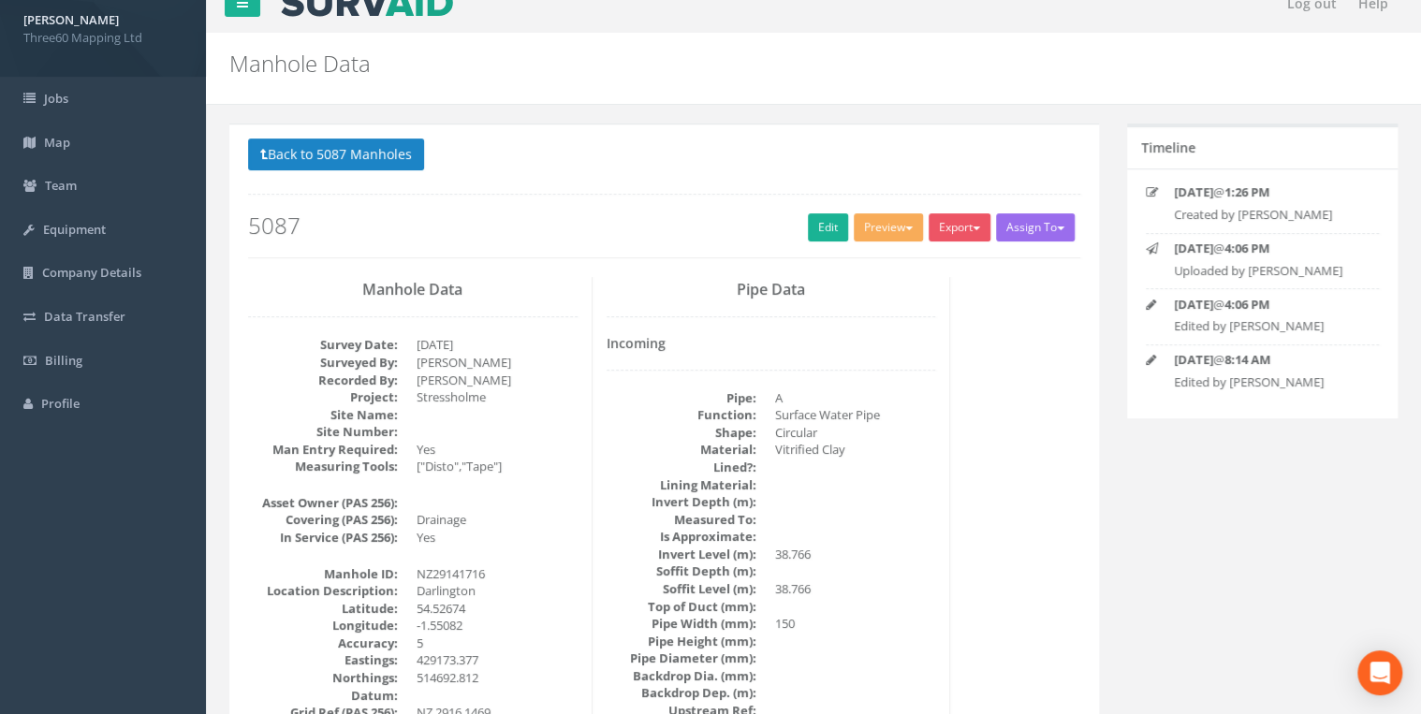
scroll to position [0, 0]
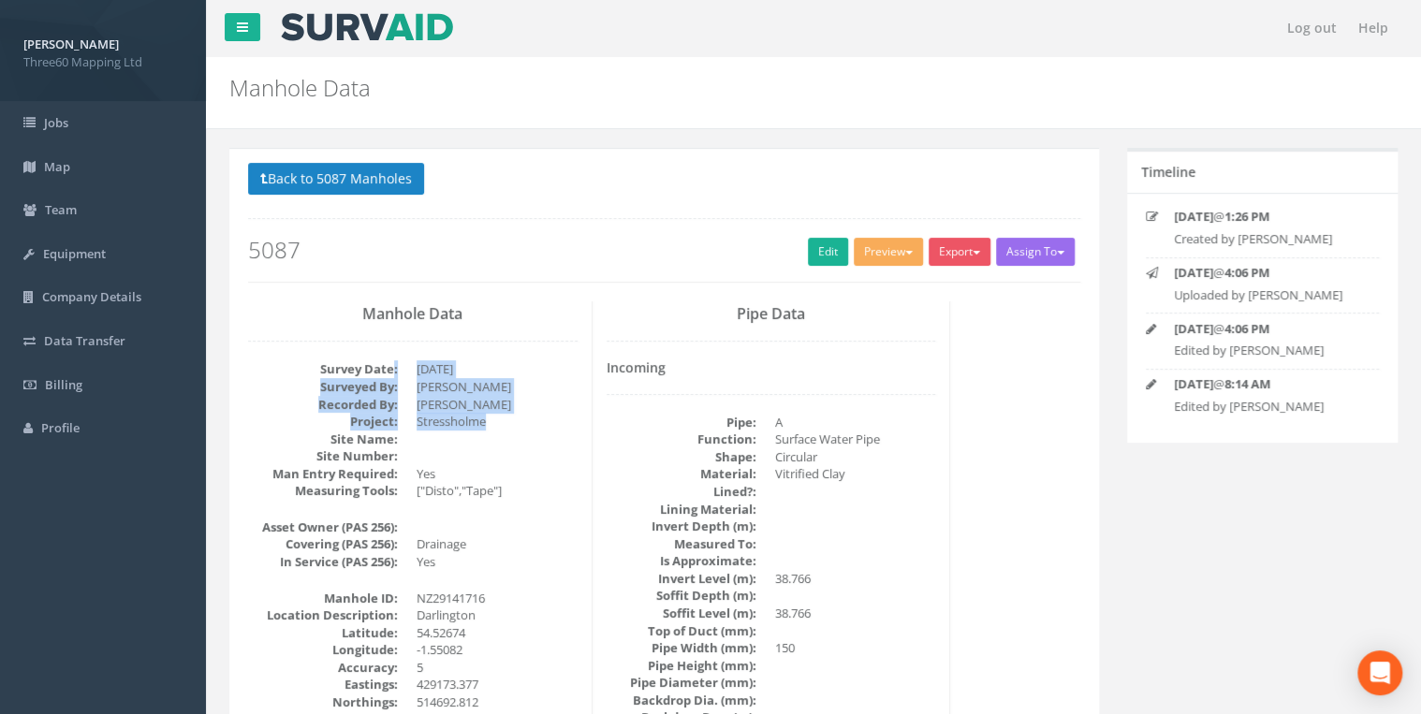
drag, startPoint x: 490, startPoint y: 420, endPoint x: 392, endPoint y: 368, distance: 110.6
click at [392, 368] on dl "Survey Date: [DATE] Surveyed By: [PERSON_NAME] Recorded By: [PERSON_NAME] Proje…" at bounding box center [413, 429] width 330 height 139
drag, startPoint x: 392, startPoint y: 368, endPoint x: 481, endPoint y: 444, distance: 116.9
click at [481, 444] on dd at bounding box center [497, 440] width 161 height 18
drag, startPoint x: 507, startPoint y: 427, endPoint x: 329, endPoint y: 341, distance: 198.5
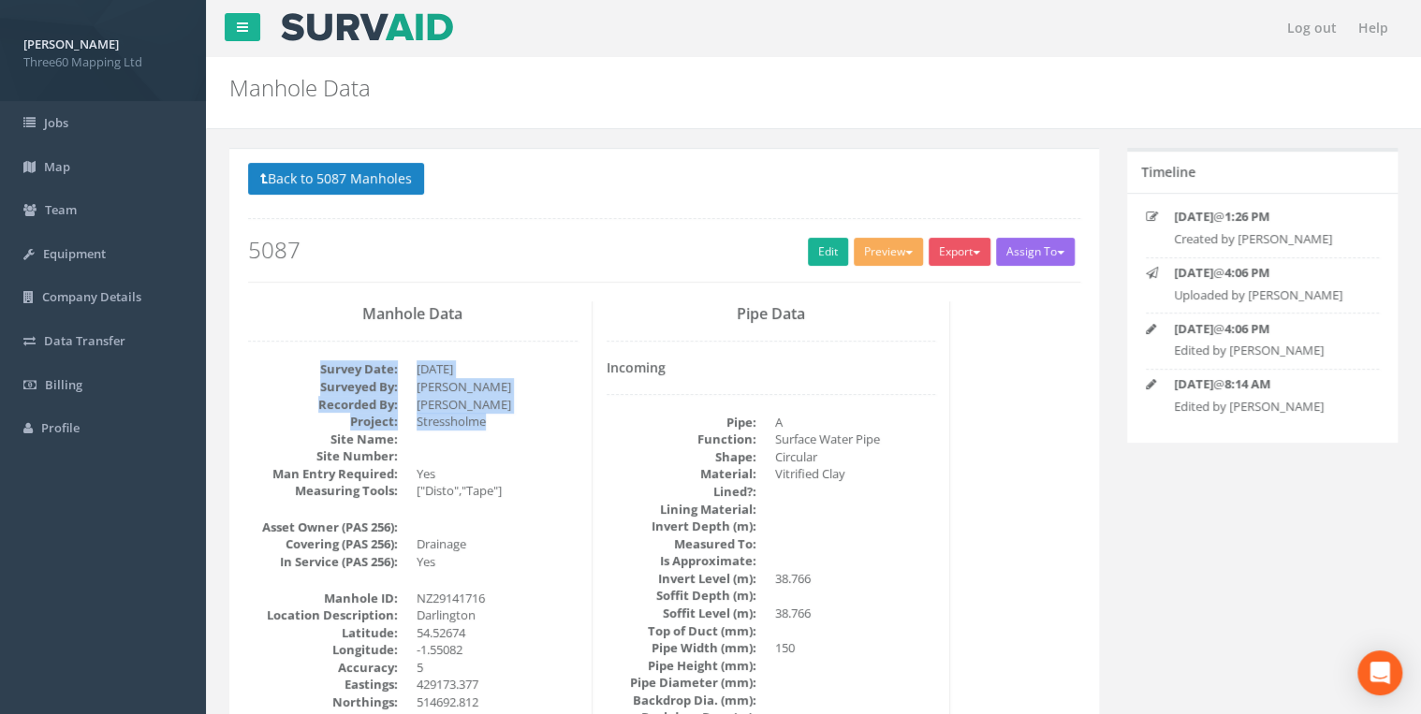
drag, startPoint x: 329, startPoint y: 341, endPoint x: 512, endPoint y: 430, distance: 203.9
click at [512, 431] on dd at bounding box center [497, 440] width 161 height 18
drag, startPoint x: 462, startPoint y: 413, endPoint x: 331, endPoint y: 363, distance: 139.3
click at [331, 363] on dl "Survey Date: [DATE] Surveyed By: [PERSON_NAME] Recorded By: [PERSON_NAME] Proje…" at bounding box center [413, 429] width 330 height 139
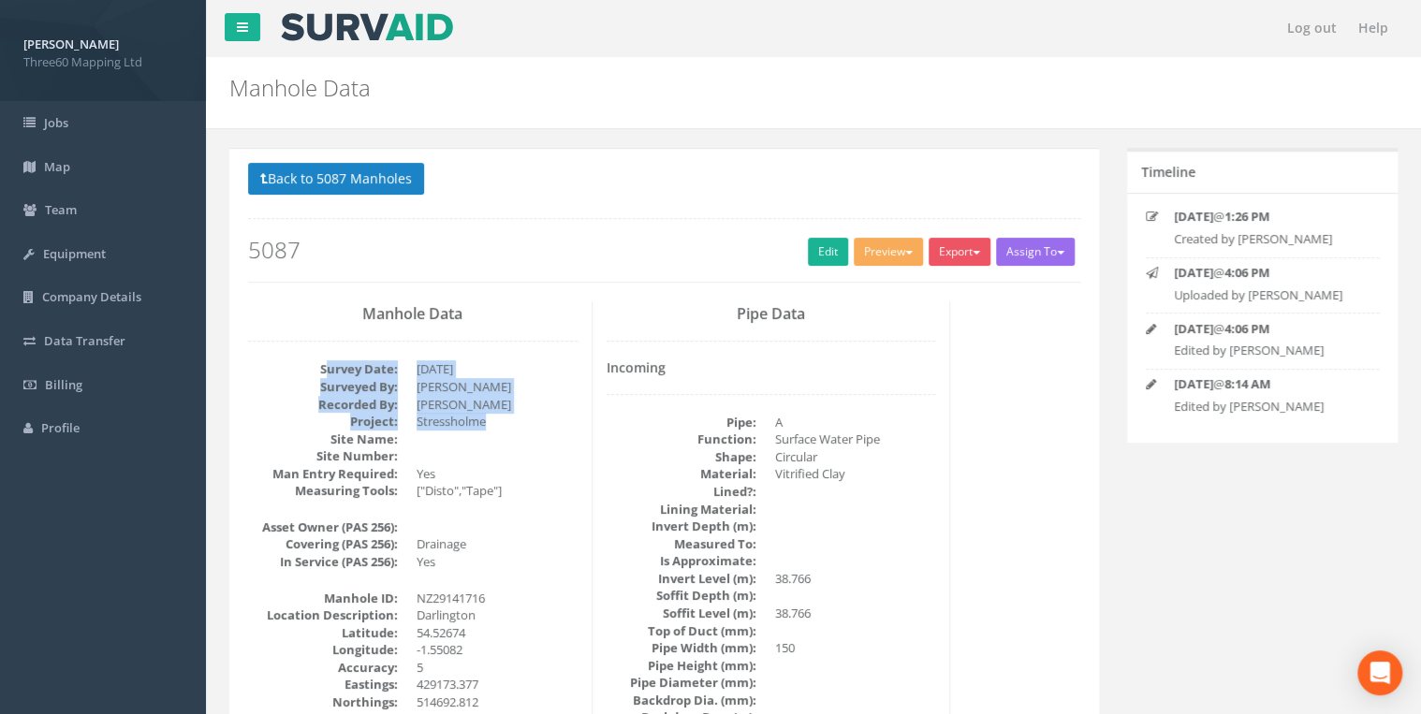
drag, startPoint x: 331, startPoint y: 363, endPoint x: 498, endPoint y: 429, distance: 179.0
click at [493, 427] on dd "Stressholme" at bounding box center [497, 422] width 161 height 18
drag, startPoint x: 498, startPoint y: 429, endPoint x: 231, endPoint y: 360, distance: 275.4
drag, startPoint x: 231, startPoint y: 360, endPoint x: 470, endPoint y: 419, distance: 245.9
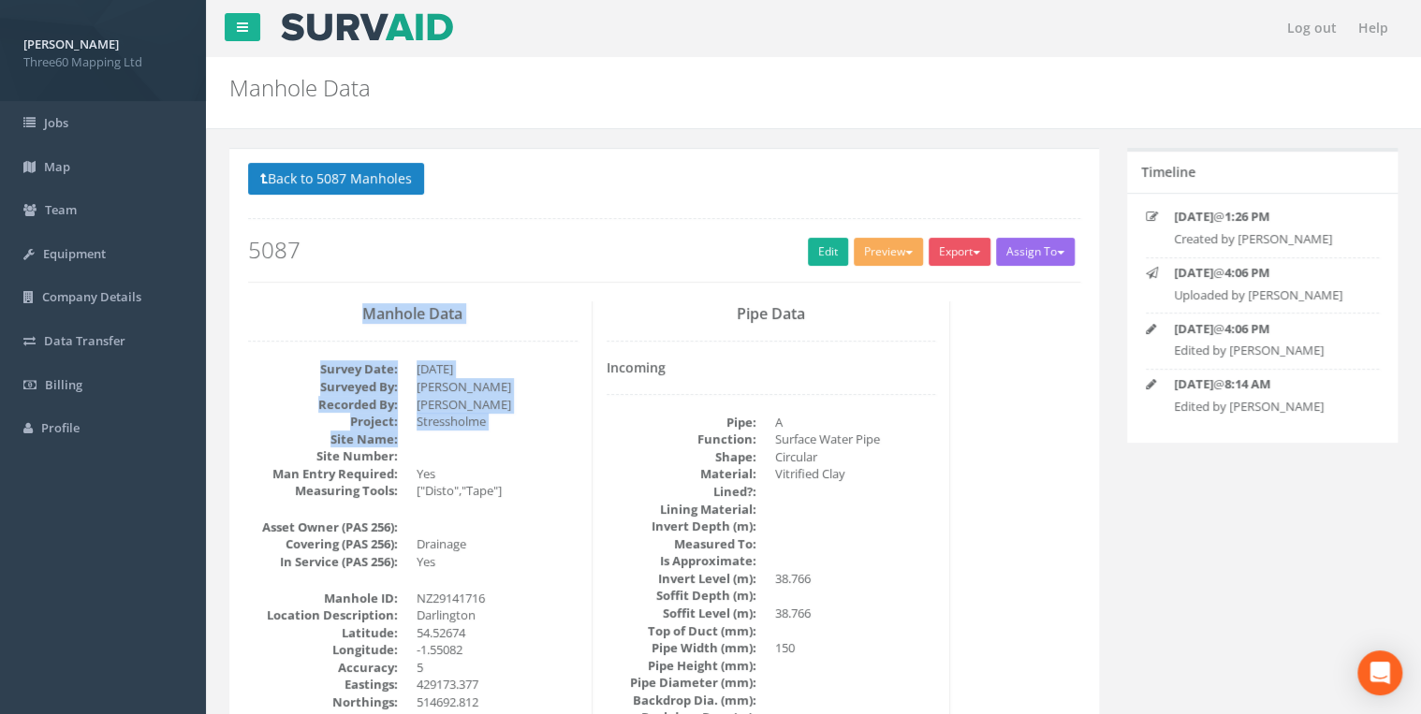
click at [469, 419] on dd "Stressholme" at bounding box center [497, 422] width 161 height 18
drag, startPoint x: 497, startPoint y: 431, endPoint x: 278, endPoint y: 362, distance: 229.5
click at [278, 362] on dl "Survey Date: [DATE] Surveyed By: [PERSON_NAME] Recorded By: [PERSON_NAME] Proje…" at bounding box center [413, 429] width 330 height 139
drag, startPoint x: 278, startPoint y: 362, endPoint x: 490, endPoint y: 425, distance: 220.7
click at [471, 426] on dd "Stressholme" at bounding box center [497, 422] width 161 height 18
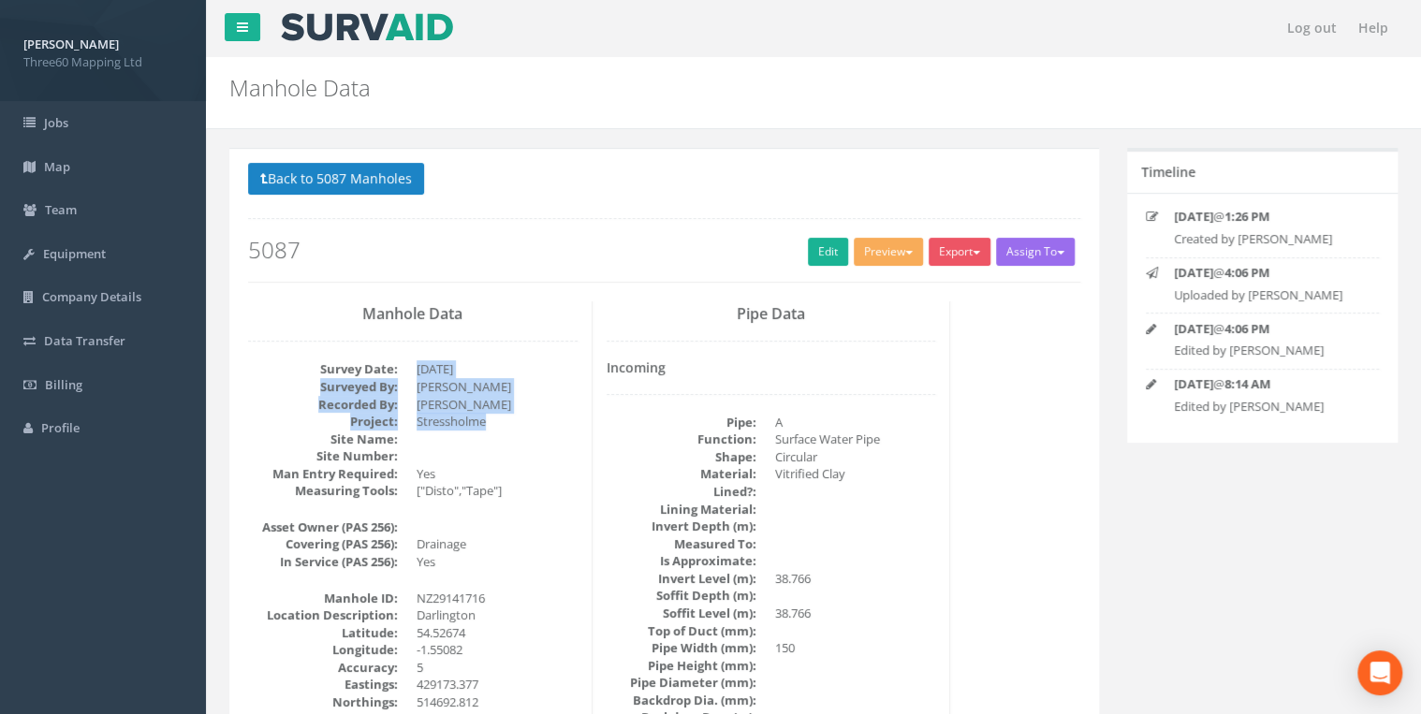
drag, startPoint x: 503, startPoint y: 425, endPoint x: 298, endPoint y: 359, distance: 215.5
drag, startPoint x: 298, startPoint y: 359, endPoint x: 542, endPoint y: 420, distance: 252.0
click at [542, 420] on dd "Stressholme" at bounding box center [497, 422] width 161 height 18
drag, startPoint x: 402, startPoint y: 403, endPoint x: 311, endPoint y: 359, distance: 100.9
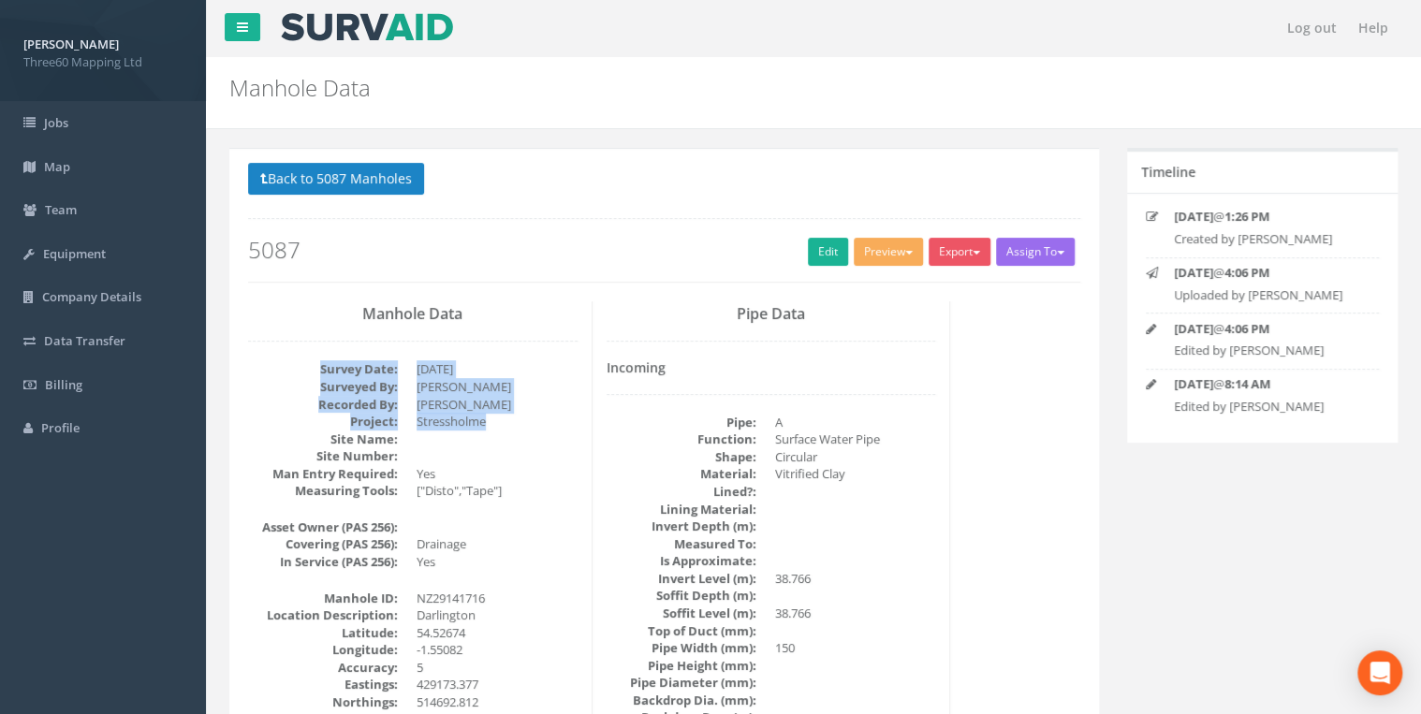
click at [311, 360] on dl "Survey Date: [DATE] Surveyed By: [PERSON_NAME] Recorded By: [PERSON_NAME] Proje…" at bounding box center [413, 429] width 330 height 139
click at [497, 411] on dd "[PERSON_NAME]" at bounding box center [497, 405] width 161 height 18
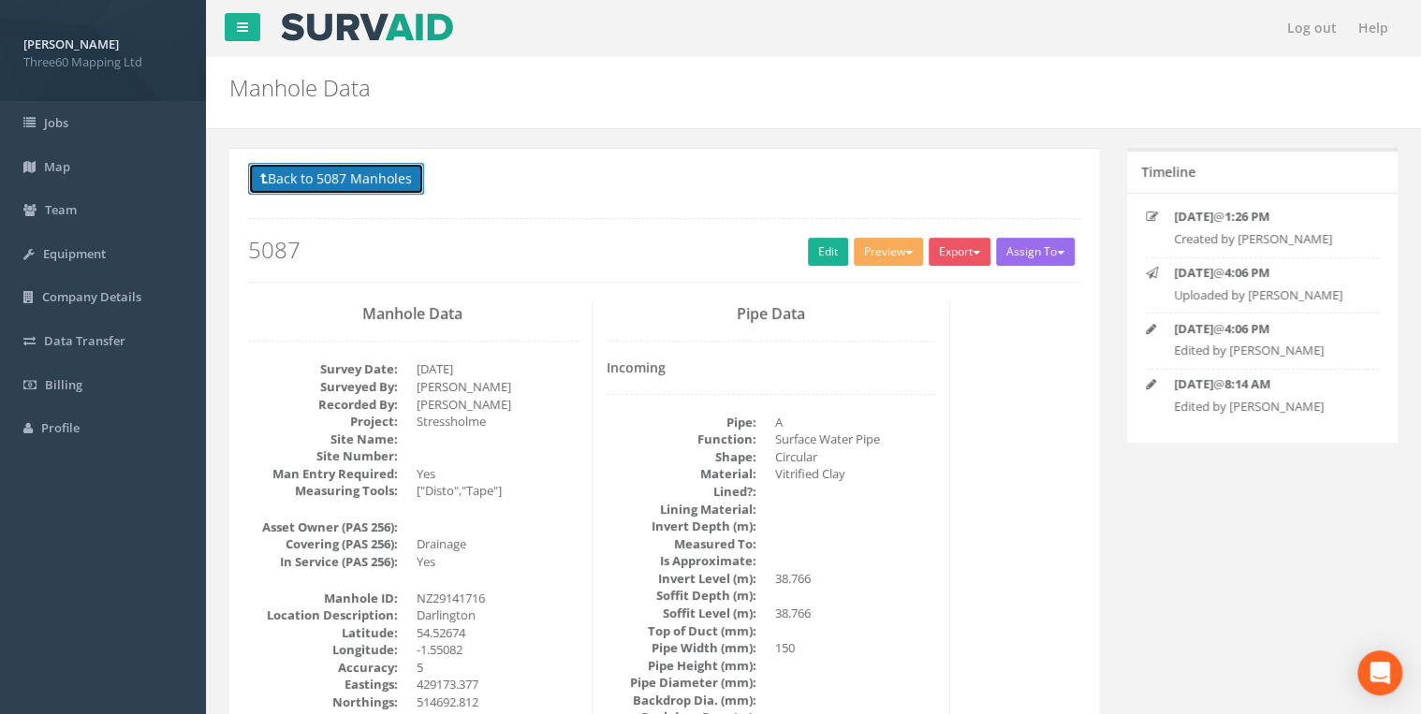
click at [404, 182] on button "Back to 5087 Manholes" at bounding box center [336, 179] width 176 height 32
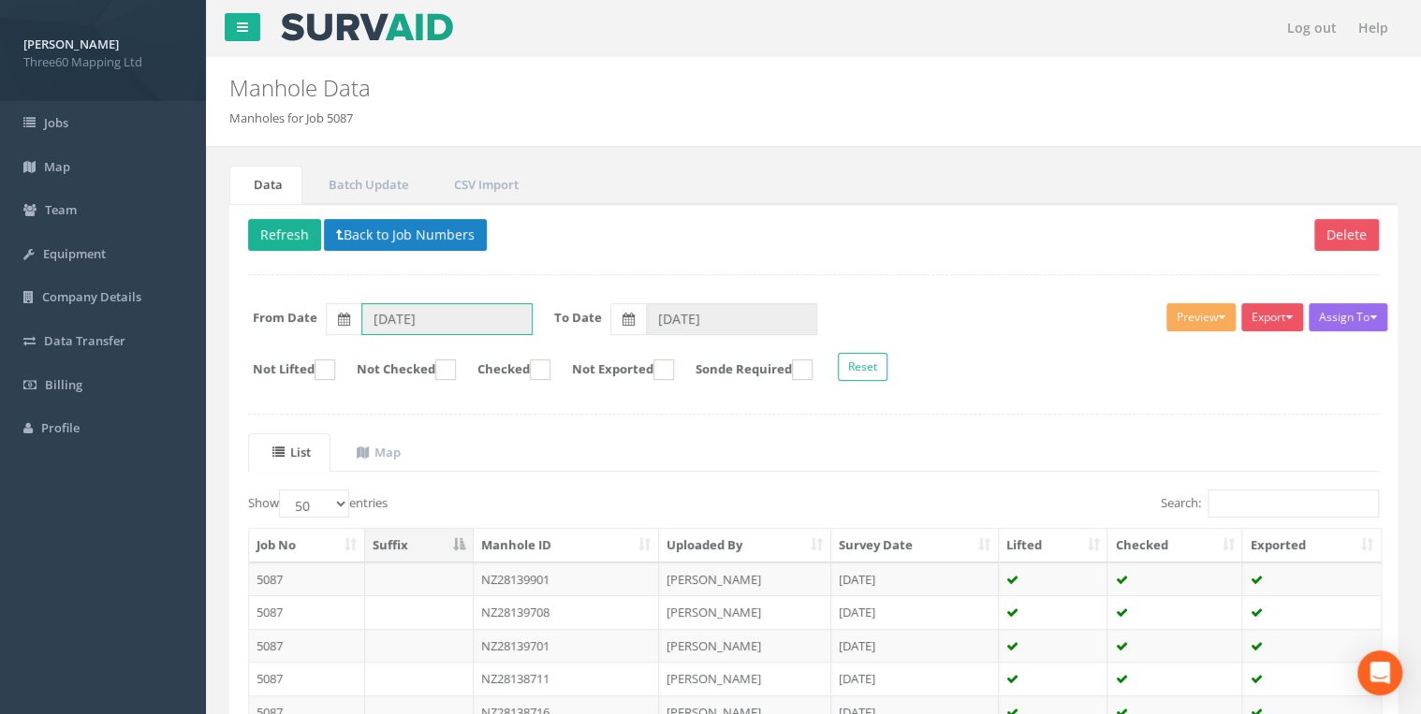
click at [440, 316] on input "[DATE]" at bounding box center [446, 319] width 171 height 32
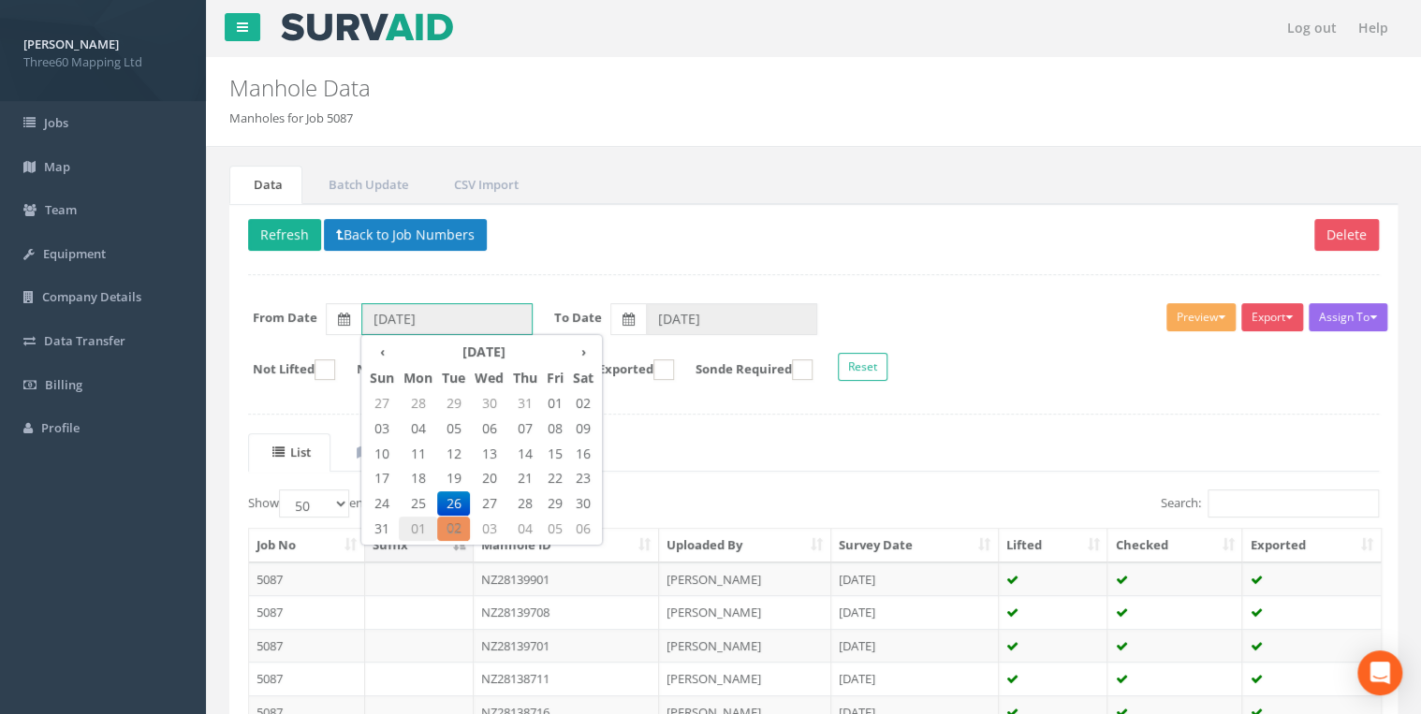
click at [419, 521] on span "01" at bounding box center [418, 529] width 38 height 24
type input "[DATE]"
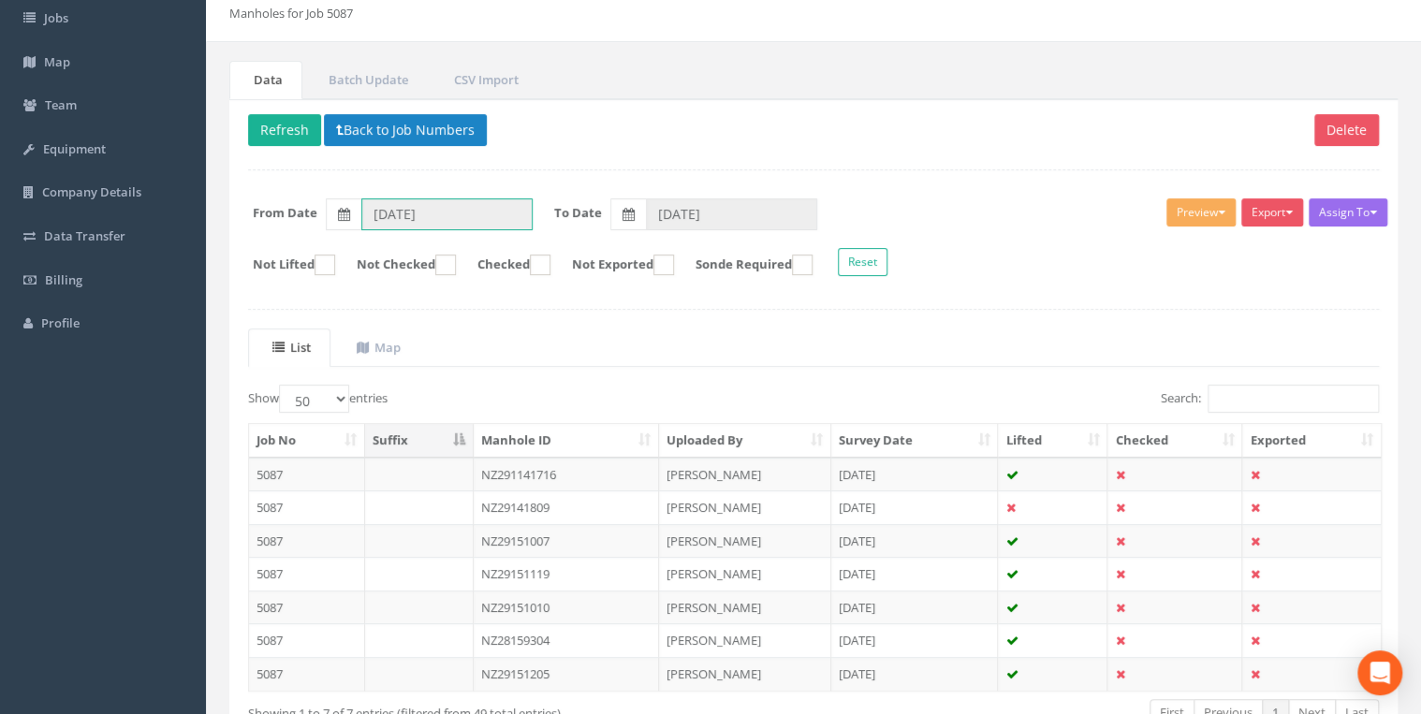
scroll to position [225, 0]
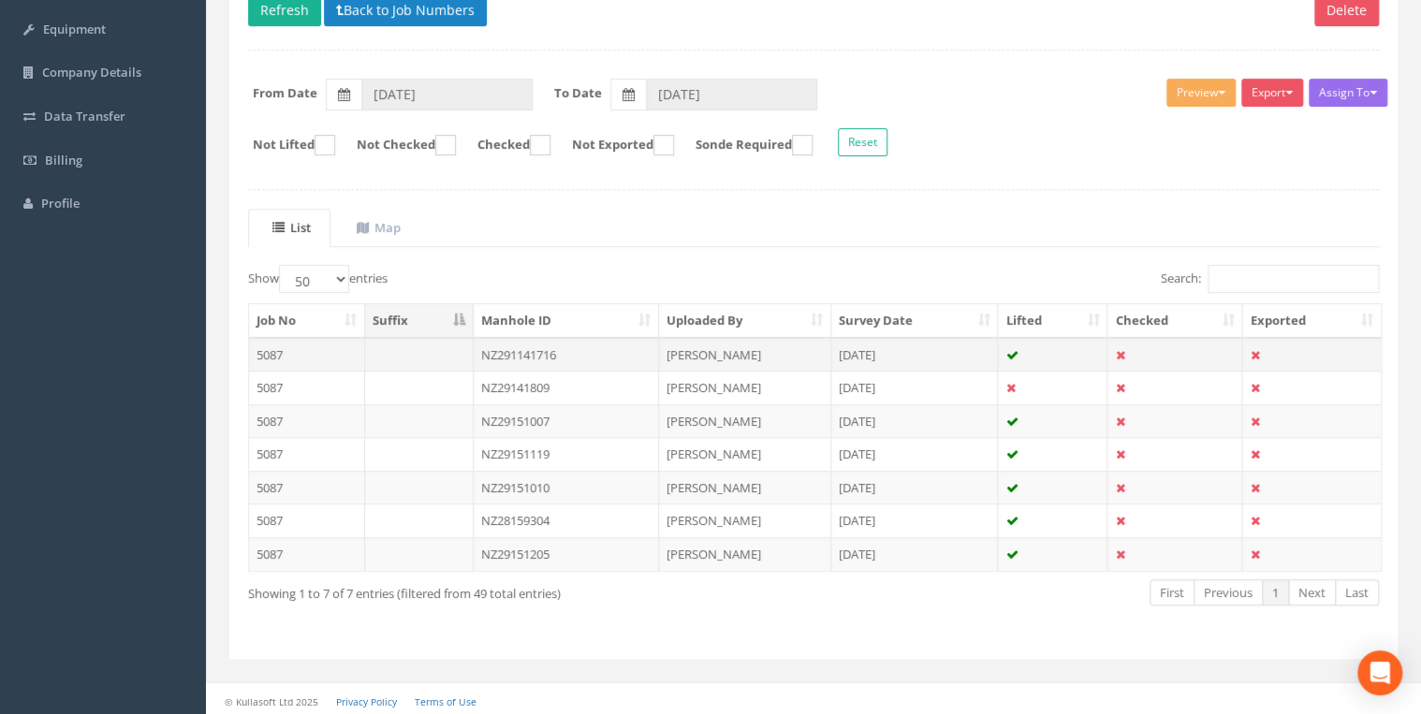
click at [552, 351] on td "NZ291141716" at bounding box center [567, 355] width 186 height 34
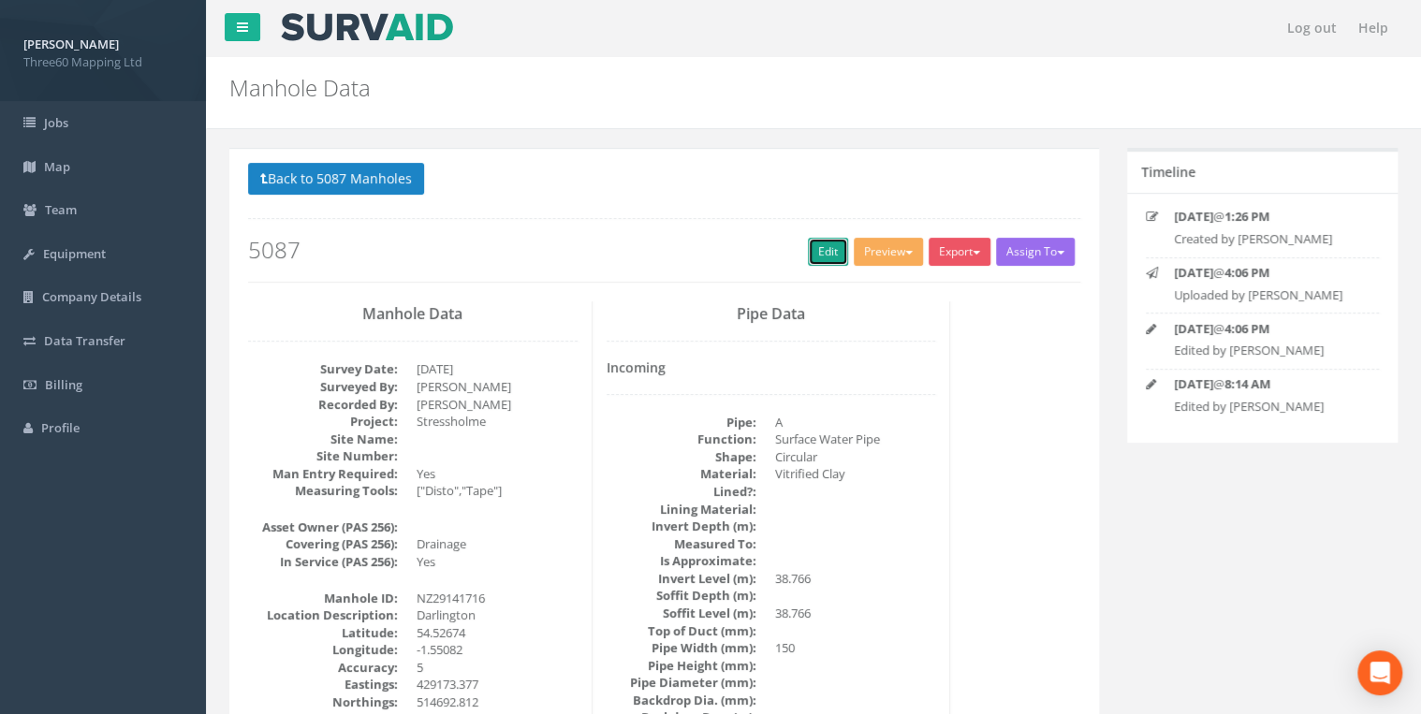
click at [809, 252] on link "Edit" at bounding box center [828, 252] width 40 height 28
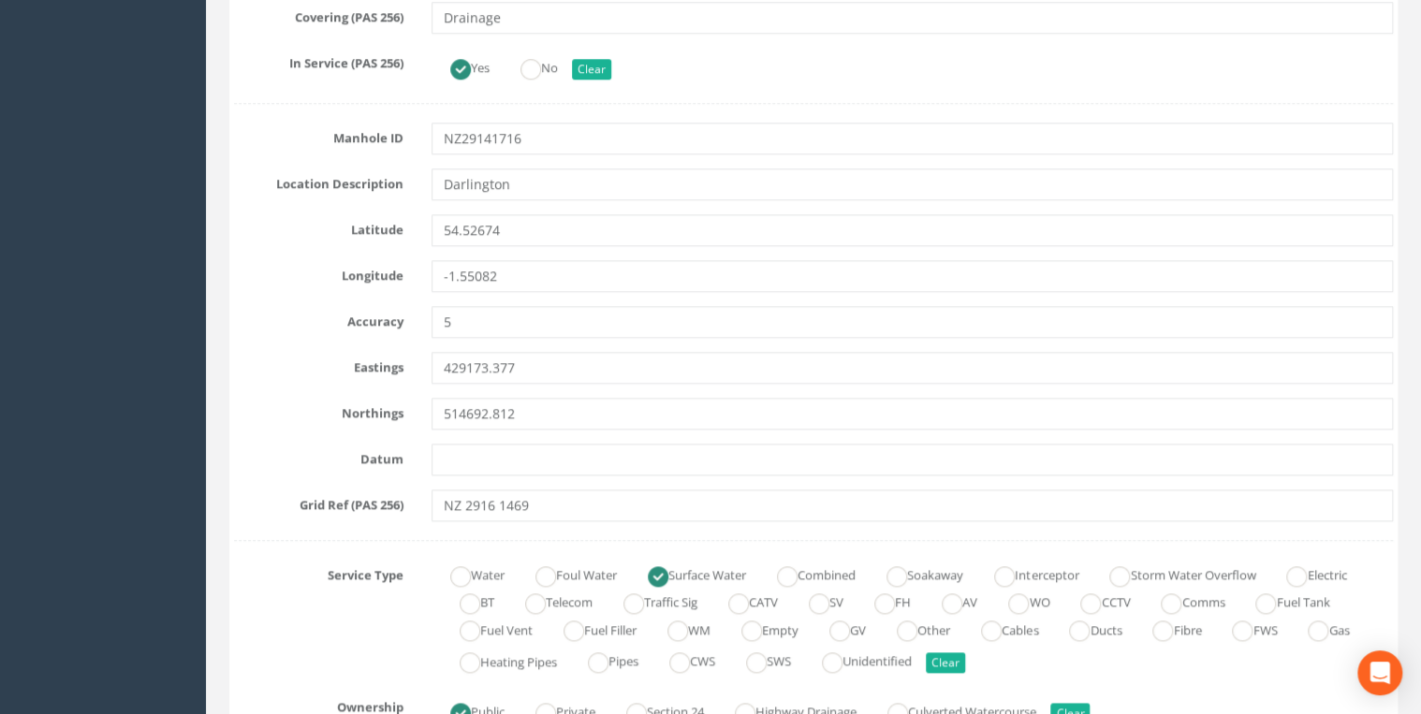
scroll to position [799, 0]
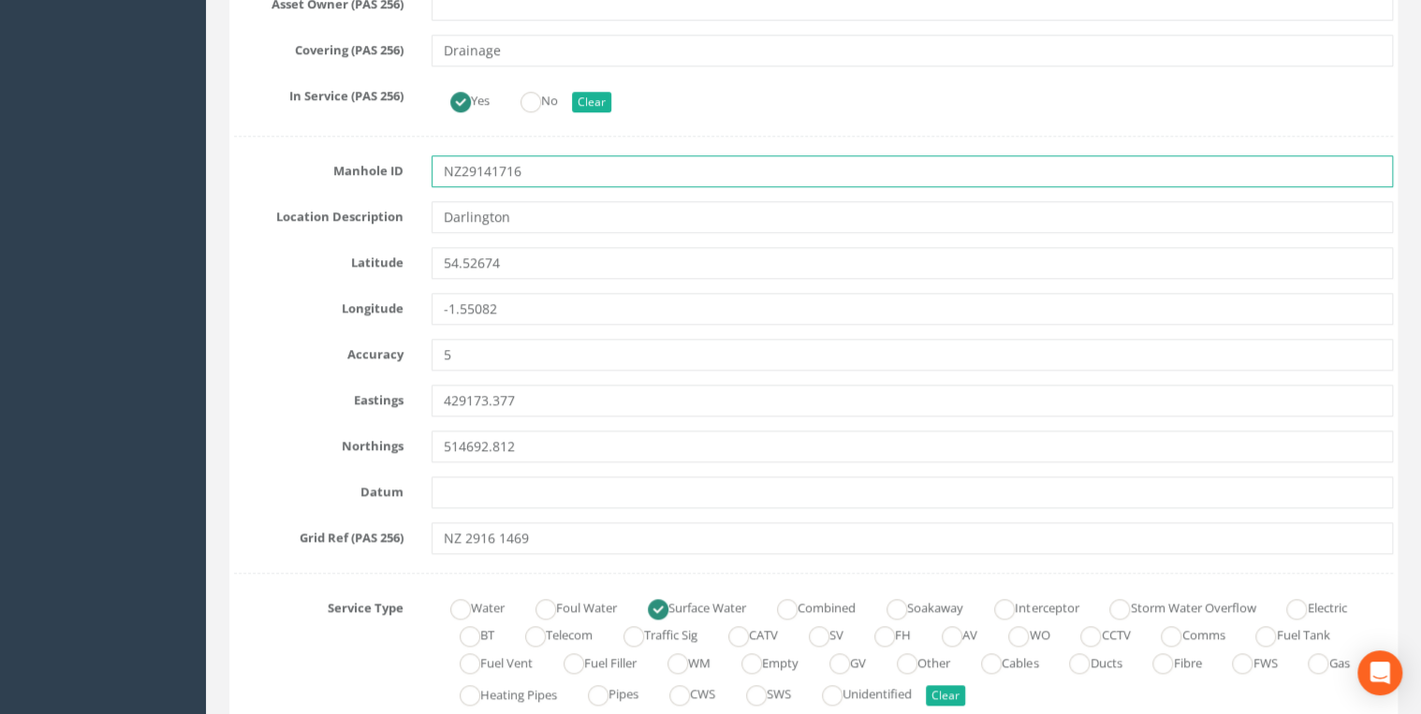
click at [481, 164] on input "NZ29141716" at bounding box center [912, 171] width 961 height 32
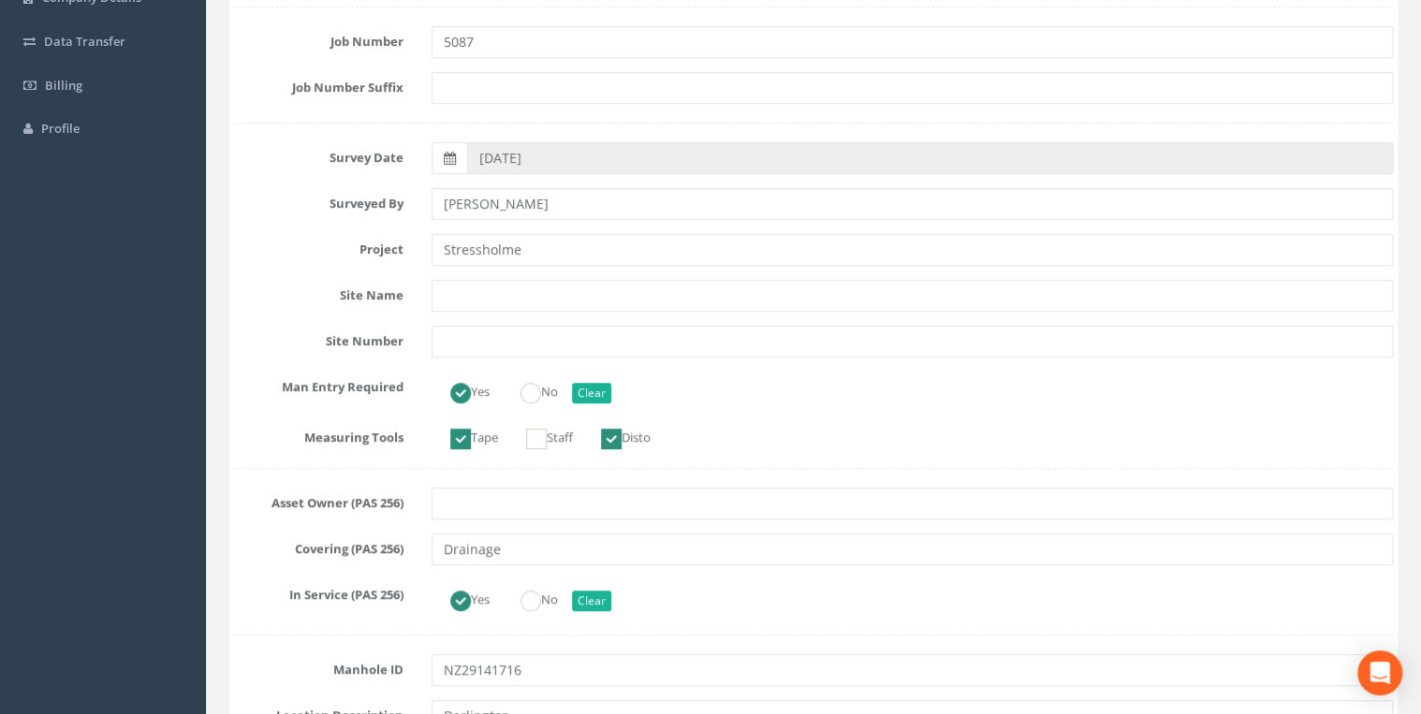
scroll to position [0, 0]
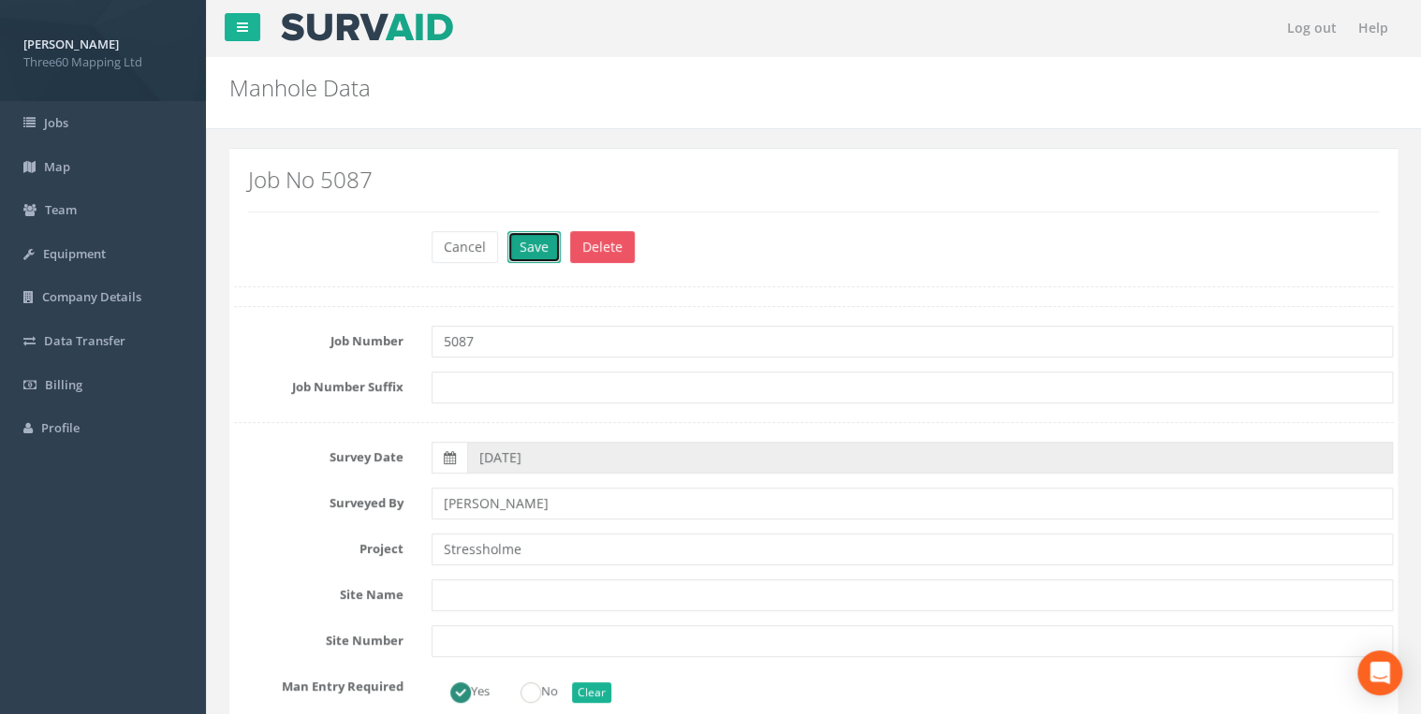
click at [533, 245] on button "Save" at bounding box center [533, 247] width 53 height 32
